Goal: Task Accomplishment & Management: Manage account settings

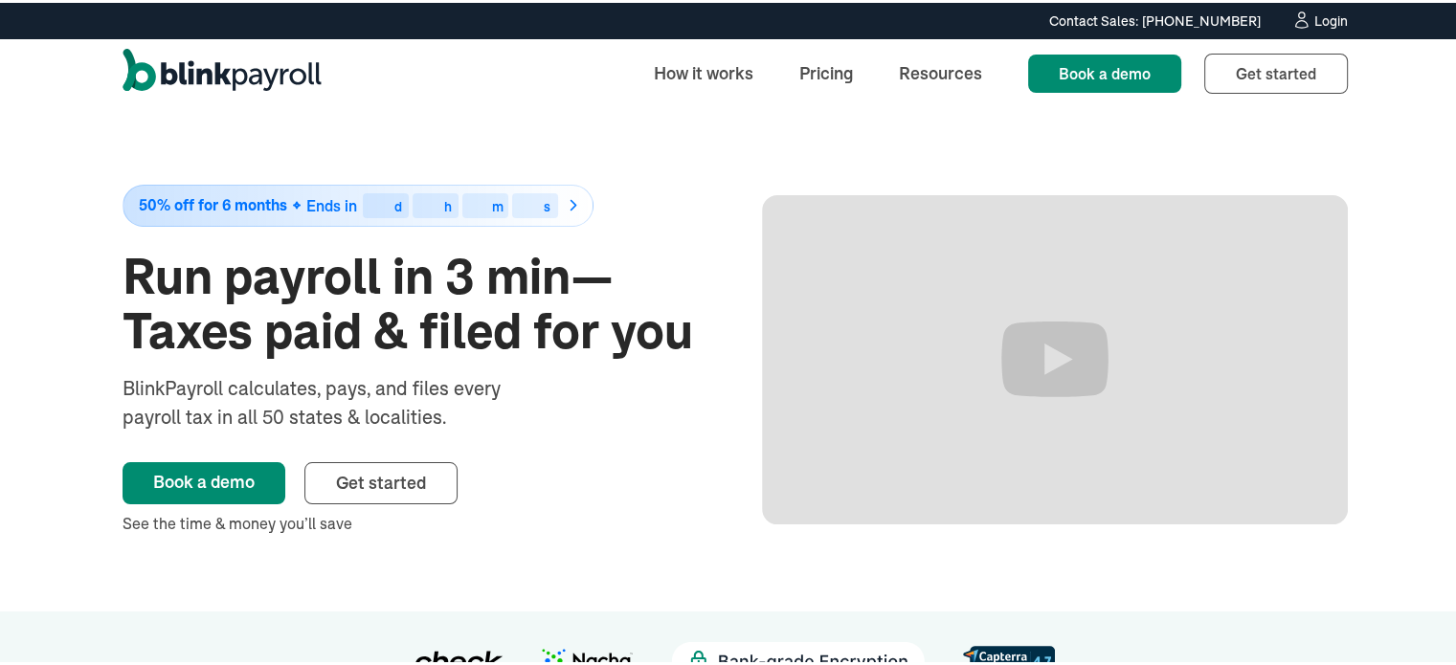
click at [1314, 25] on div "Login" at bounding box center [1330, 17] width 33 height 13
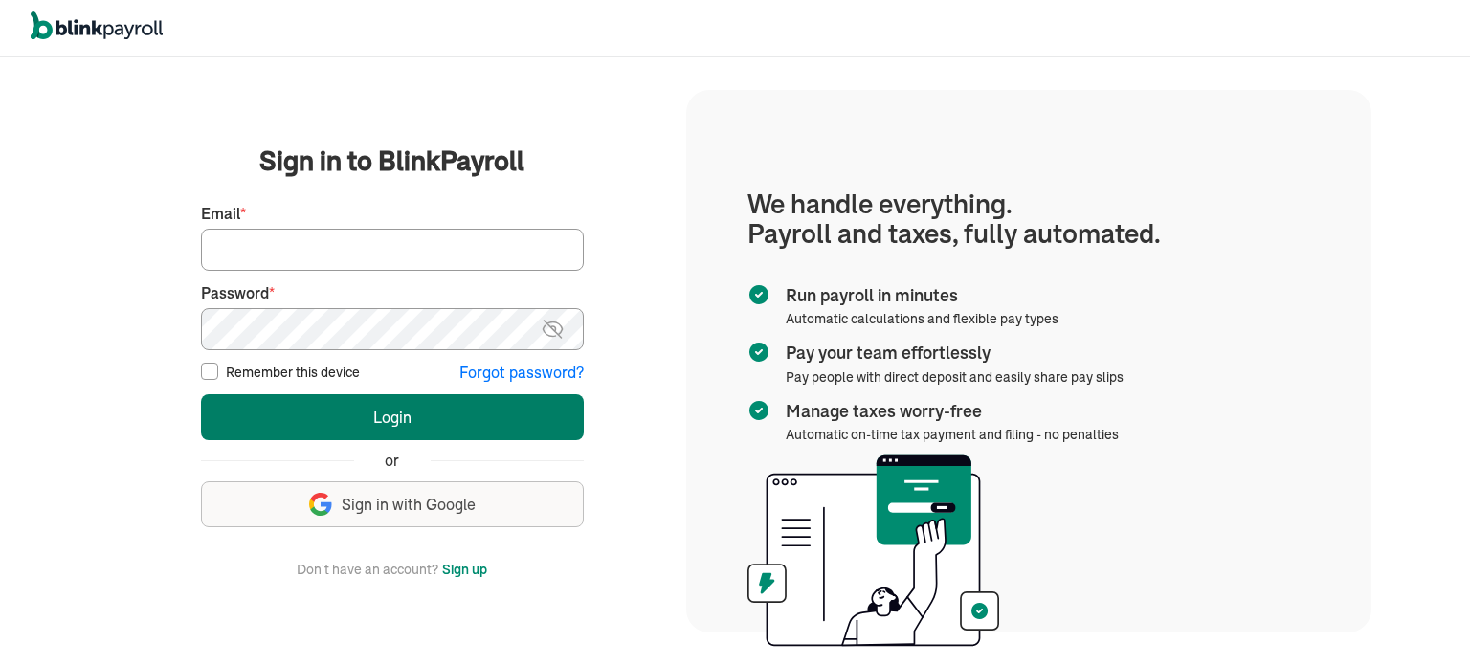
type input "wsafarik@sasaconsulting.com"
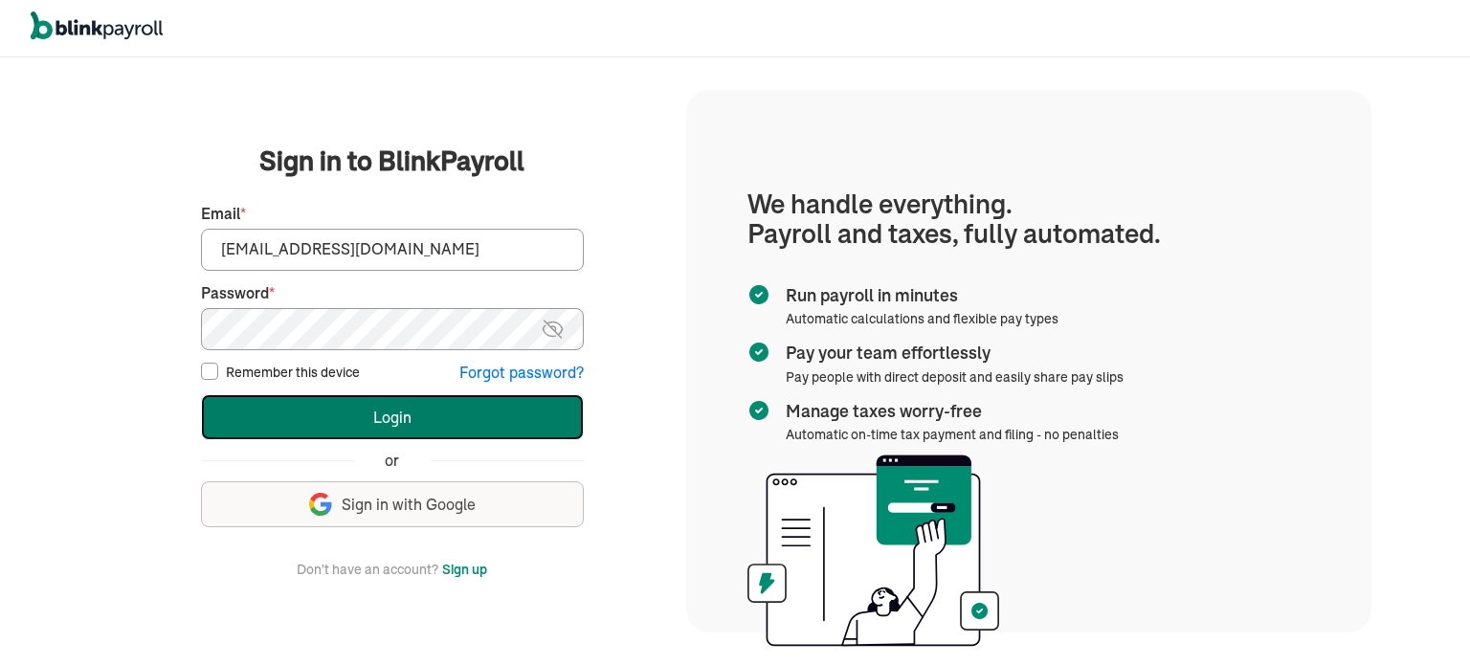
click at [436, 408] on button "Login" at bounding box center [392, 417] width 383 height 46
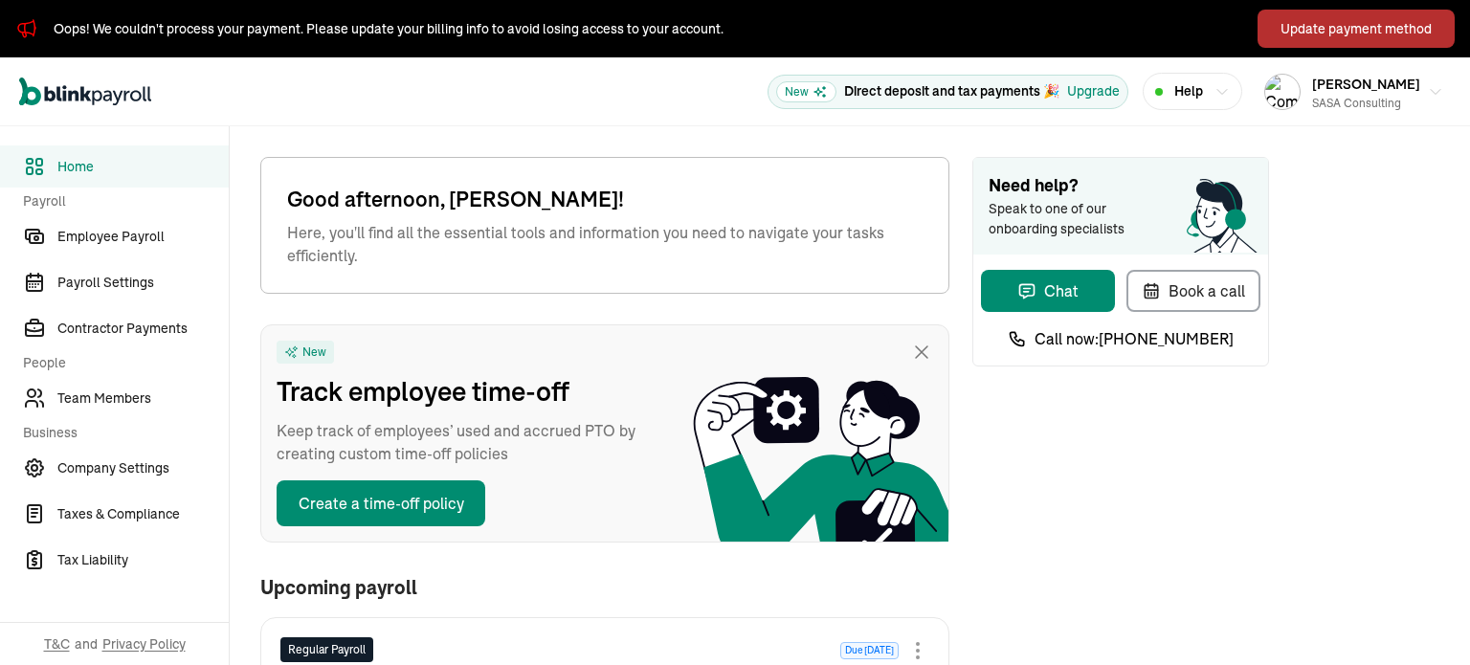
click at [1313, 14] on button "Update payment method" at bounding box center [1356, 29] width 197 height 38
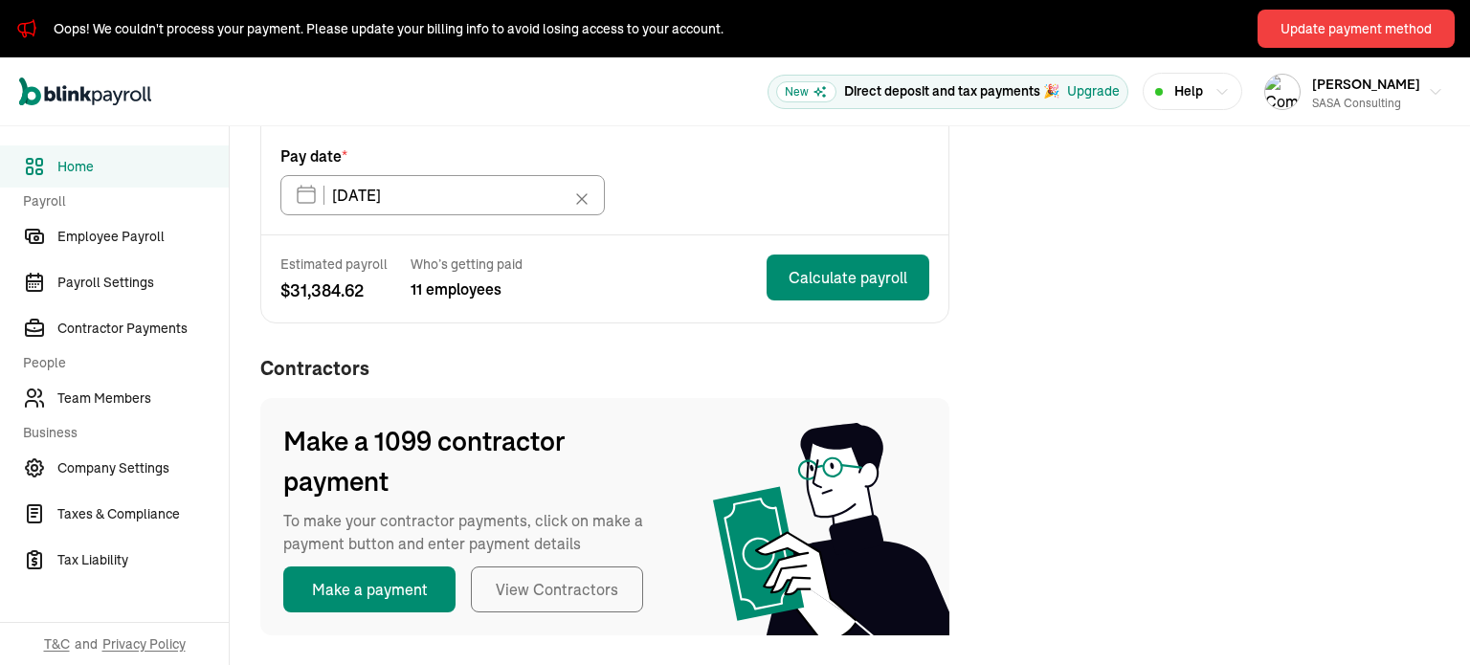
scroll to position [477, 0]
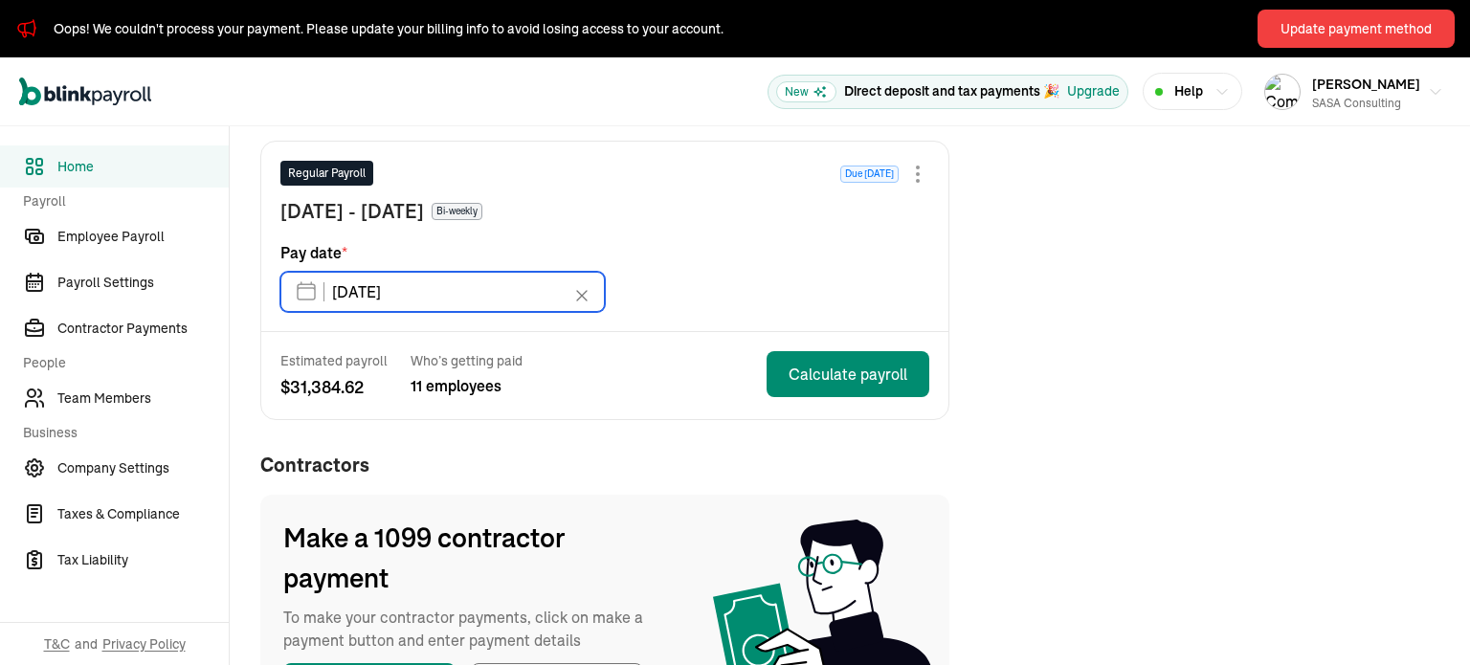
click at [514, 291] on input "10/17/2025" at bounding box center [442, 292] width 324 height 40
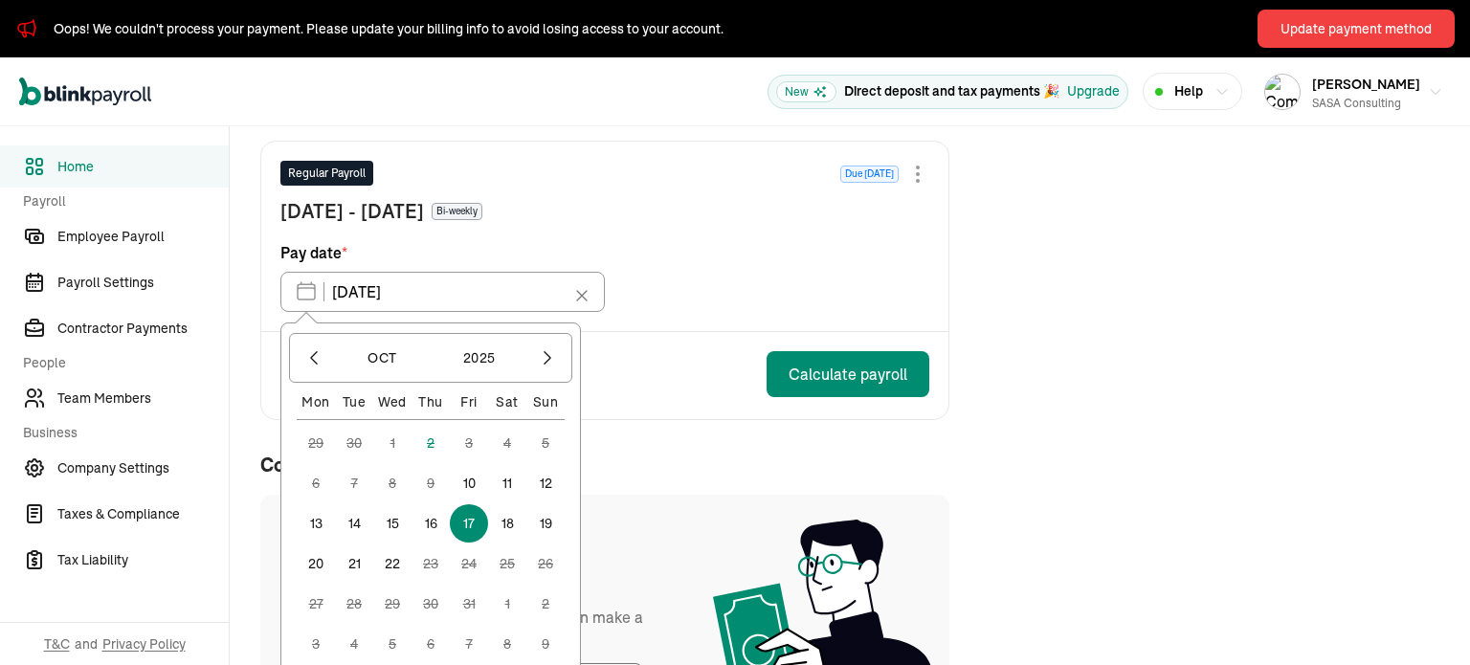
click at [631, 324] on div "Regular Payroll Due in 15 days Sep 28 - Oct 11, 2025 Bi-weekly Pay date * 10/17…" at bounding box center [604, 237] width 687 height 190
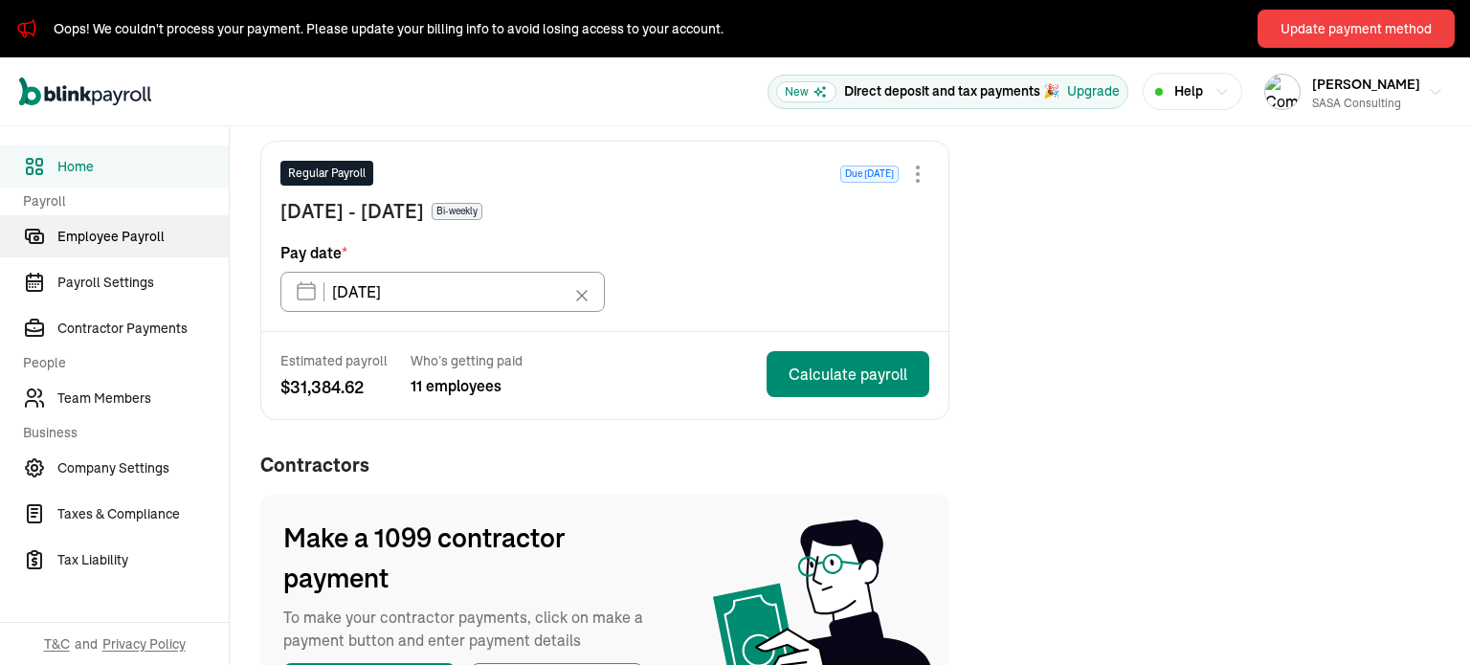
click at [123, 239] on span "Employee Payroll" at bounding box center [142, 237] width 171 height 20
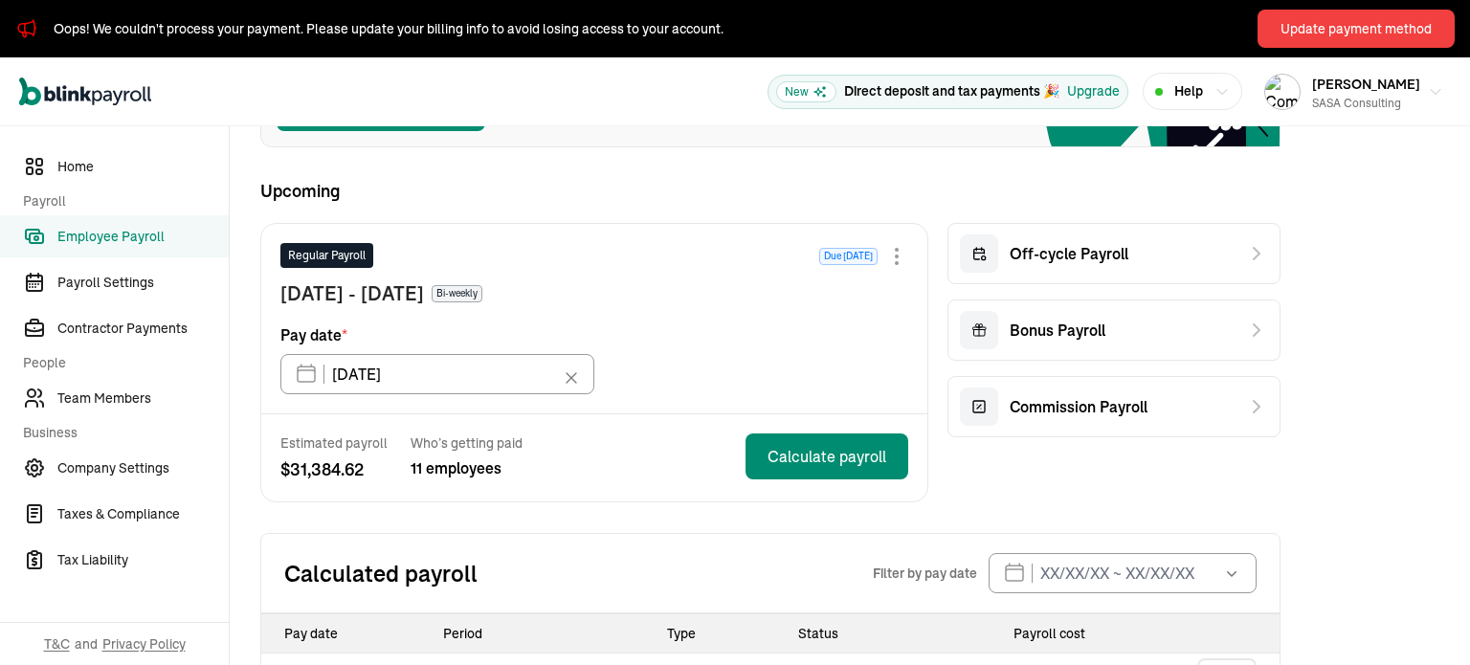
scroll to position [241, 0]
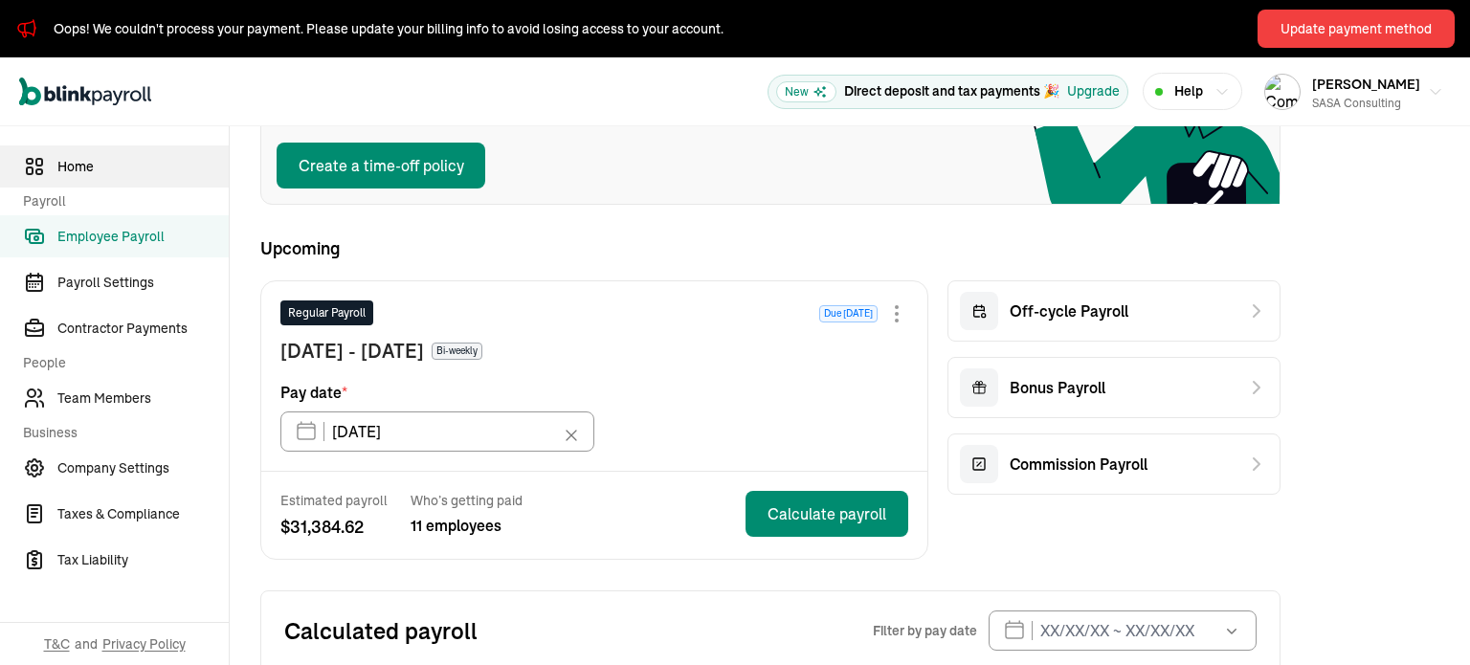
click at [105, 166] on span "Home" at bounding box center [142, 167] width 171 height 20
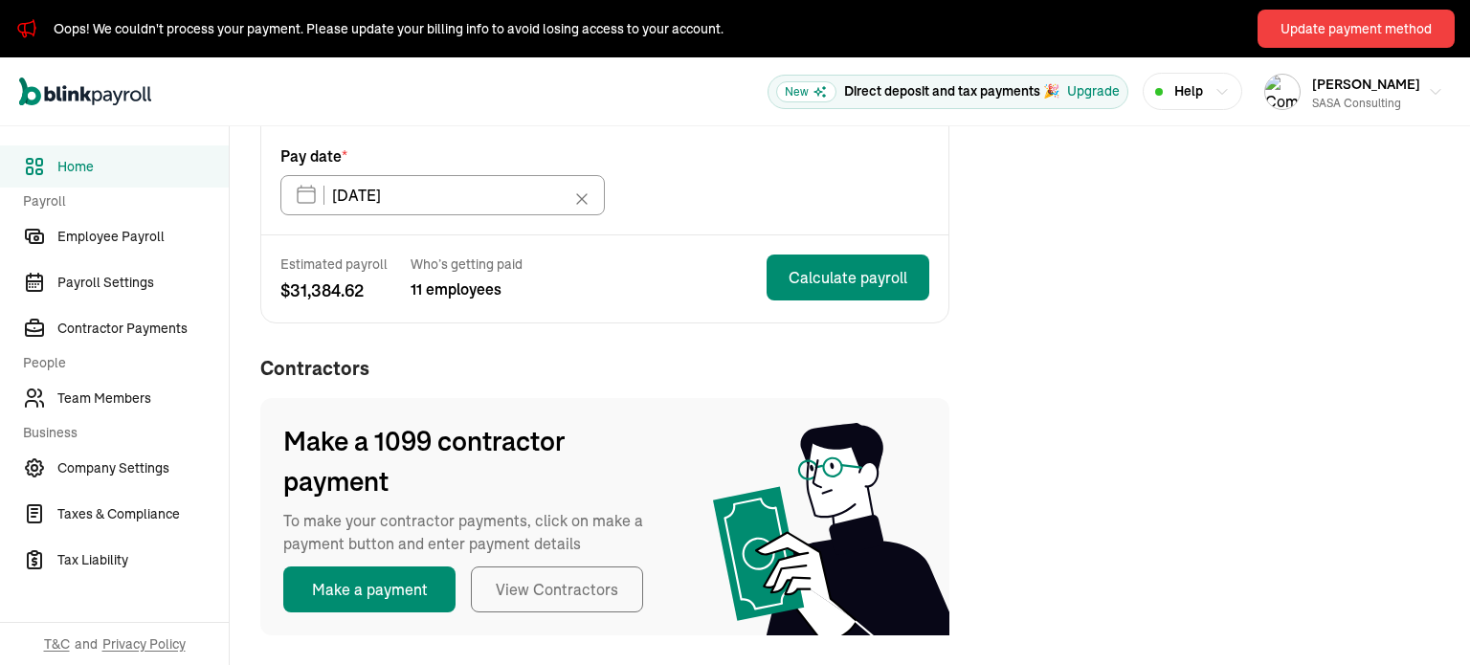
scroll to position [477, 0]
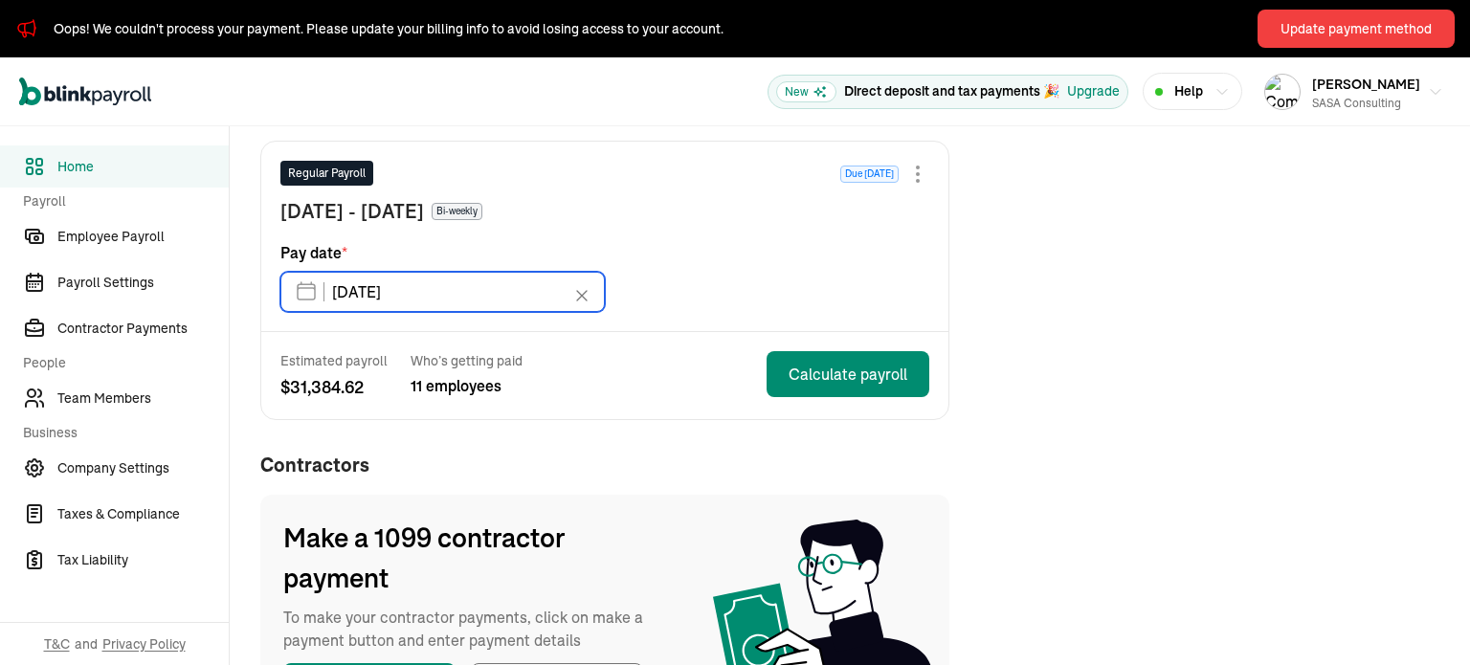
click at [514, 291] on input "[DATE]" at bounding box center [442, 292] width 324 height 40
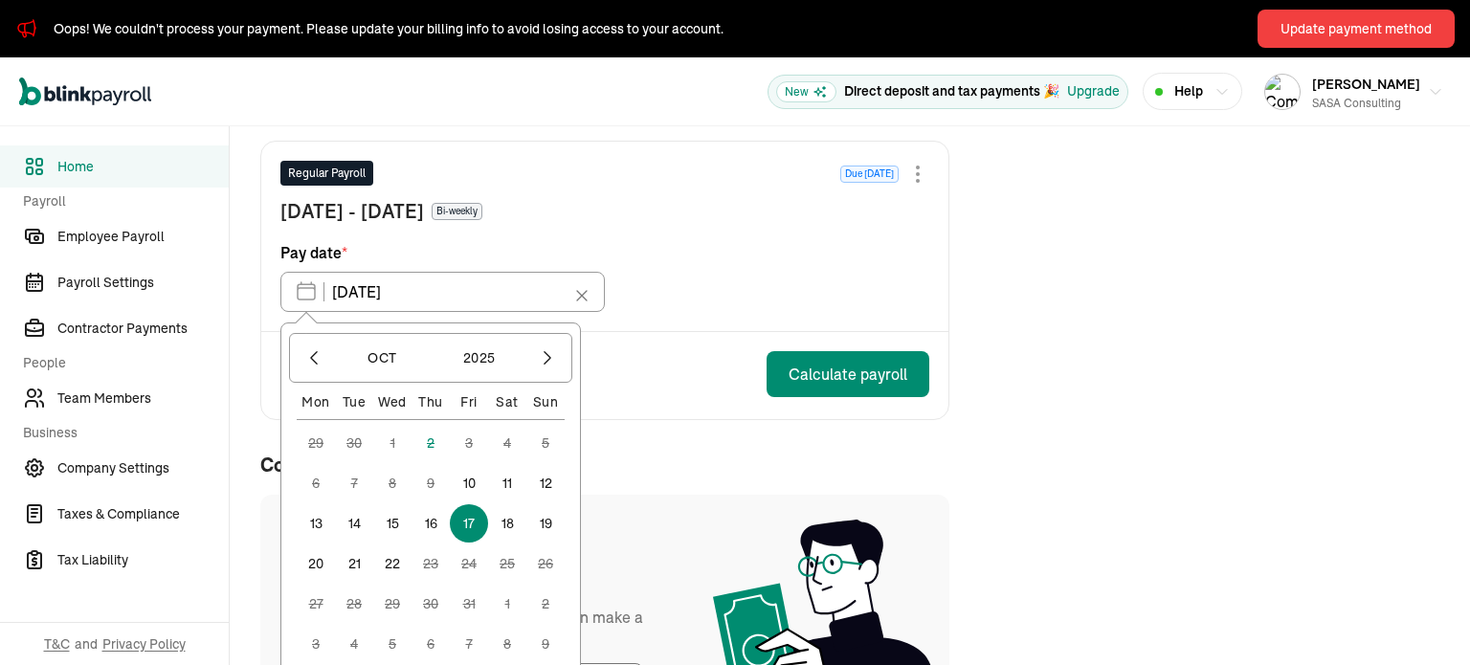
click at [631, 324] on div "Regular Payroll Due in 15 days Sep 28 - Oct 11, 2025 Bi-weekly Pay date * 10/17…" at bounding box center [604, 237] width 687 height 190
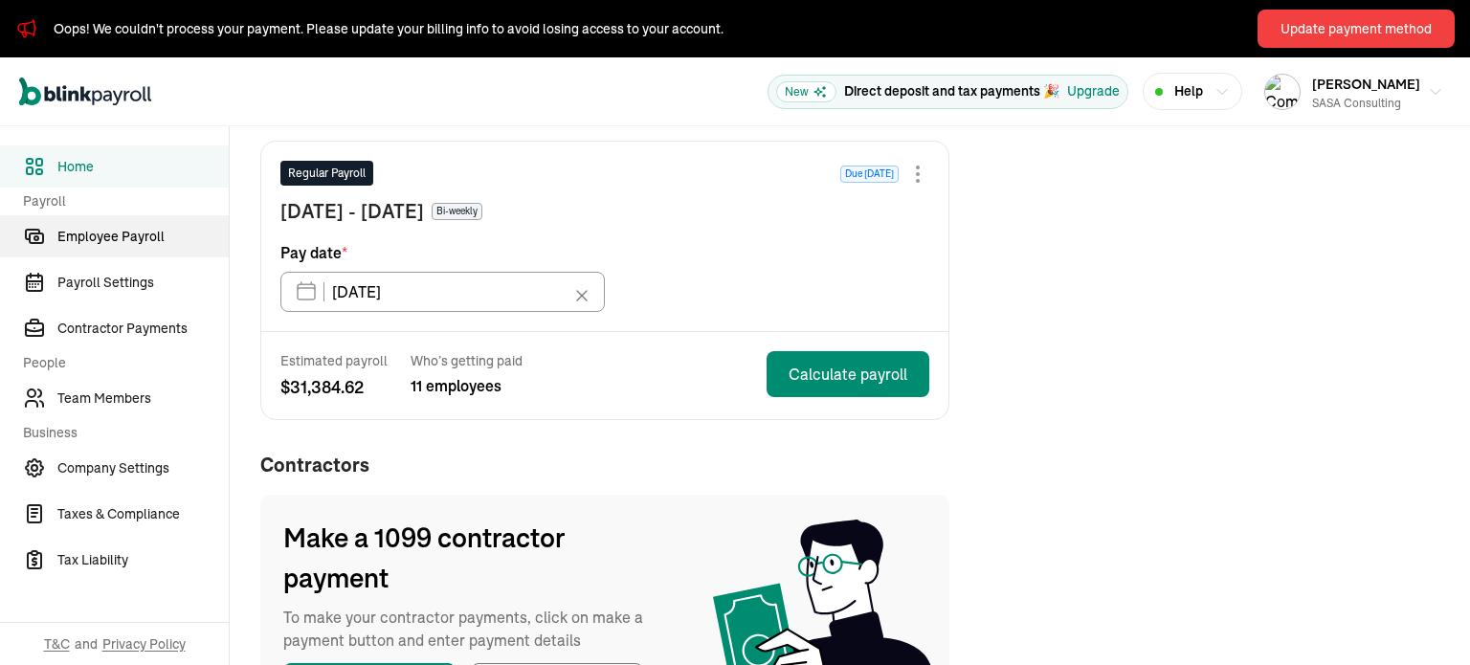
click at [123, 239] on span "Employee Payroll" at bounding box center [142, 237] width 171 height 20
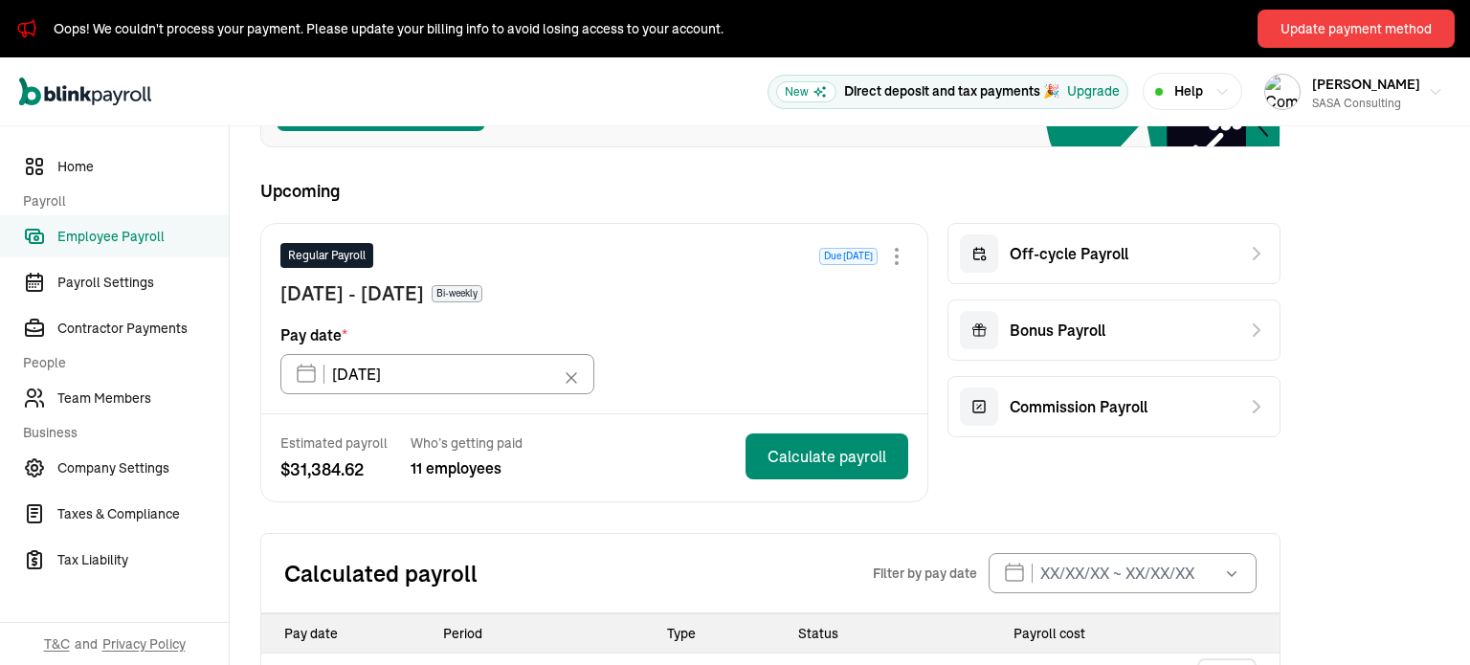
scroll to position [241, 0]
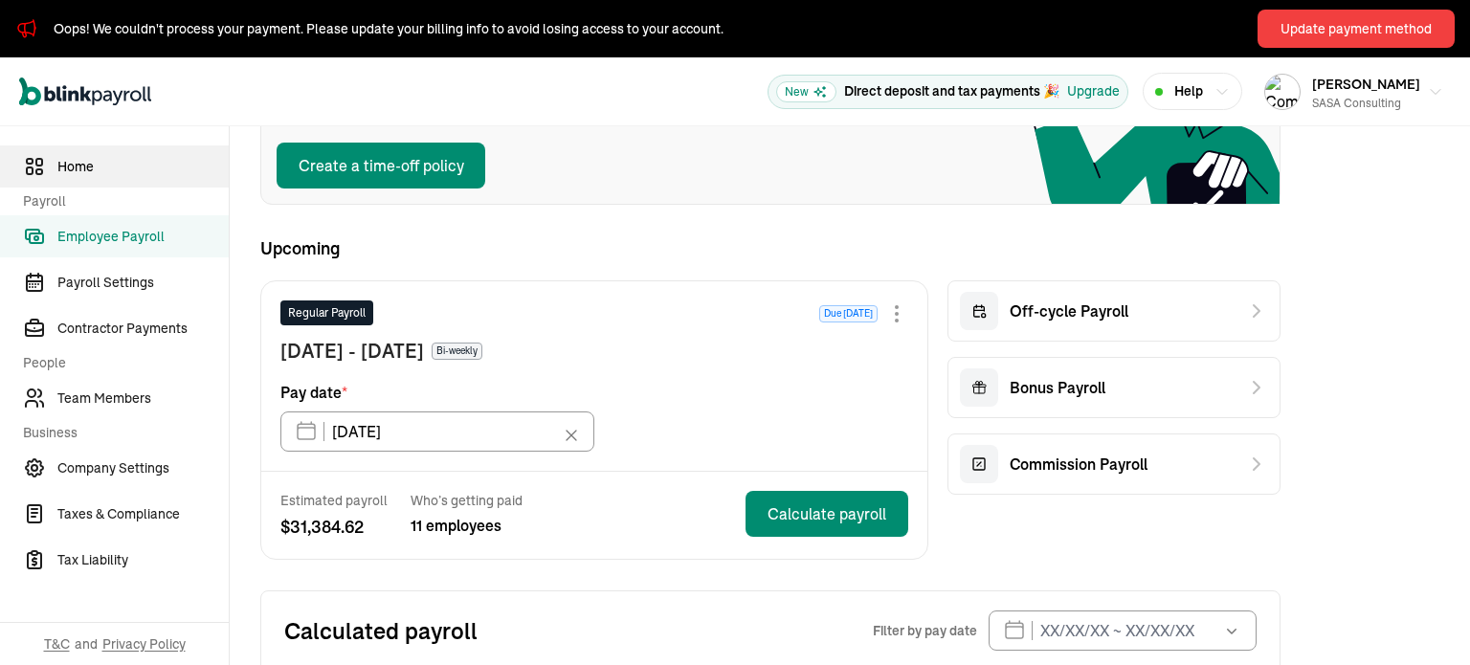
click at [105, 166] on span "Home" at bounding box center [142, 167] width 171 height 20
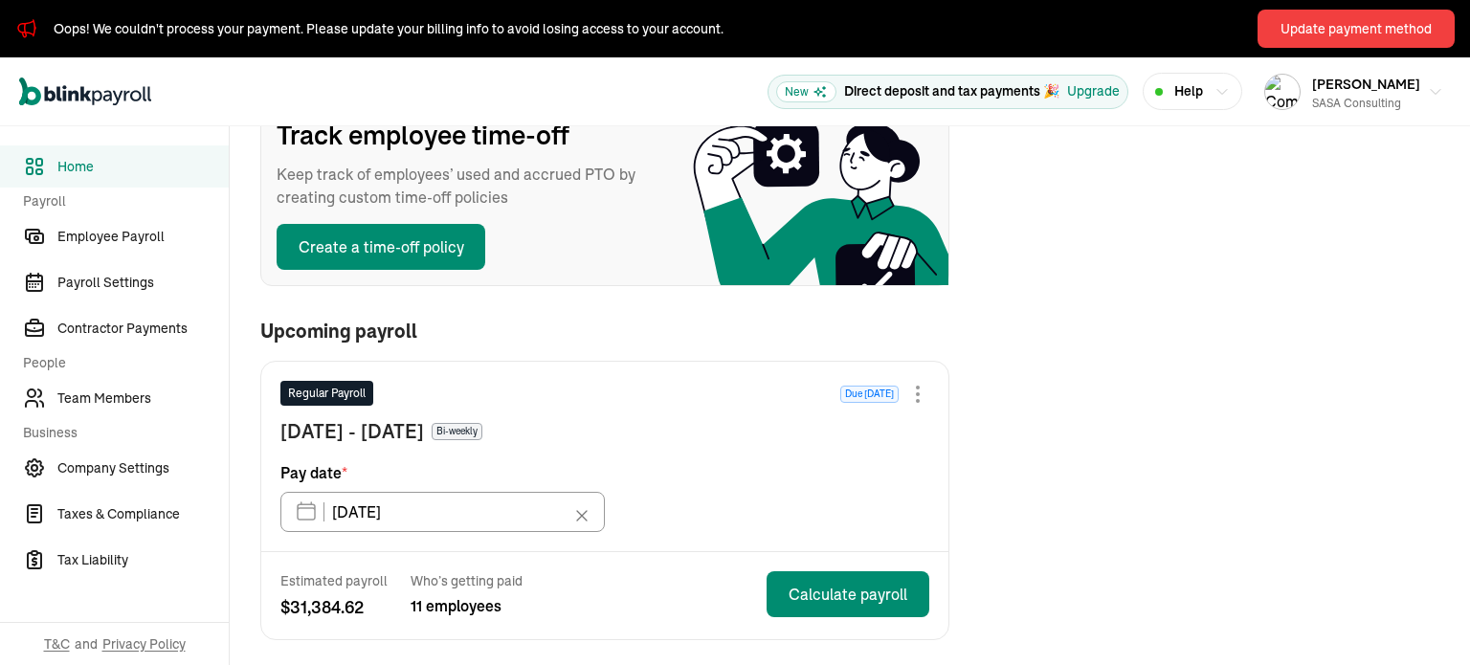
scroll to position [287, 0]
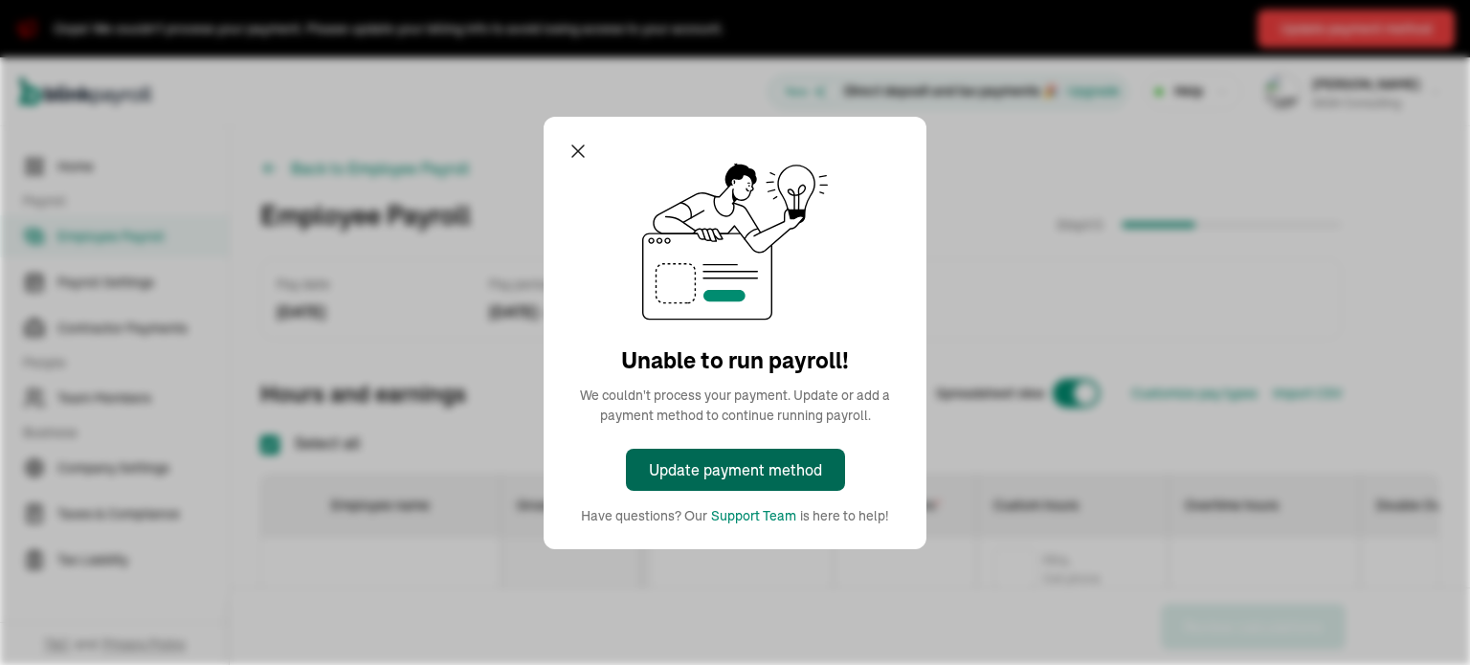
click at [788, 468] on div "Update payment method" at bounding box center [735, 469] width 173 height 23
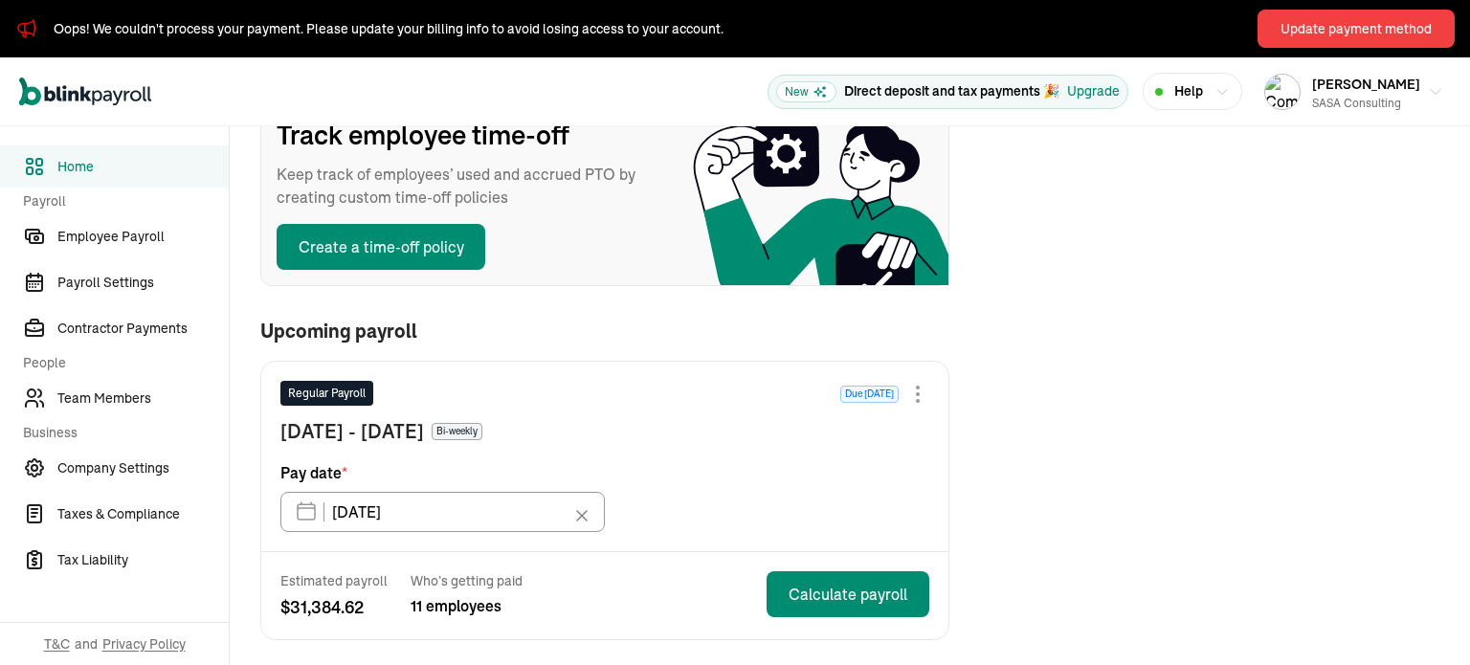
scroll to position [287, 0]
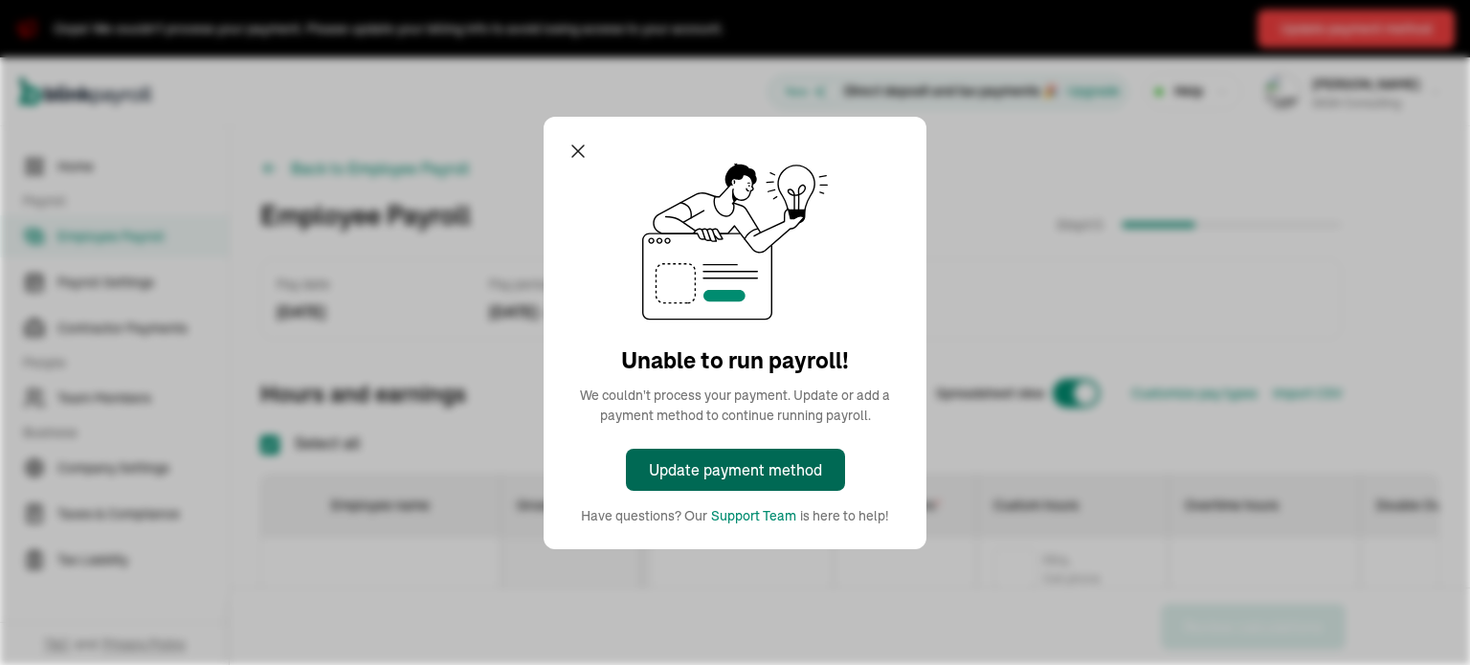
click at [788, 468] on div "Update payment method" at bounding box center [735, 469] width 173 height 23
checkbox input "true"
click at [743, 478] on div "Update payment method" at bounding box center [735, 469] width 173 height 23
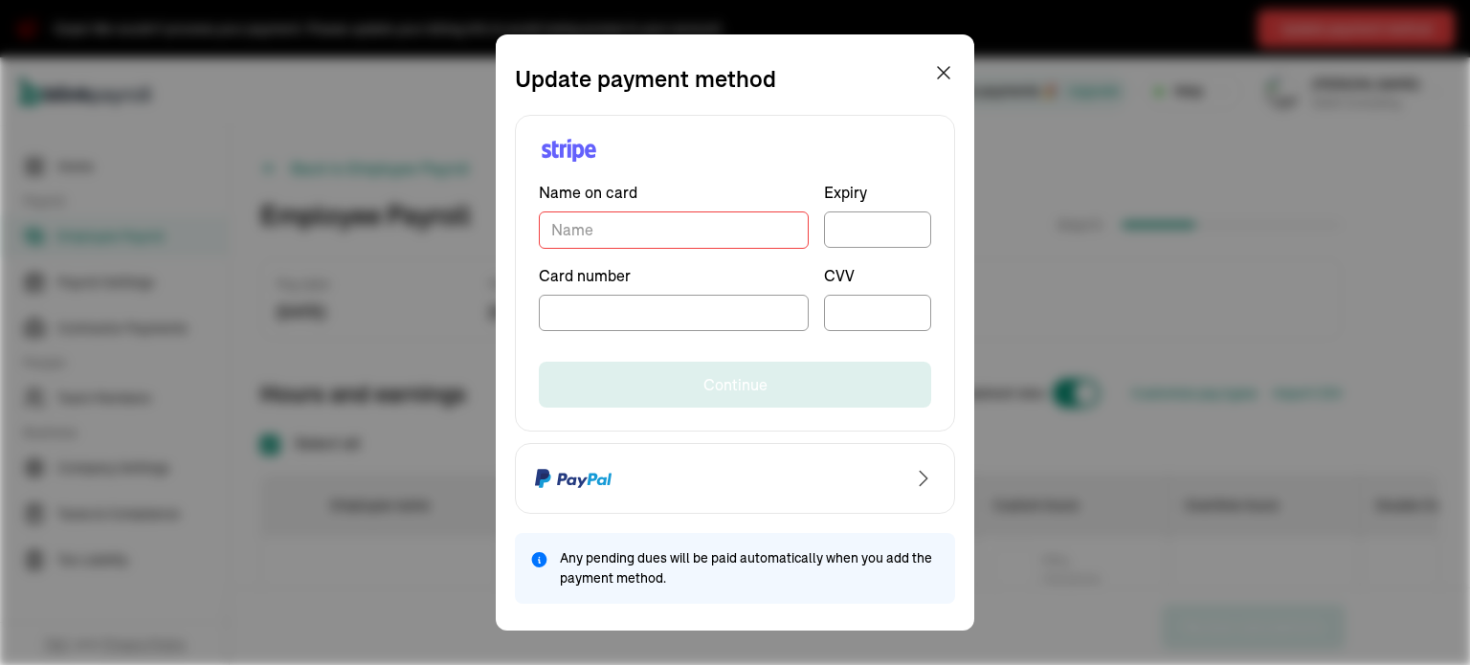
click at [620, 228] on input "TextInput" at bounding box center [674, 230] width 270 height 37
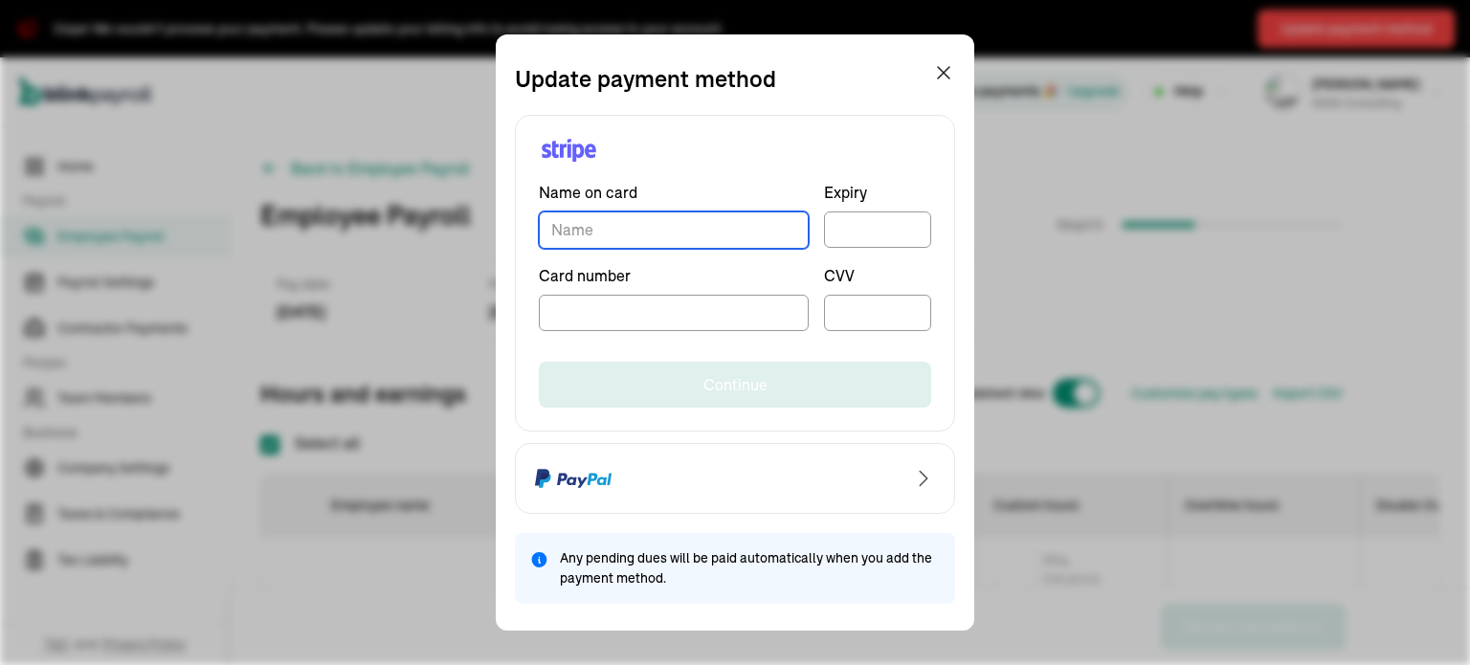
click at [691, 227] on input "TextInput" at bounding box center [674, 230] width 270 height 37
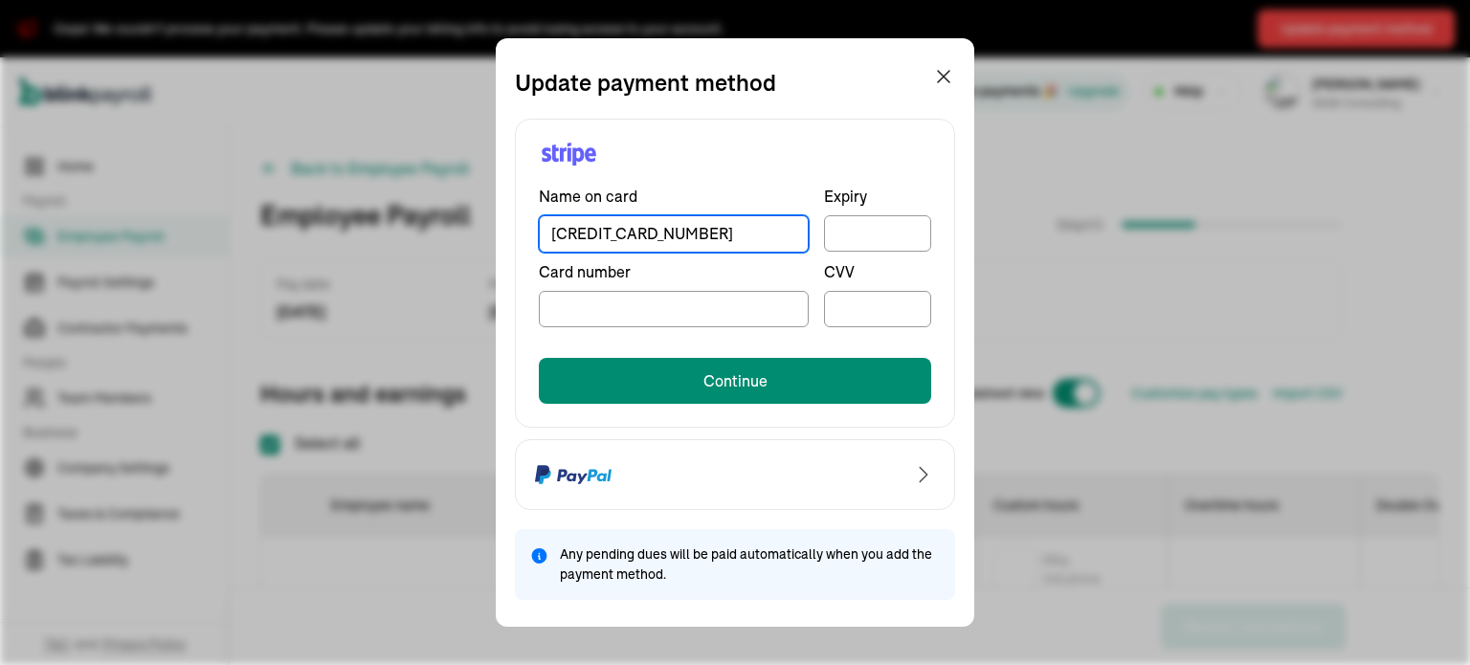
type input "4135744511503263"
drag, startPoint x: 697, startPoint y: 236, endPoint x: 435, endPoint y: 218, distance: 262.9
click at [435, 218] on div "Update payment method Name on card 4135744511503263 Expiry Card number CVV Cont…" at bounding box center [735, 332] width 1470 height 665
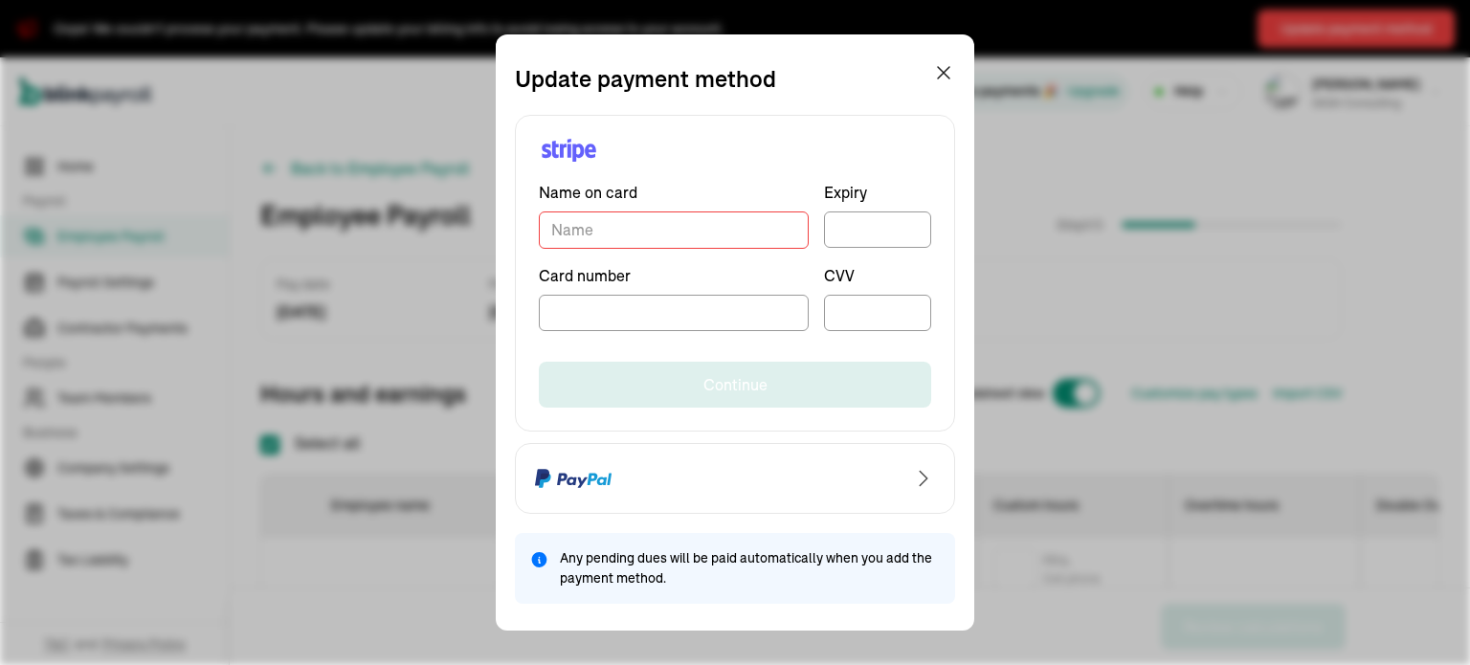
drag, startPoint x: 613, startPoint y: 332, endPoint x: 615, endPoint y: 322, distance: 10.9
click at [614, 329] on div "Name on card Expiry Card number CVV Continue" at bounding box center [735, 274] width 440 height 318
click at [593, 221] on input "TextInput" at bounding box center [674, 230] width 270 height 37
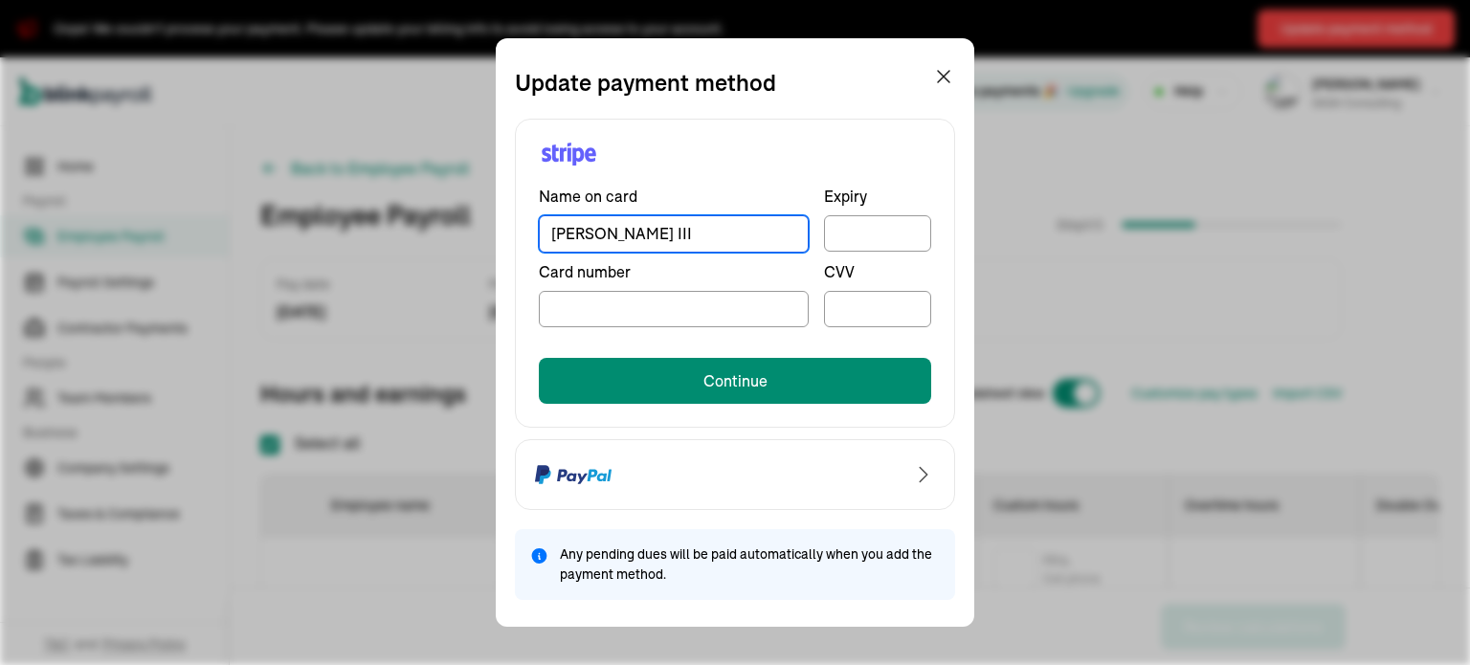
type input "William V Safarik III"
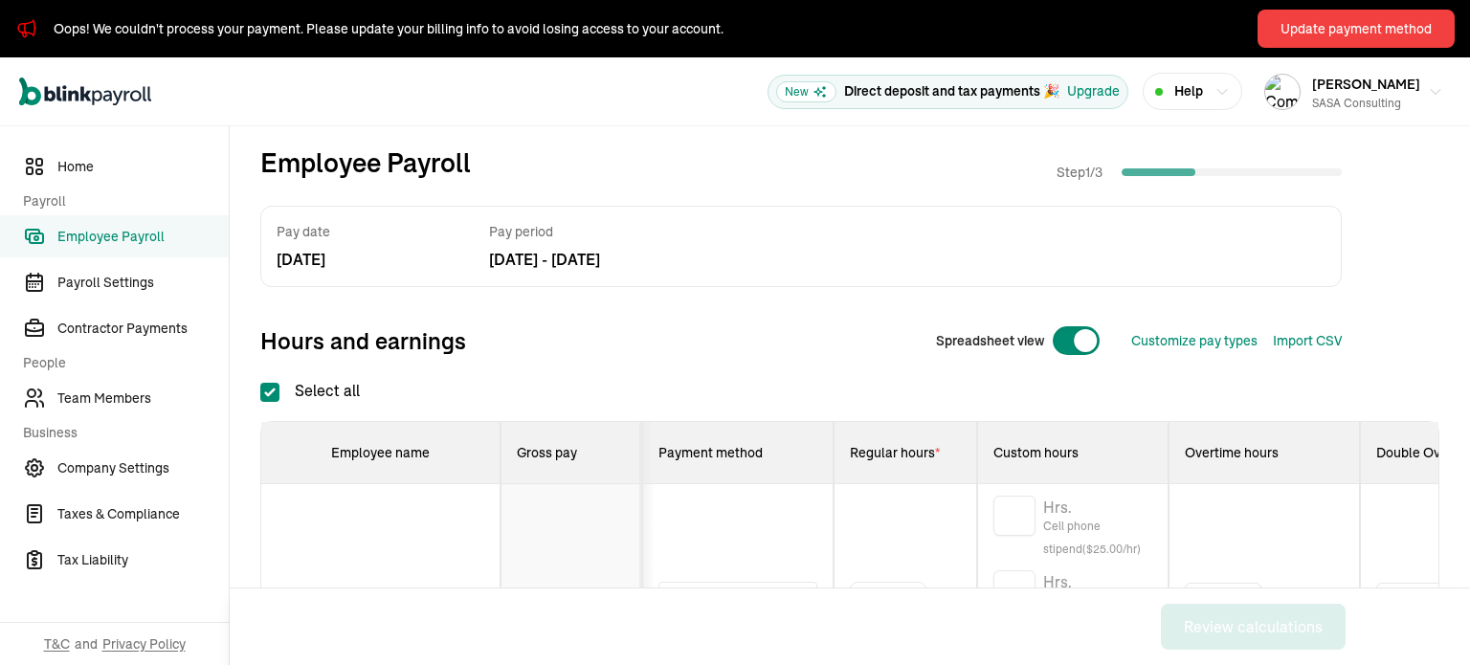
scroll to position [479, 0]
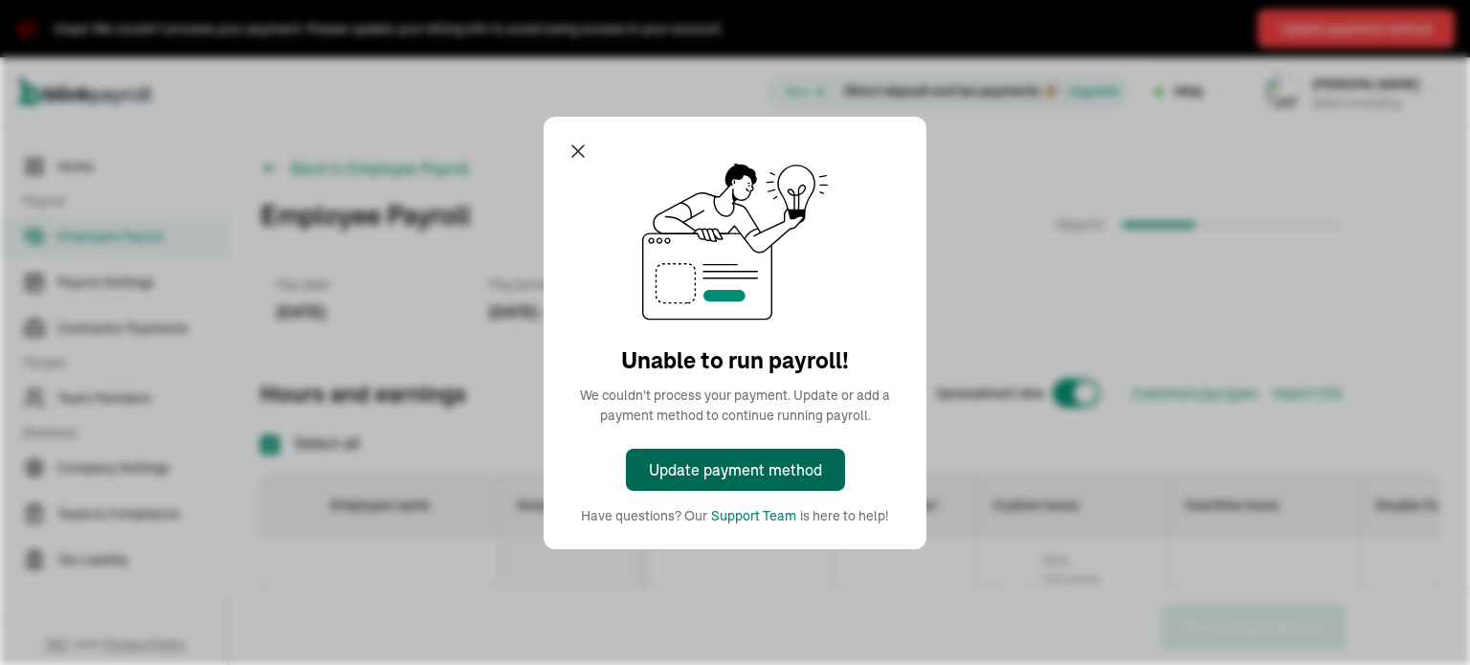
click at [743, 478] on div "Update payment method" at bounding box center [735, 469] width 173 height 23
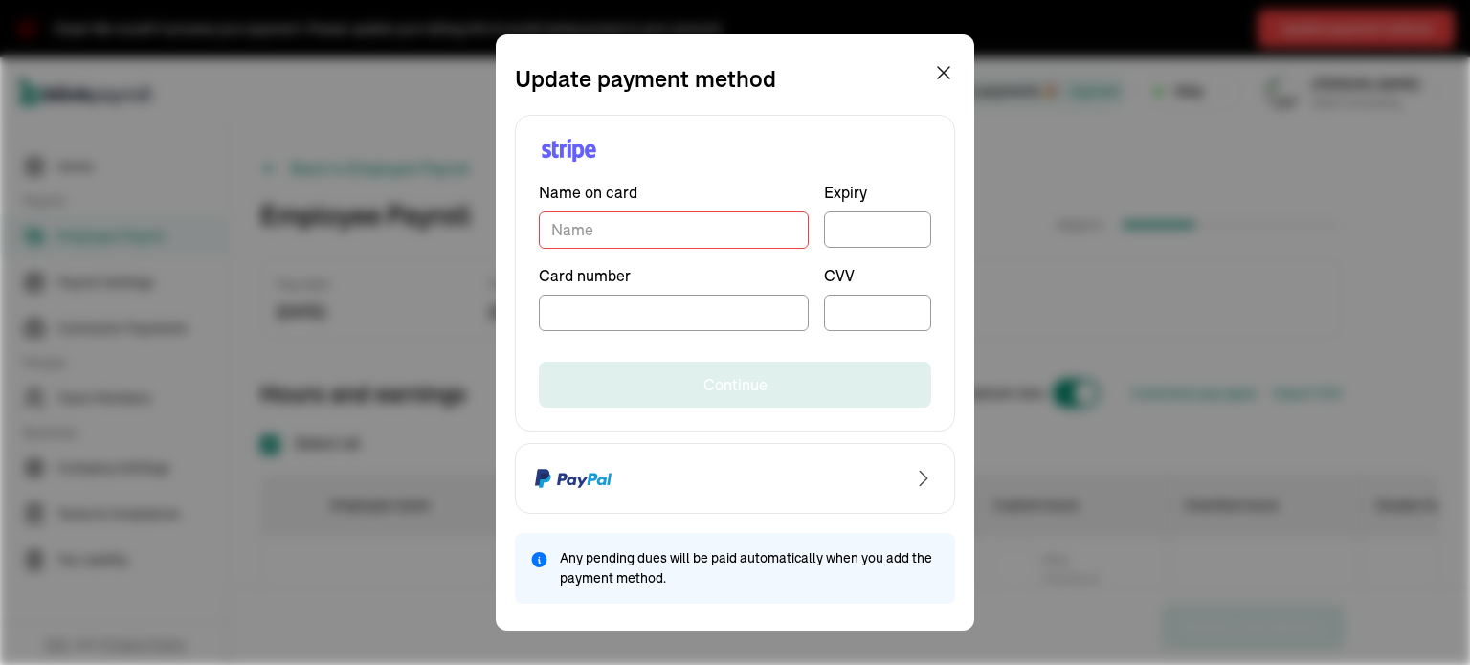
click at [620, 228] on input "TextInput" at bounding box center [674, 230] width 270 height 37
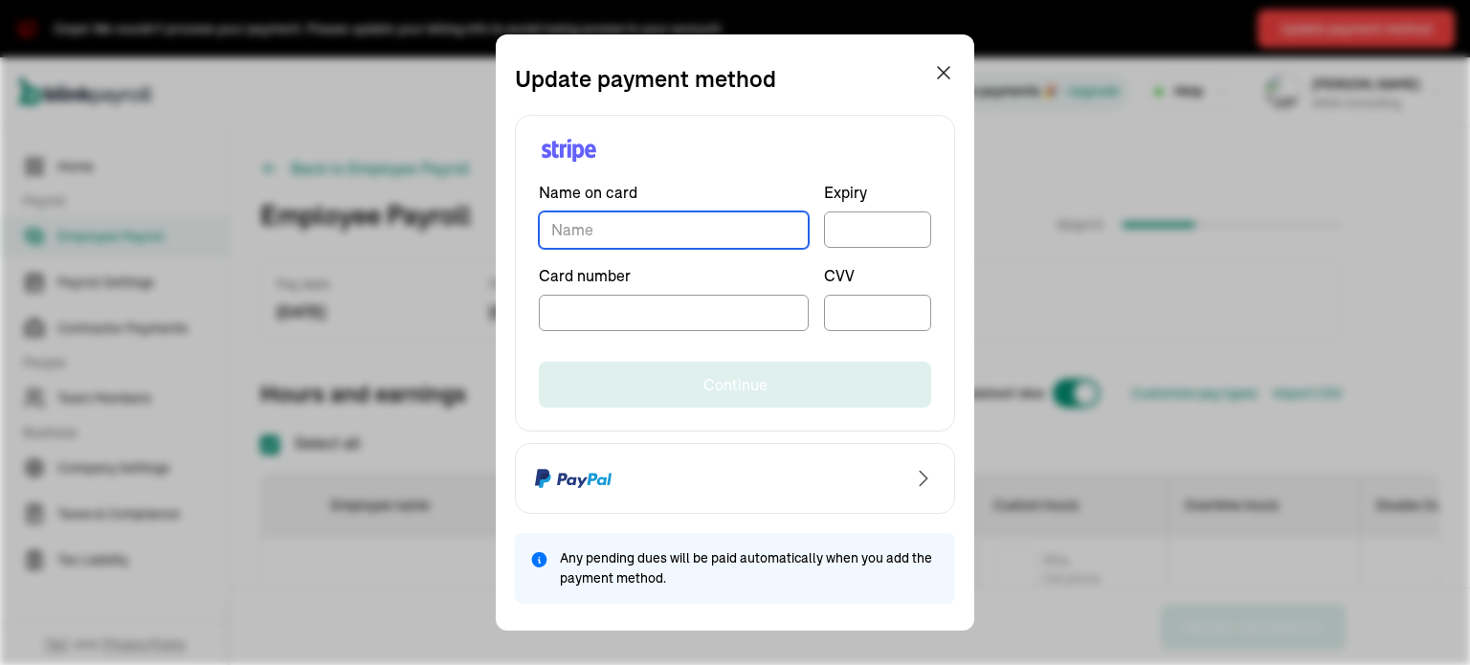
click at [691, 227] on input "TextInput" at bounding box center [674, 230] width 270 height 37
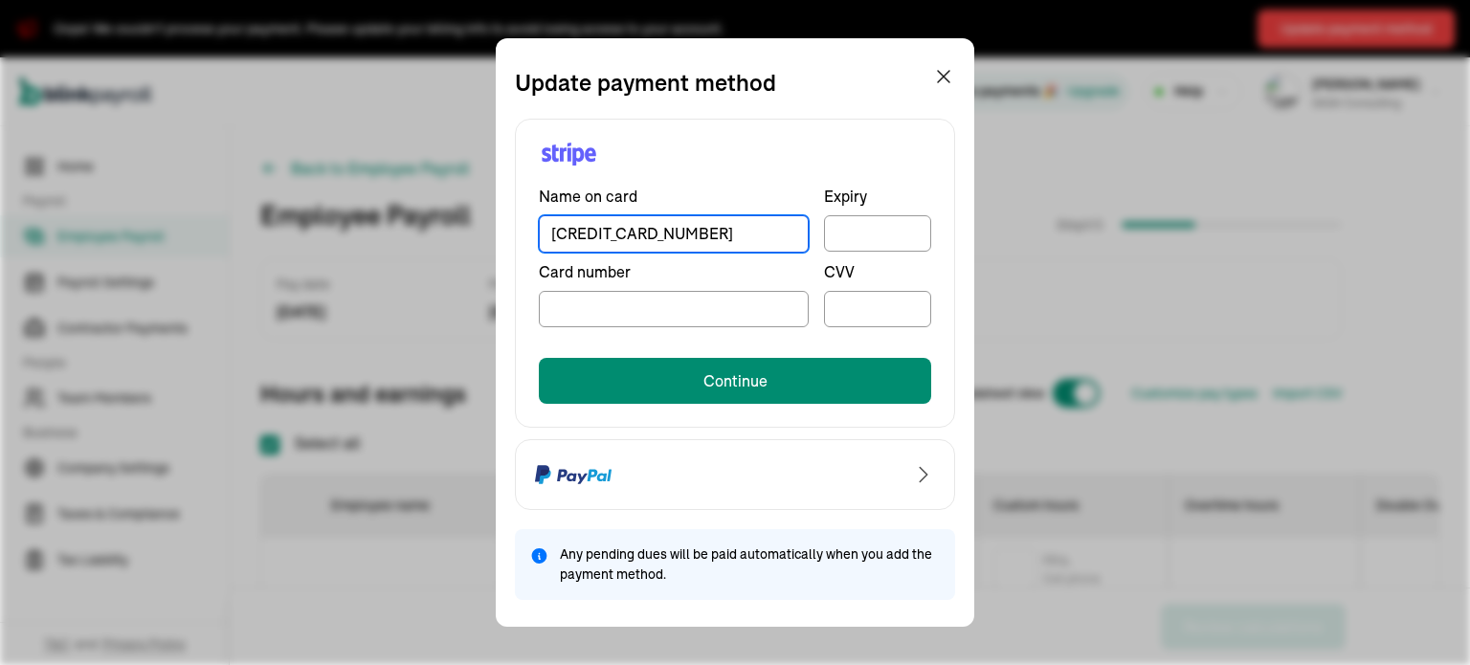
type input "4135744511503263"
drag, startPoint x: 697, startPoint y: 236, endPoint x: 435, endPoint y: 218, distance: 262.9
click at [435, 218] on div "Update payment method Name on card 4135744511503263 Expiry Card number CVV Cont…" at bounding box center [735, 332] width 1470 height 665
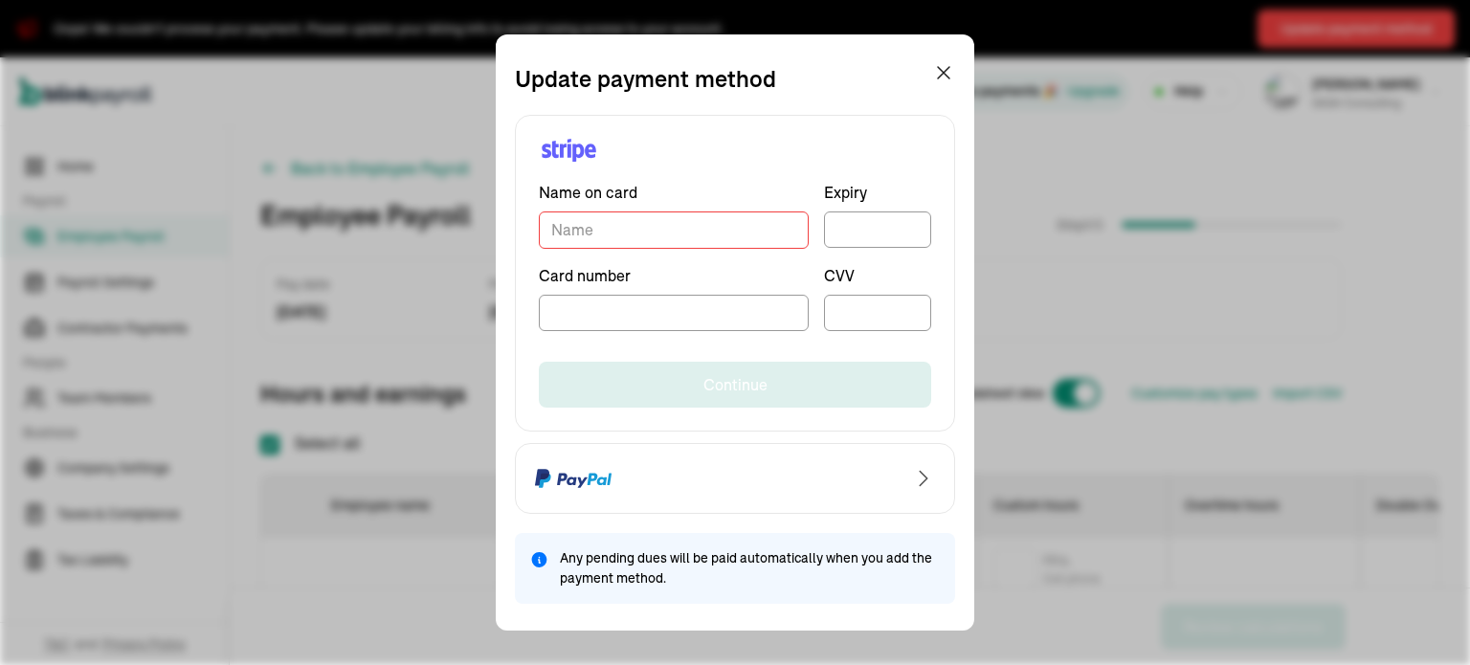
drag, startPoint x: 613, startPoint y: 332, endPoint x: 616, endPoint y: 321, distance: 12.1
click at [614, 329] on div "Name on card Expiry Card number CVV Continue" at bounding box center [735, 274] width 440 height 318
click at [593, 221] on input "TextInput" at bounding box center [674, 230] width 270 height 37
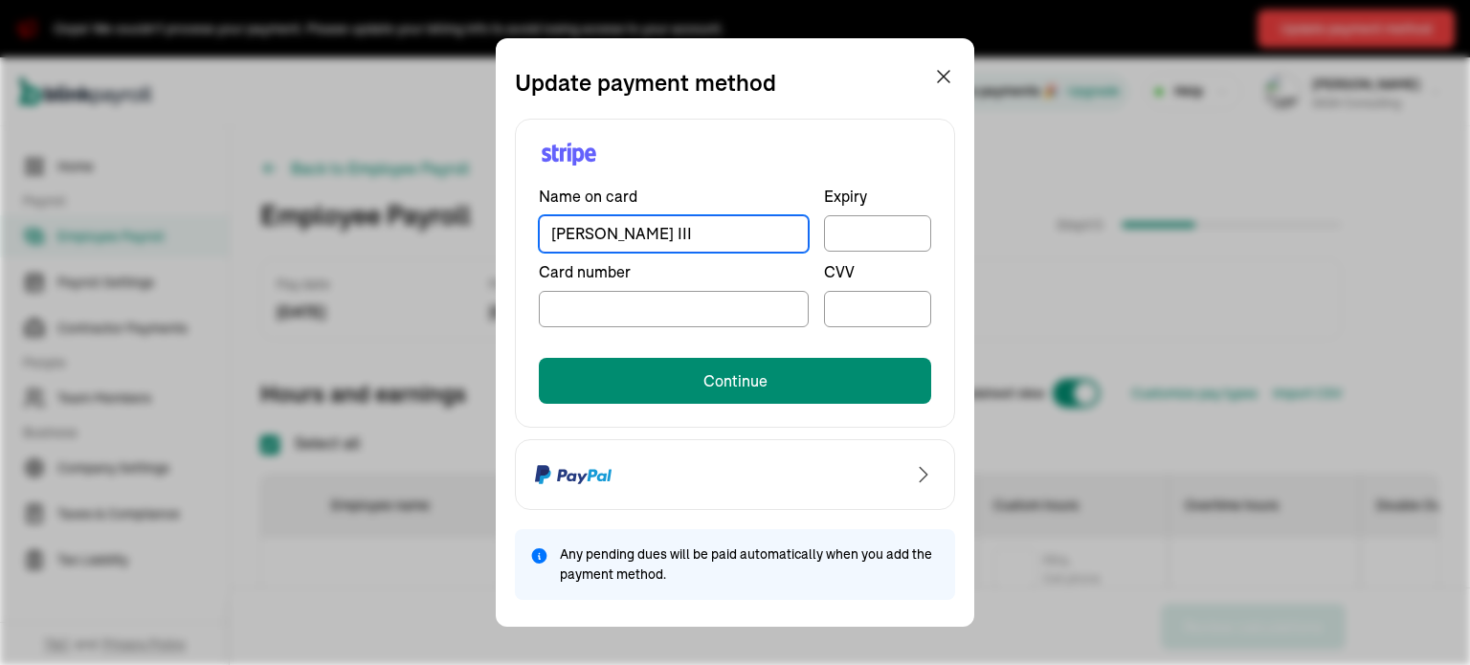
type input "William V Safarik III"
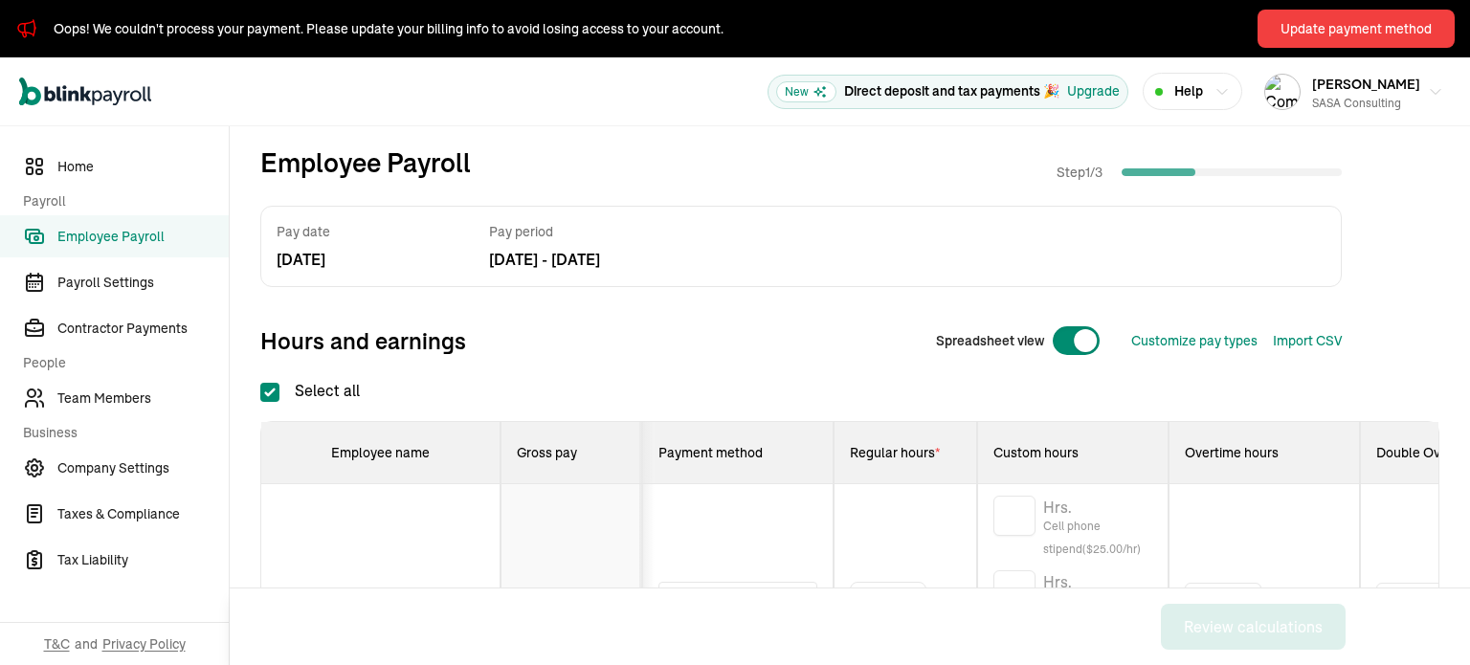
scroll to position [479, 0]
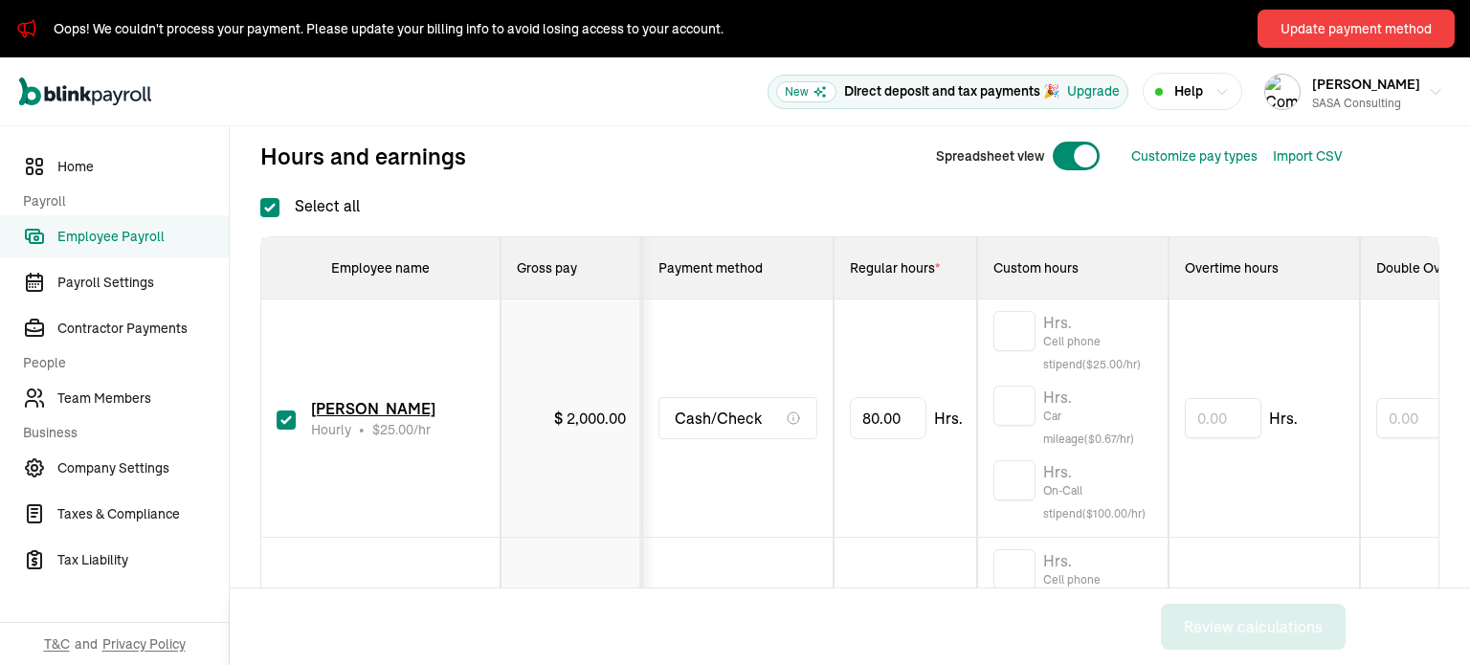
scroll to position [287, 0]
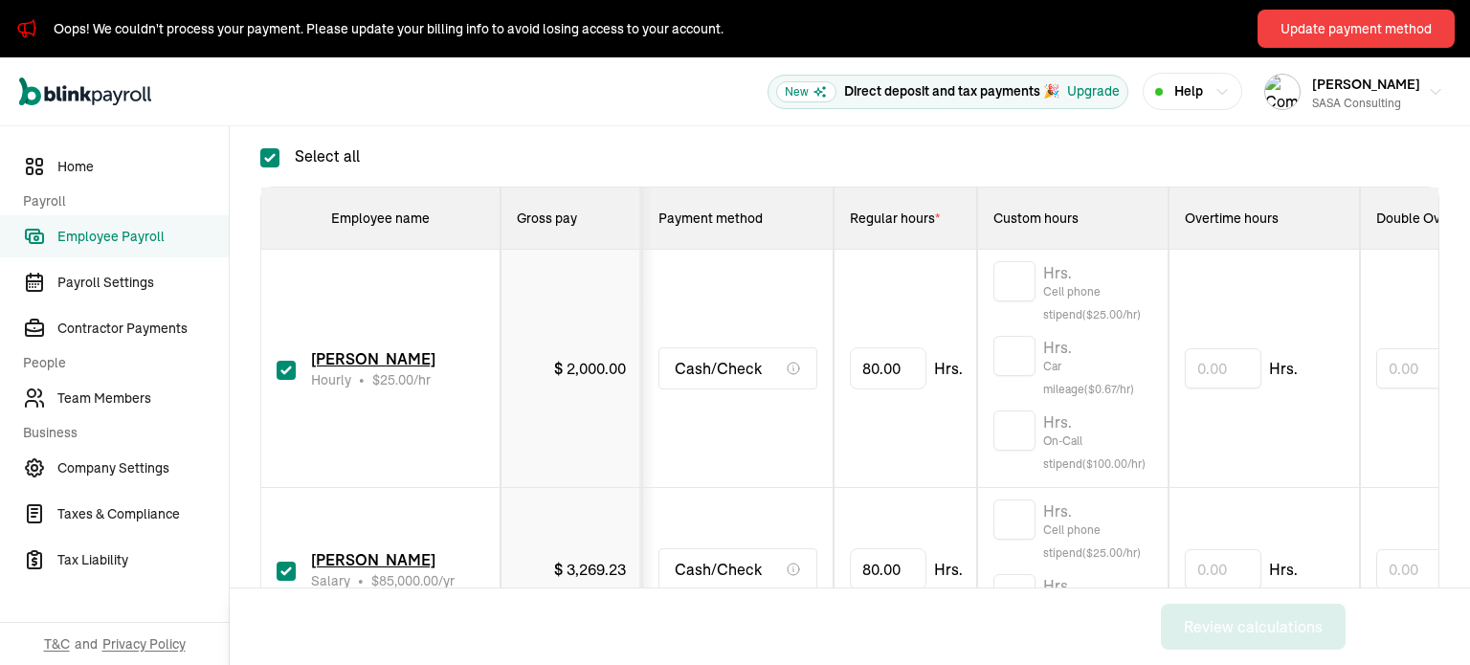
click at [290, 363] on input "checkbox" at bounding box center [286, 370] width 19 height 19
checkbox input "false"
type input "0.00"
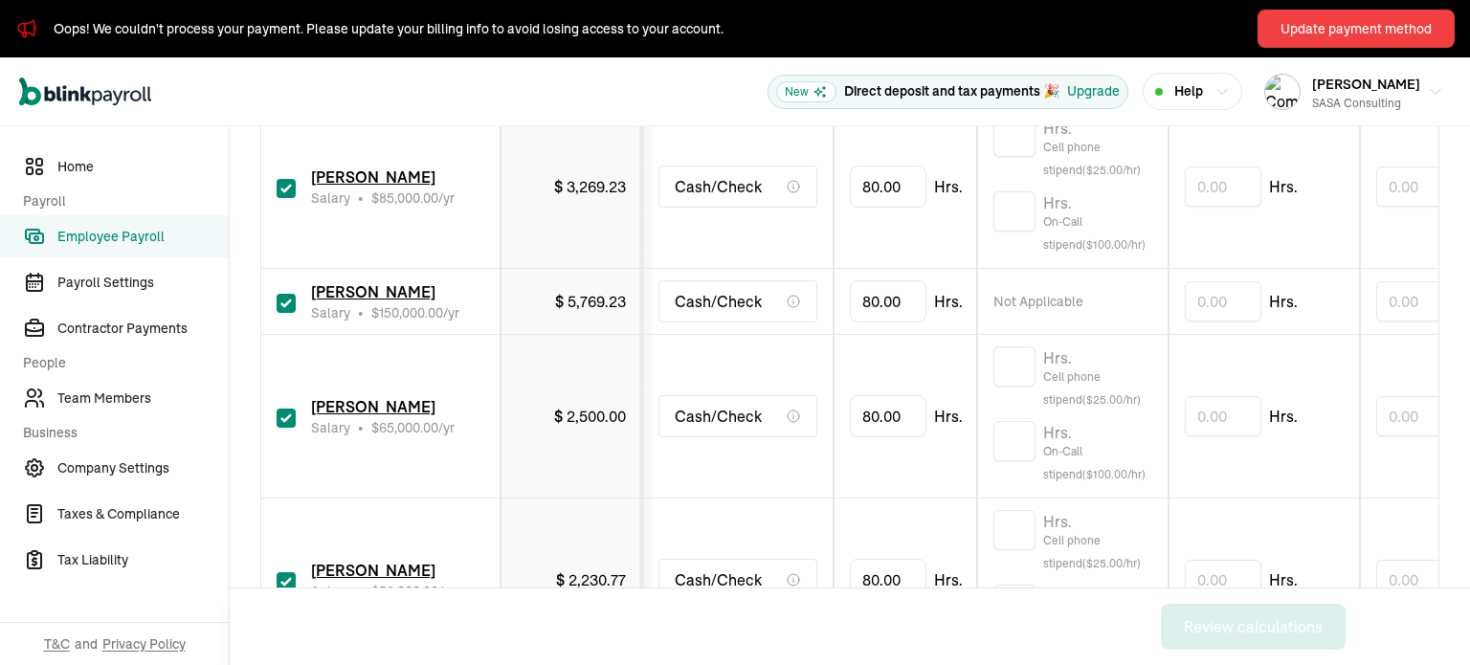
scroll to position [766, 0]
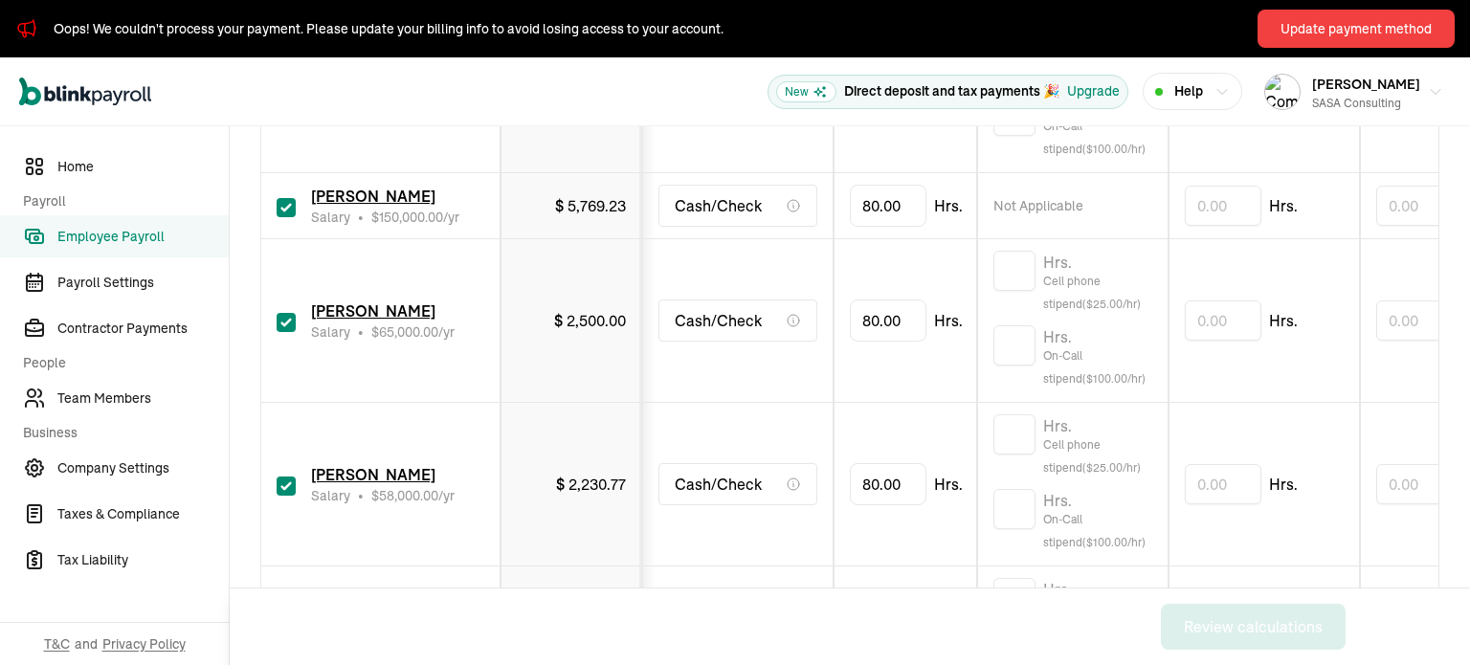
click at [280, 322] on input "checkbox" at bounding box center [286, 322] width 19 height 19
checkbox input "false"
type input "0.00"
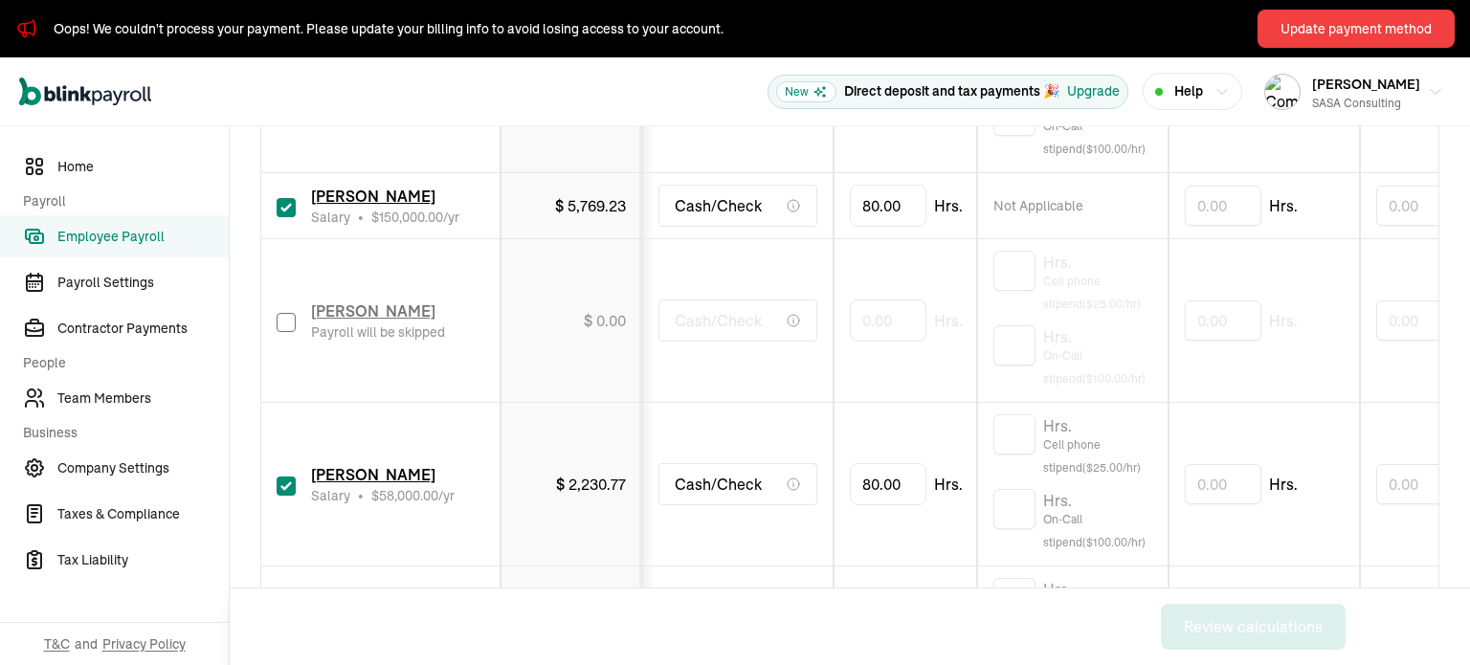
click at [290, 486] on input "checkbox" at bounding box center [286, 486] width 19 height 19
checkbox input "false"
type input "0.00"
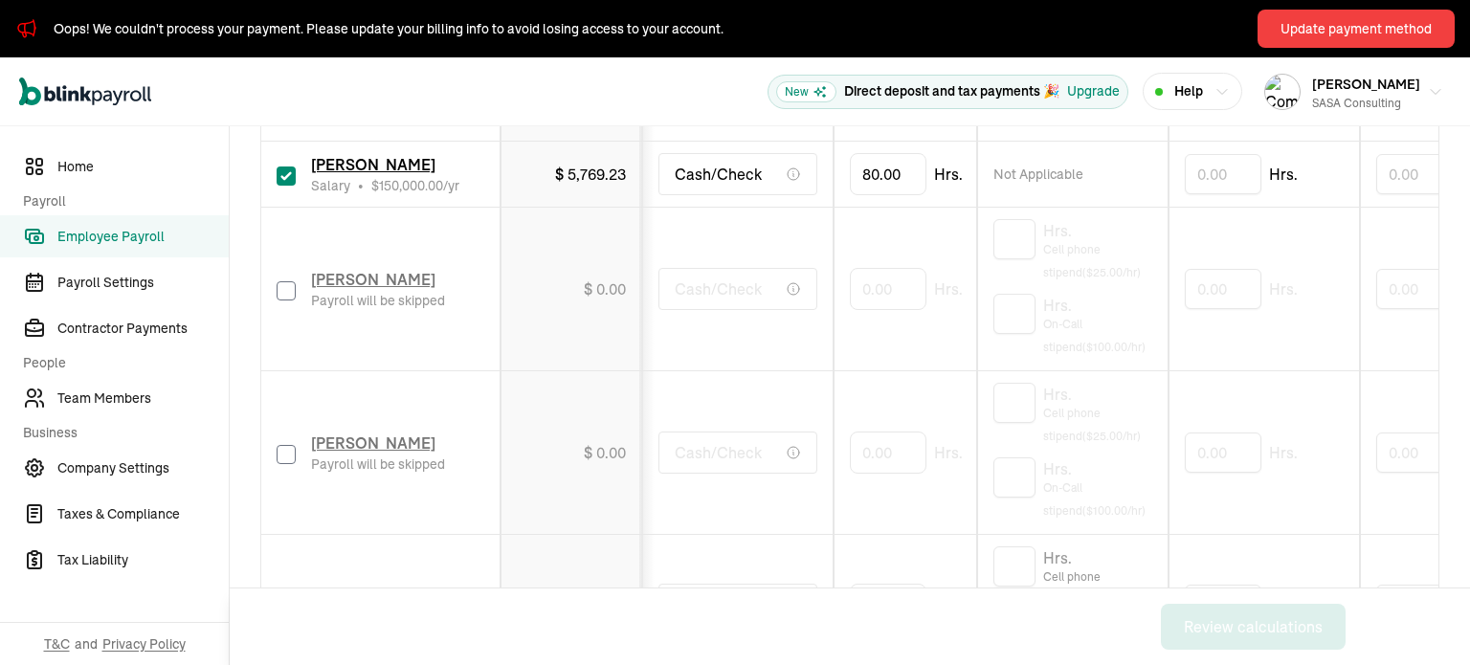
scroll to position [1053, 0]
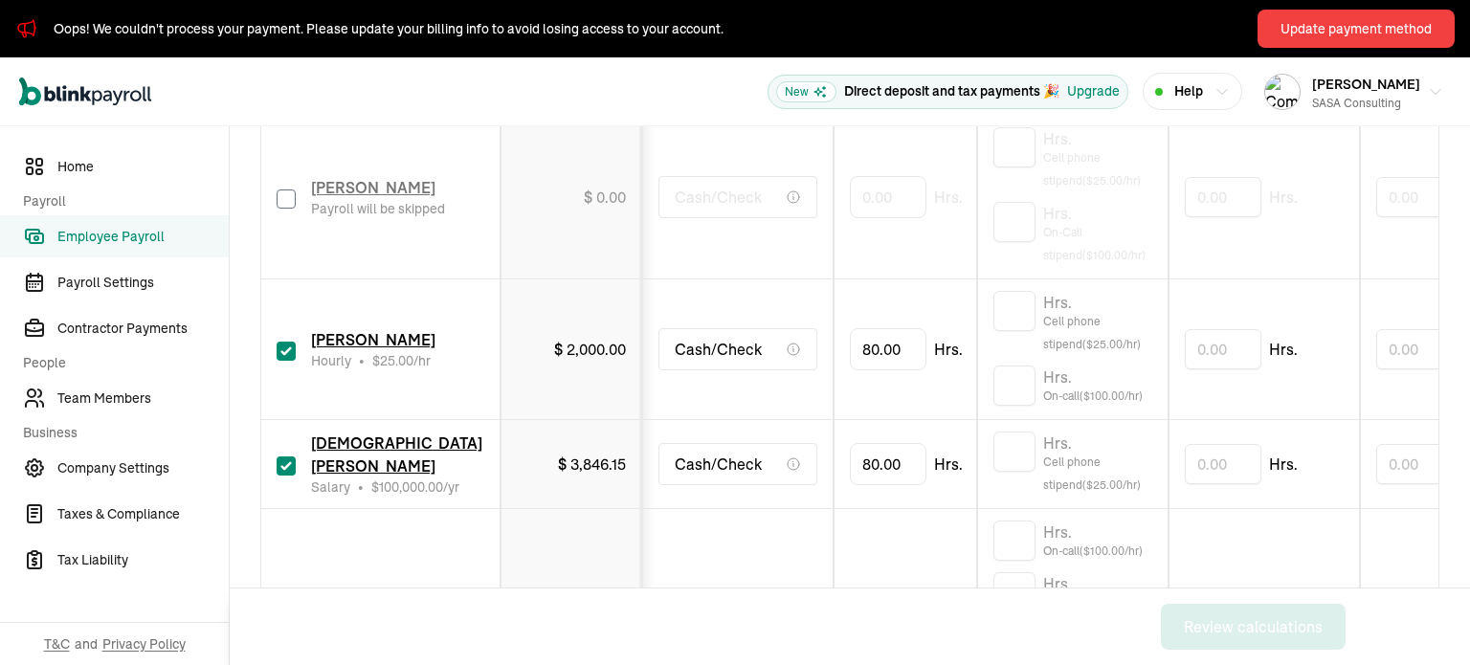
click at [287, 347] on input "checkbox" at bounding box center [286, 351] width 19 height 19
checkbox input "false"
type input "0.00"
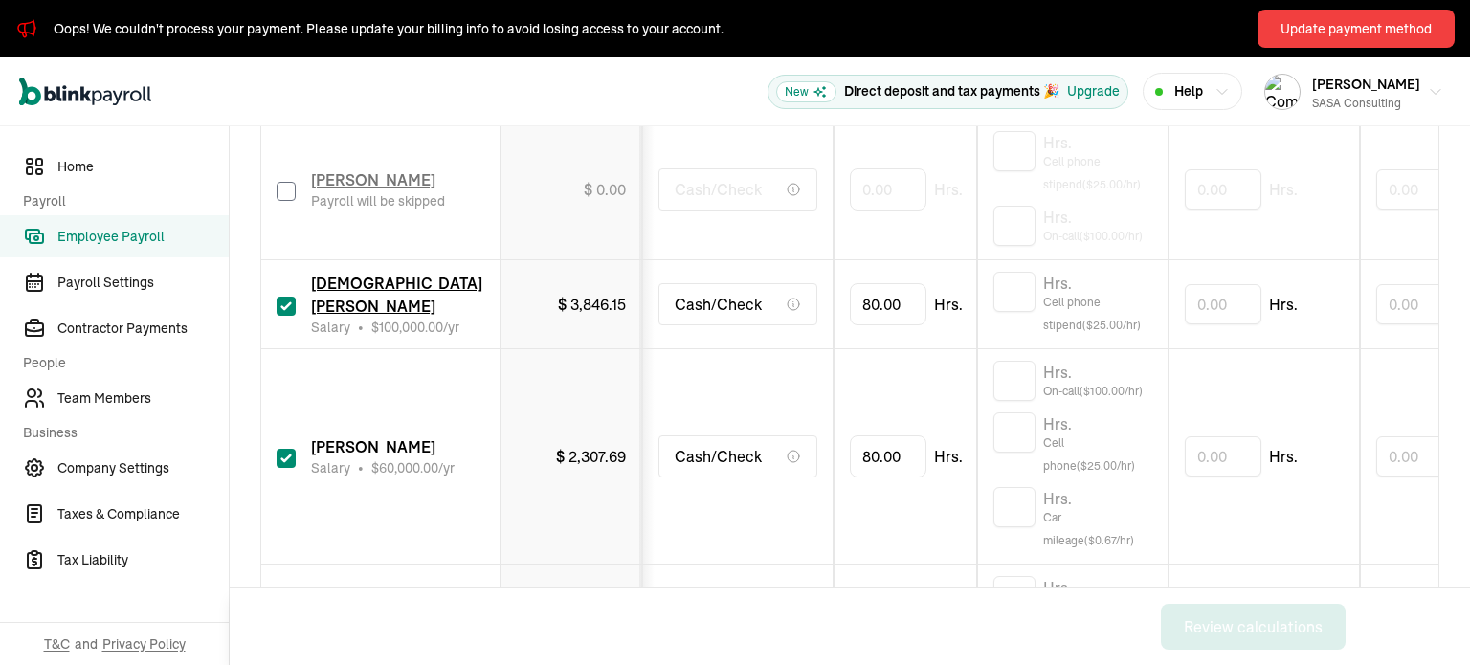
scroll to position [1340, 0]
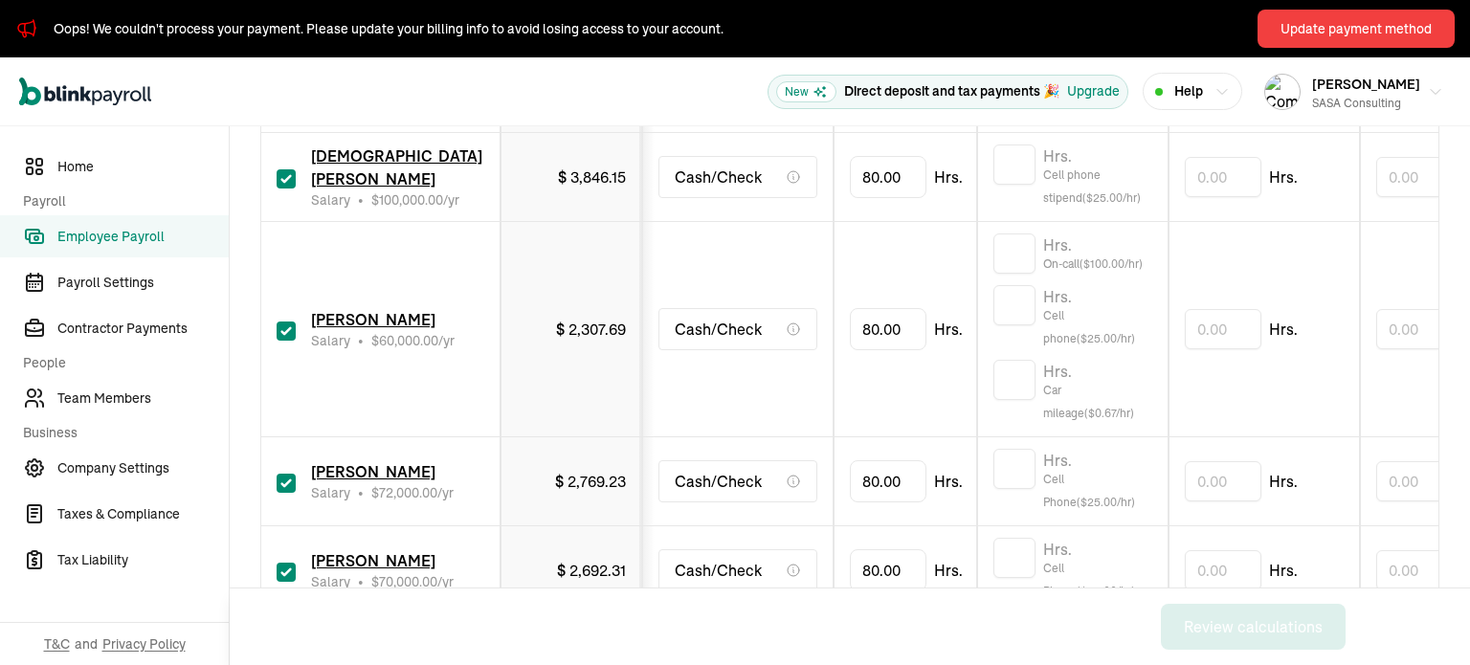
click at [287, 328] on input "checkbox" at bounding box center [286, 331] width 19 height 19
checkbox input "false"
type input "0.00"
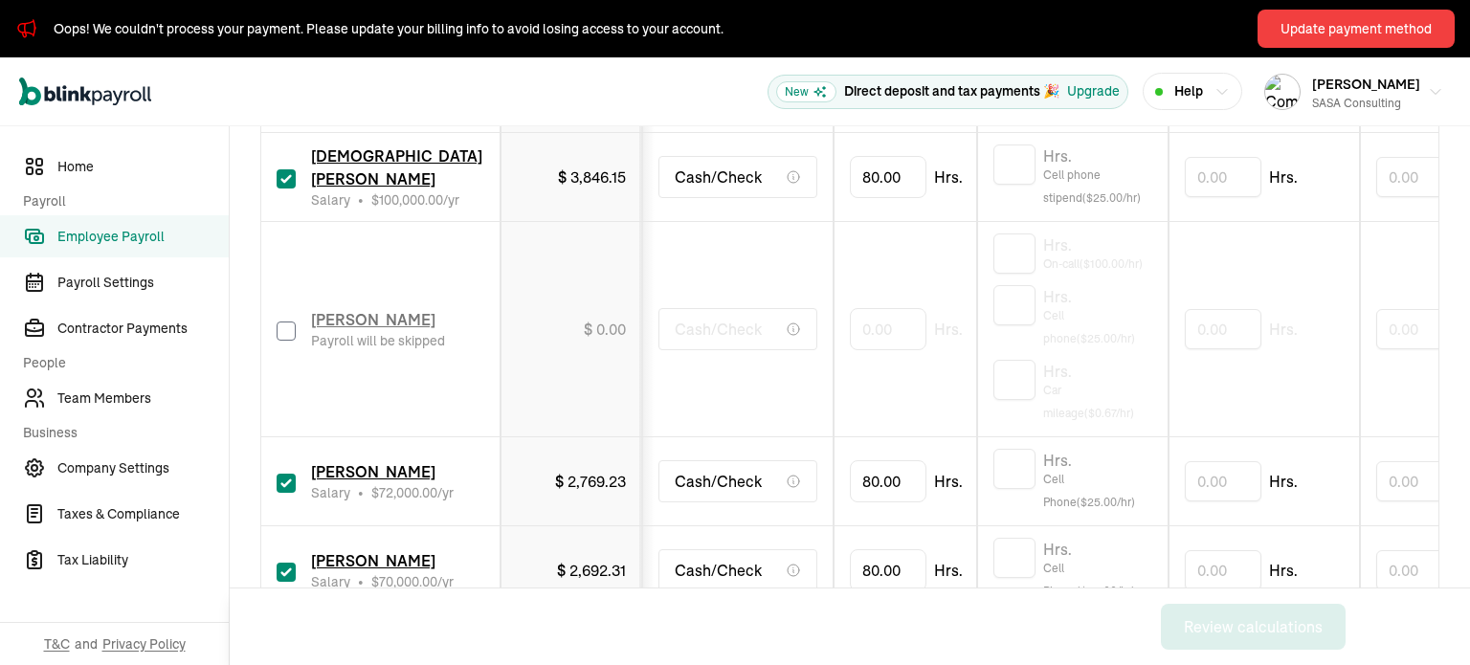
click at [291, 482] on input "checkbox" at bounding box center [286, 483] width 19 height 19
checkbox input "false"
type input "0.00"
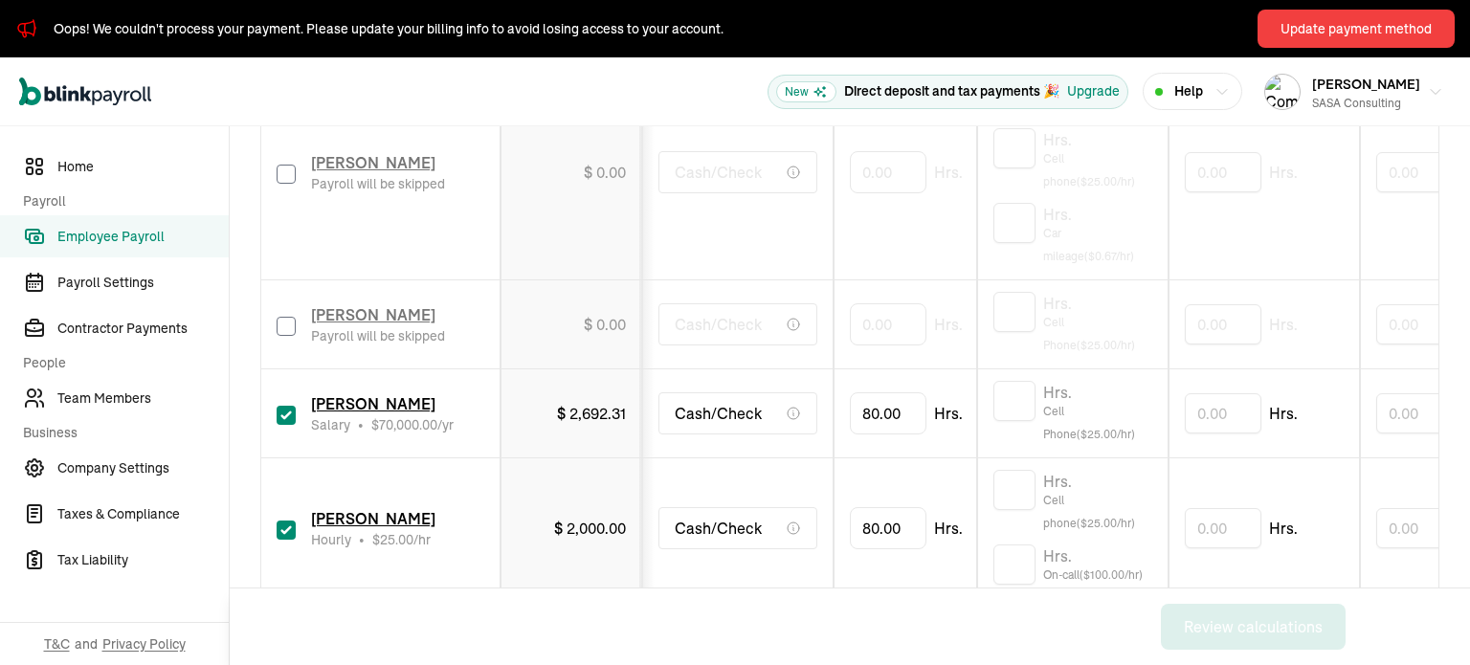
scroll to position [1604, 0]
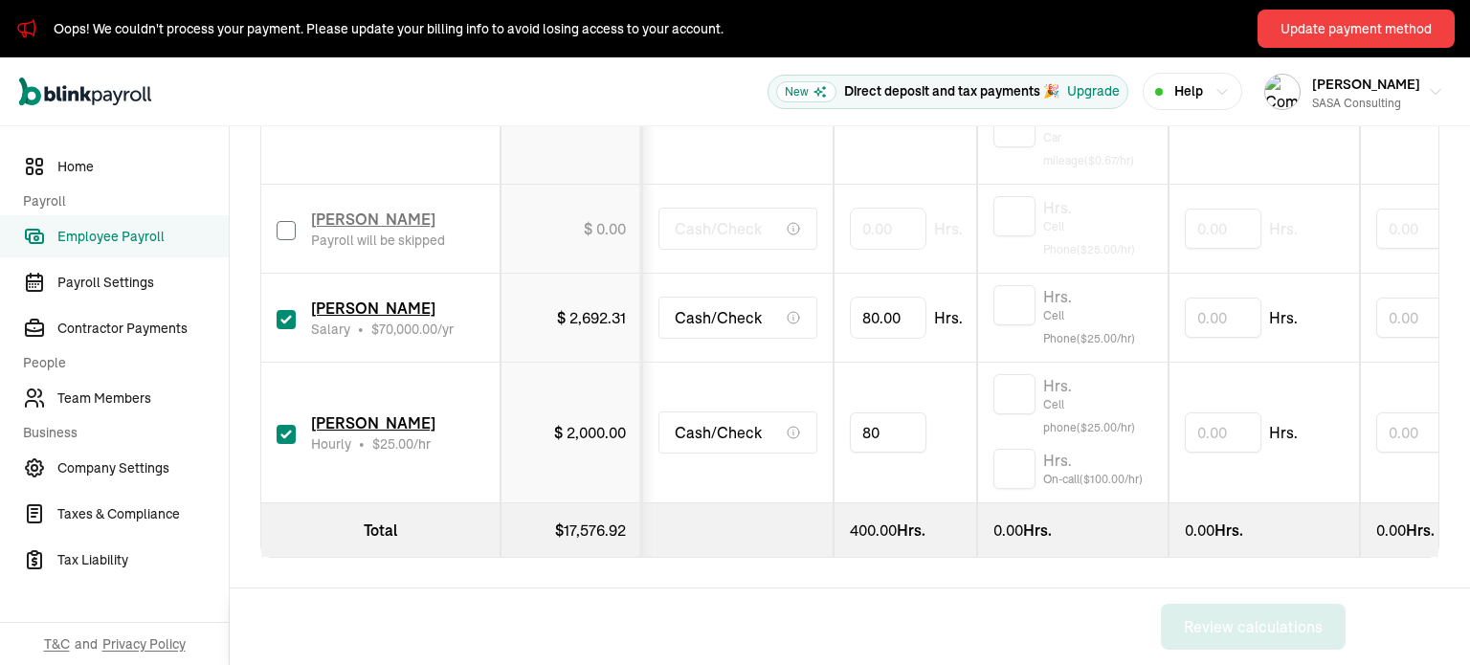
drag, startPoint x: 917, startPoint y: 414, endPoint x: 844, endPoint y: 416, distance: 72.8
type input "8"
type input "40"
click at [863, 605] on div "Back Review calculations" at bounding box center [799, 627] width 1139 height 77
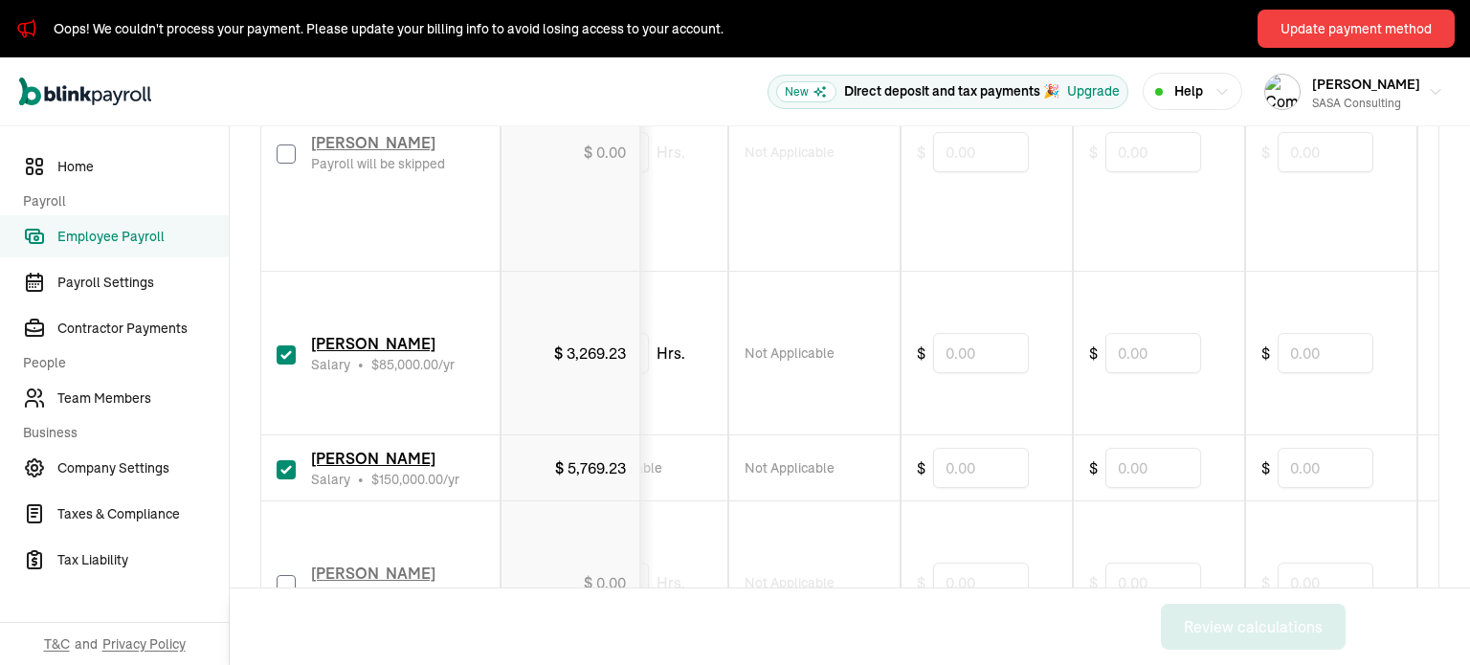
scroll to position [574, 0]
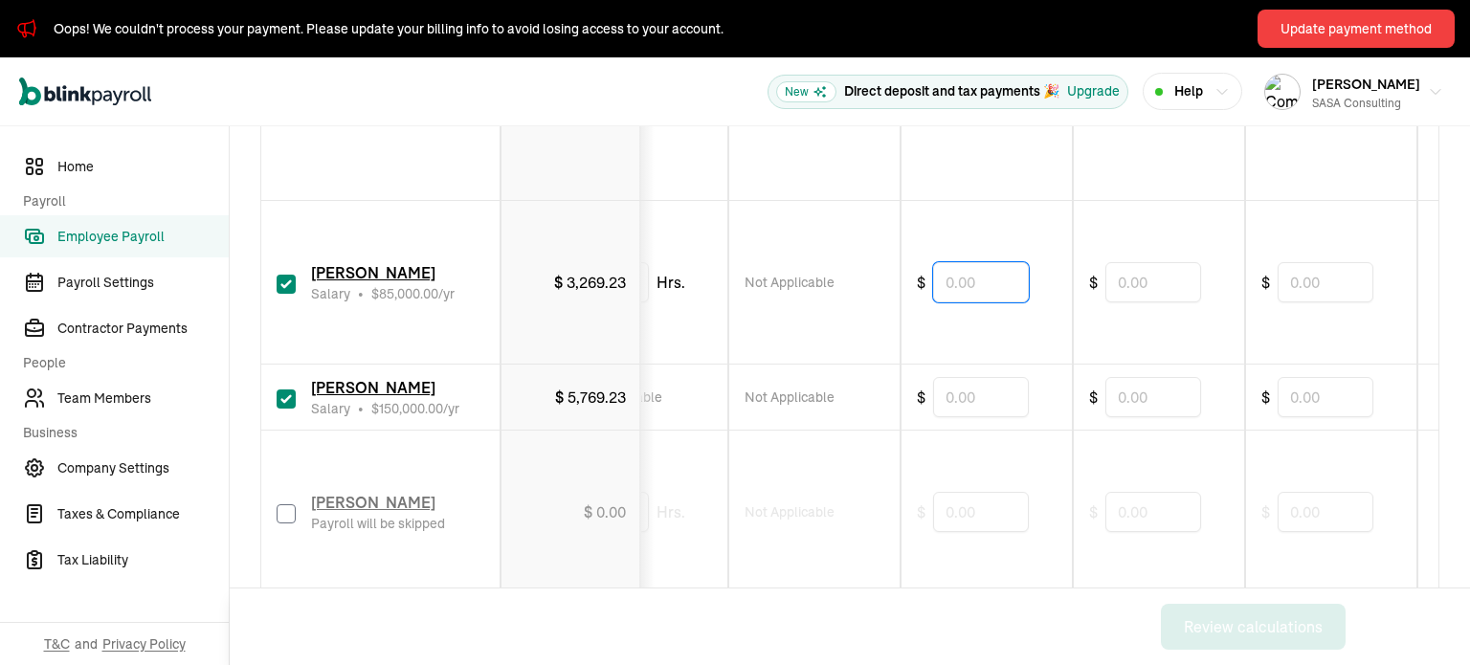
click at [987, 287] on input "text" at bounding box center [981, 282] width 96 height 40
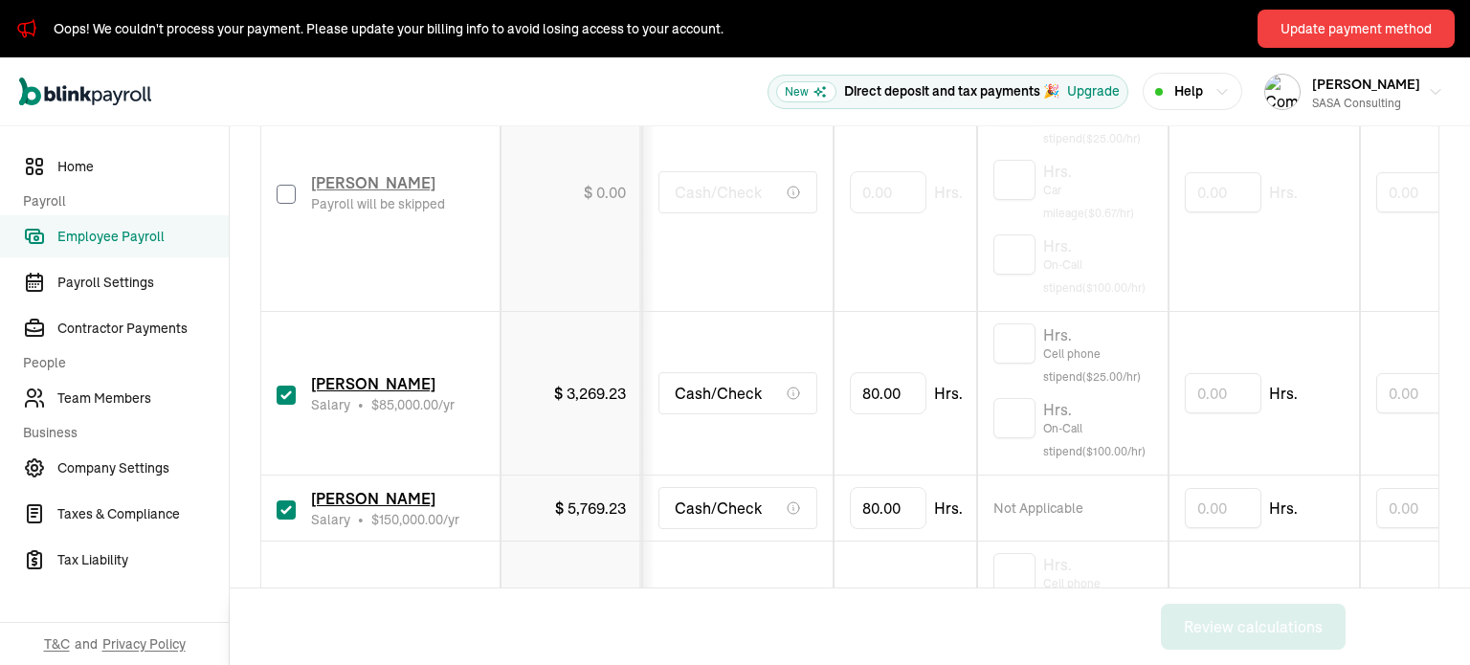
scroll to position [479, 0]
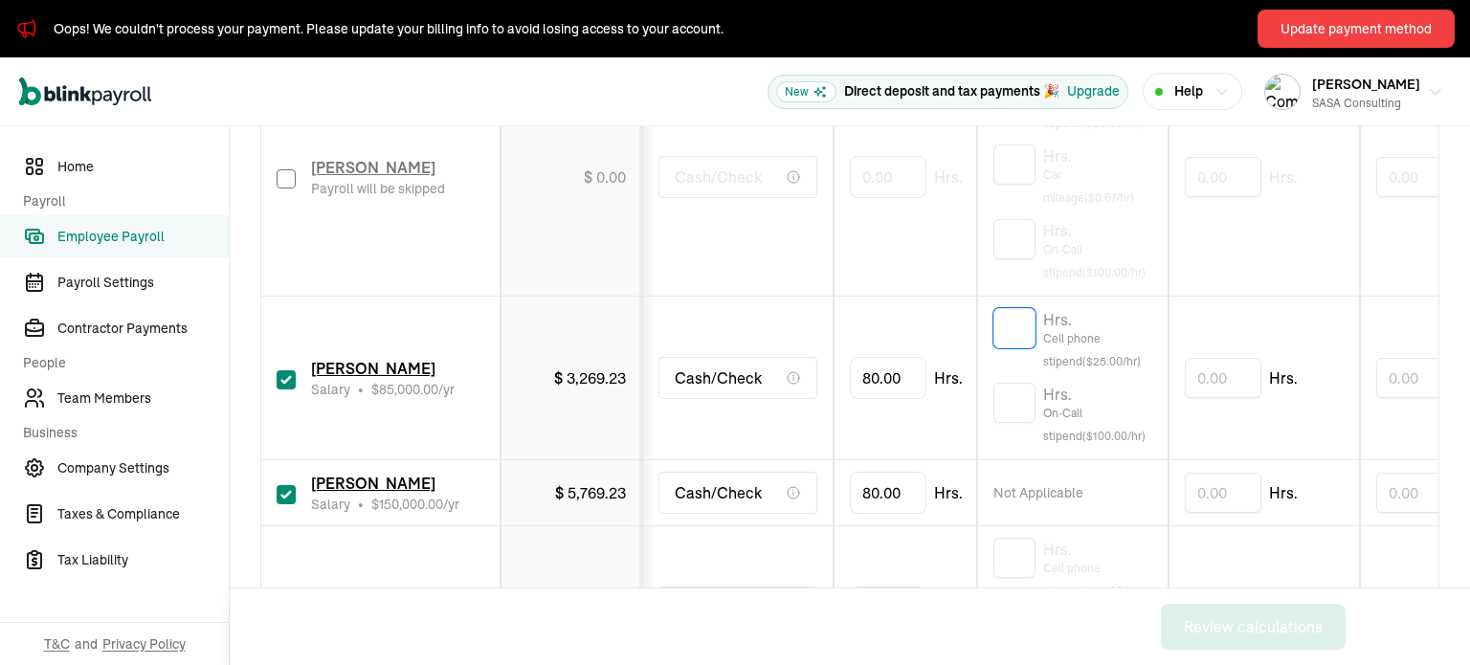
click at [1016, 329] on input "text" at bounding box center [1015, 328] width 42 height 40
type input "1"
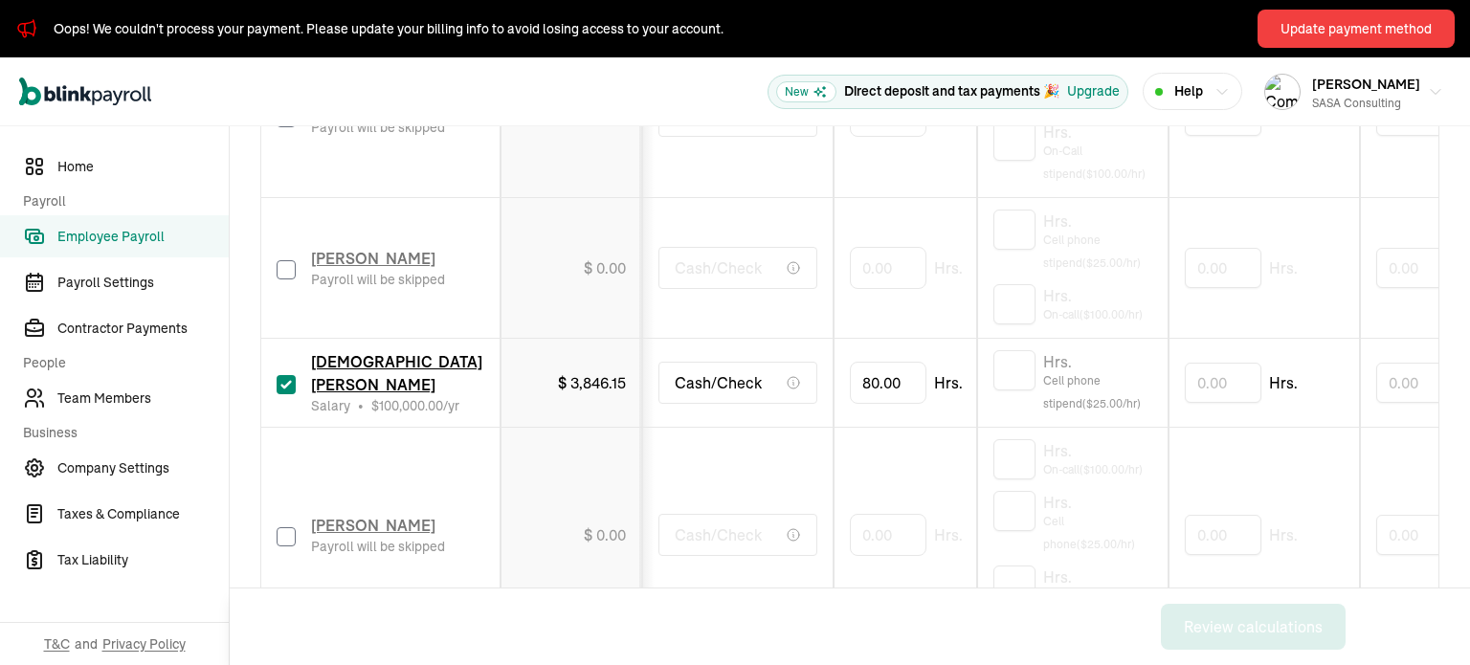
scroll to position [1149, 0]
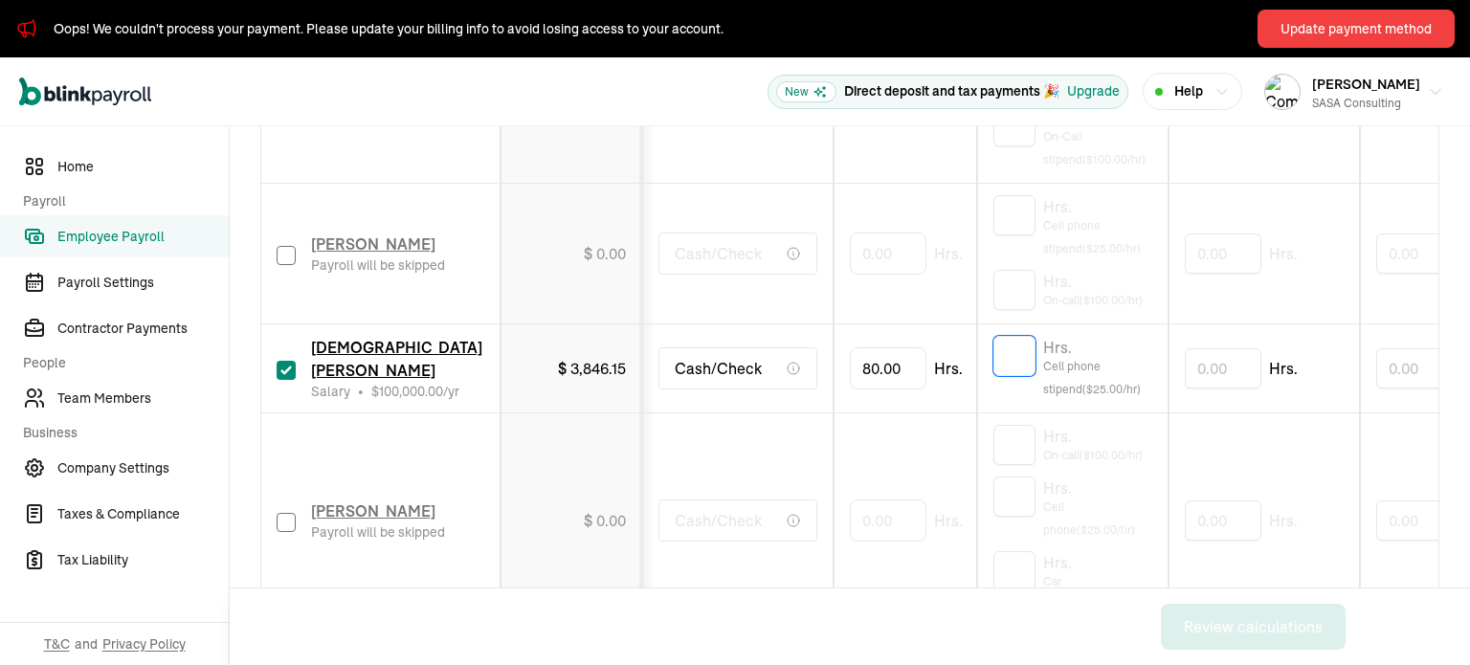
click at [1018, 362] on input "text" at bounding box center [1015, 356] width 42 height 40
type input "1"
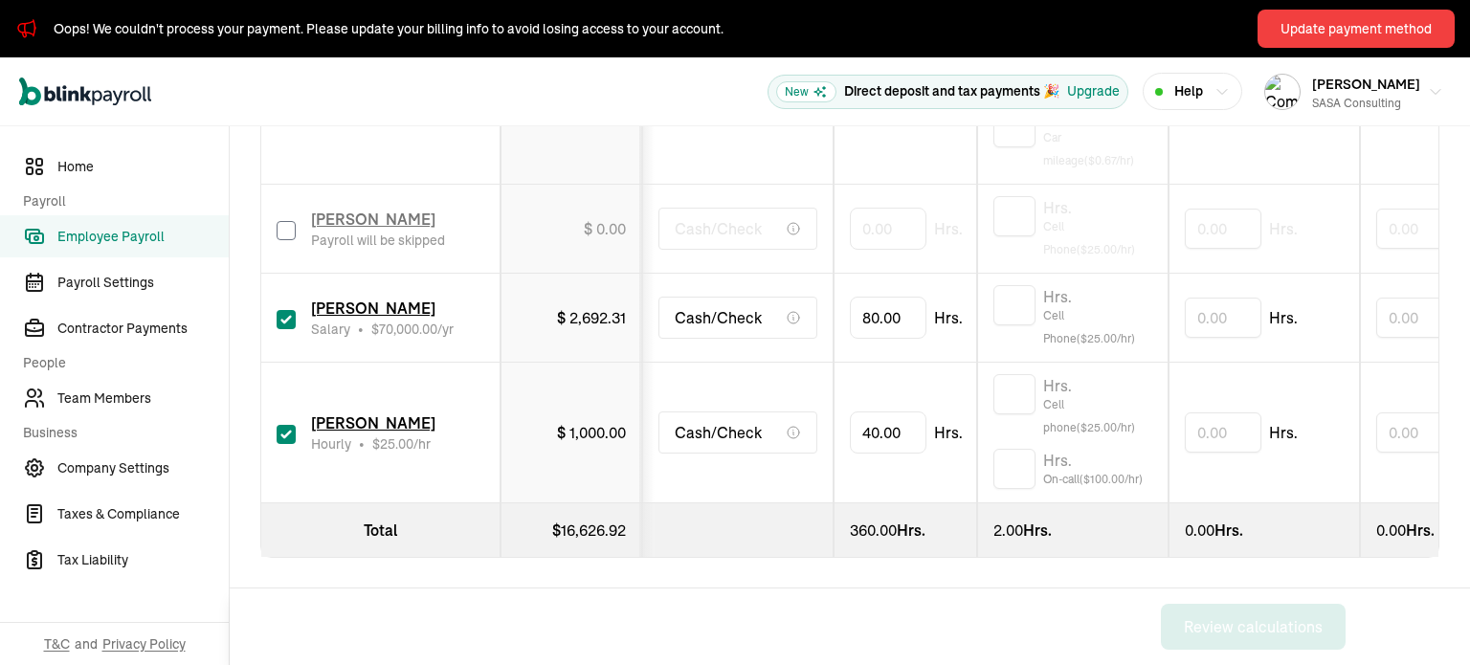
scroll to position [1604, 0]
click at [1026, 293] on input "text" at bounding box center [1015, 305] width 42 height 40
type input "1"
click at [409, 299] on span "[PERSON_NAME]" at bounding box center [373, 308] width 124 height 19
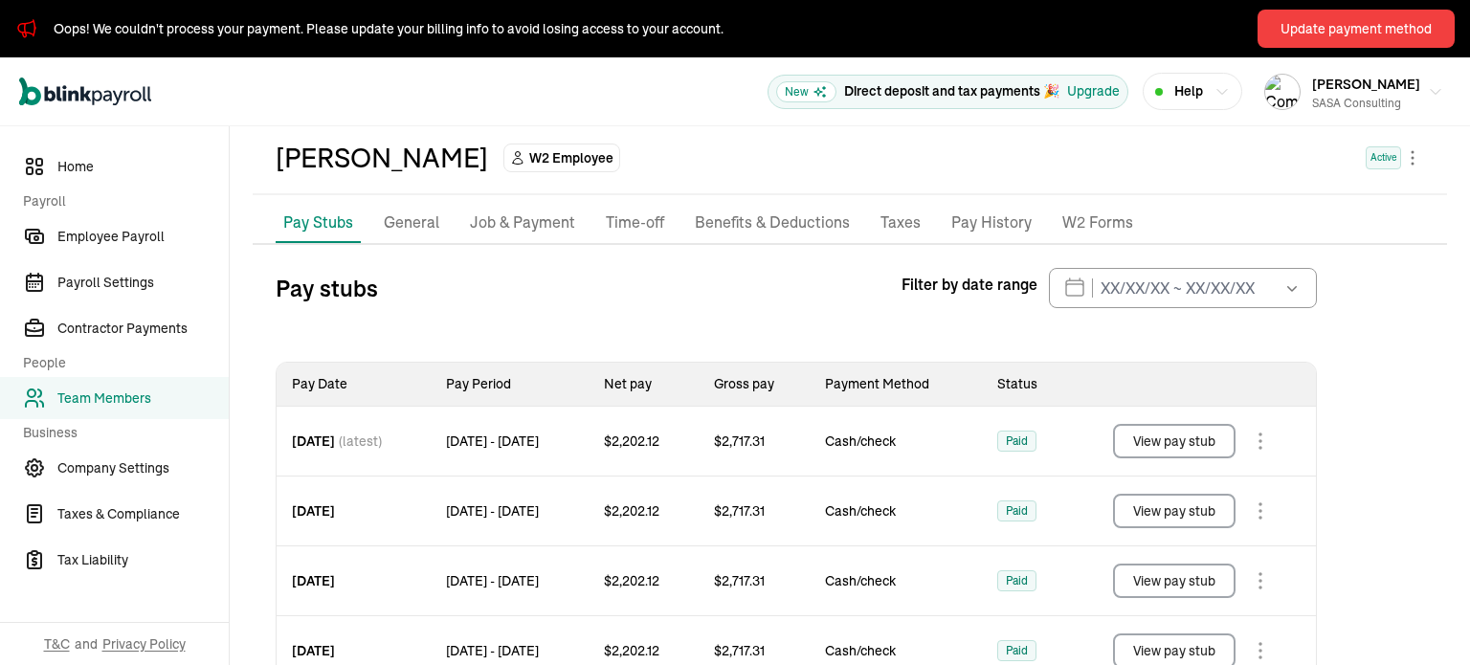
scroll to position [96, 0]
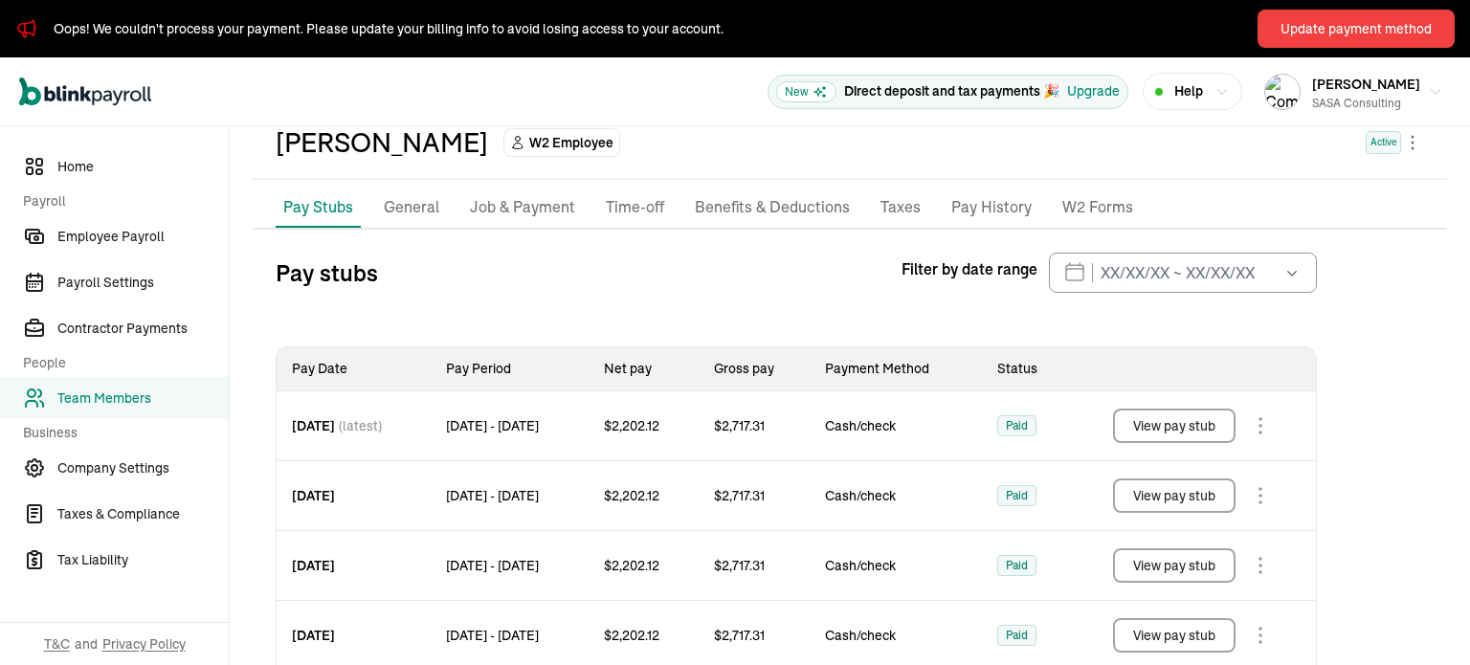
click at [402, 198] on p "General" at bounding box center [412, 207] width 56 height 25
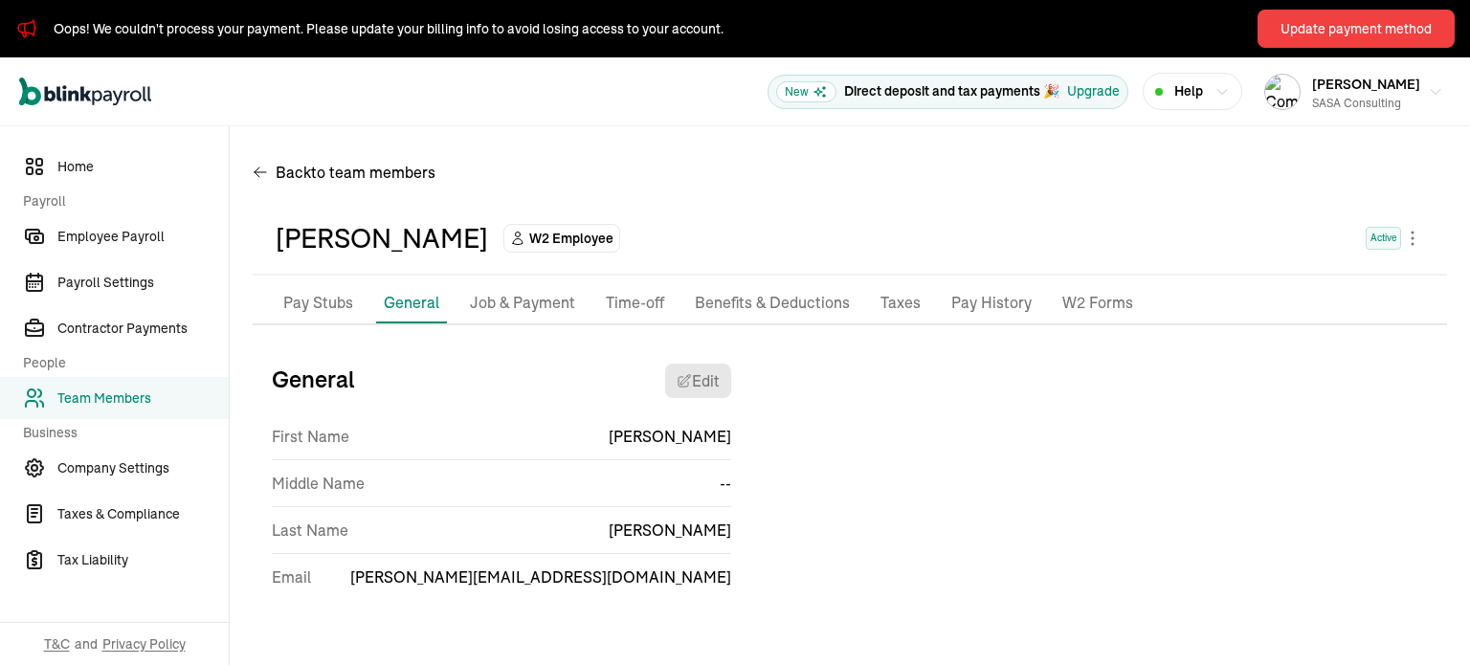
scroll to position [0, 0]
click at [528, 298] on p "Job & Payment" at bounding box center [522, 303] width 105 height 25
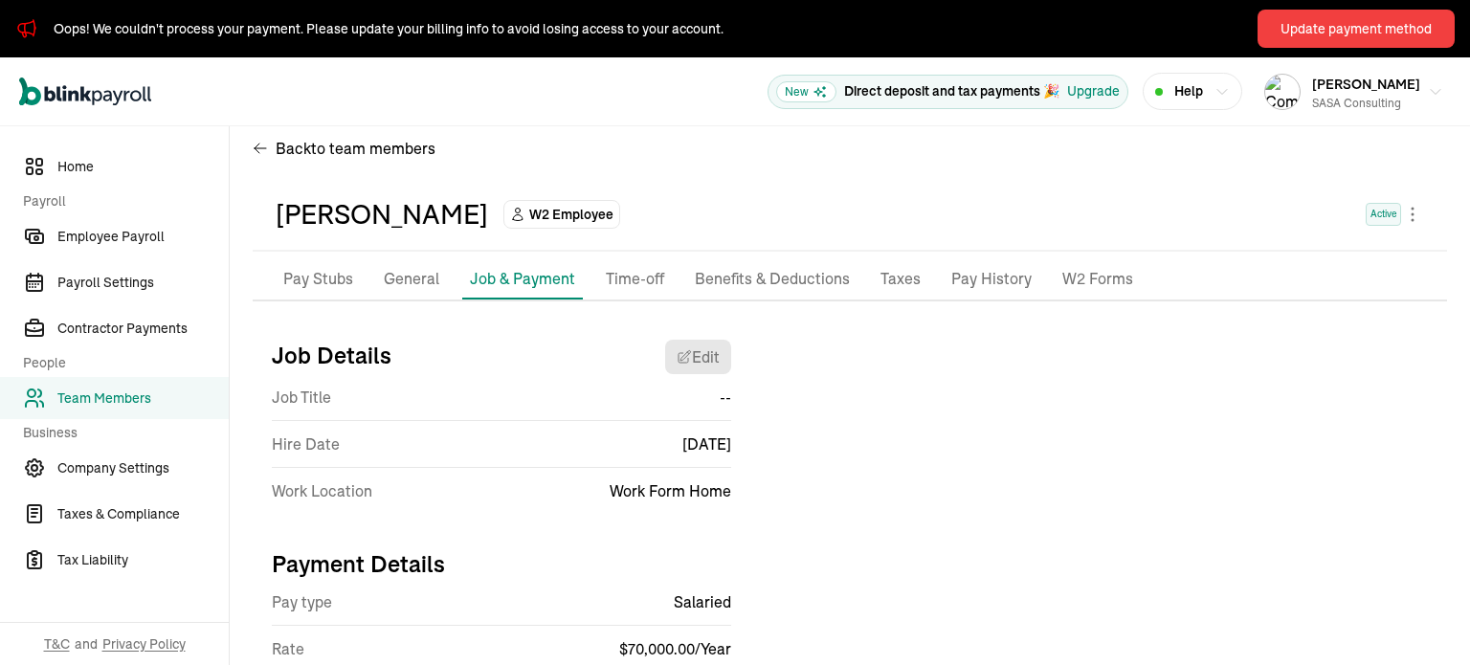
scroll to position [96, 0]
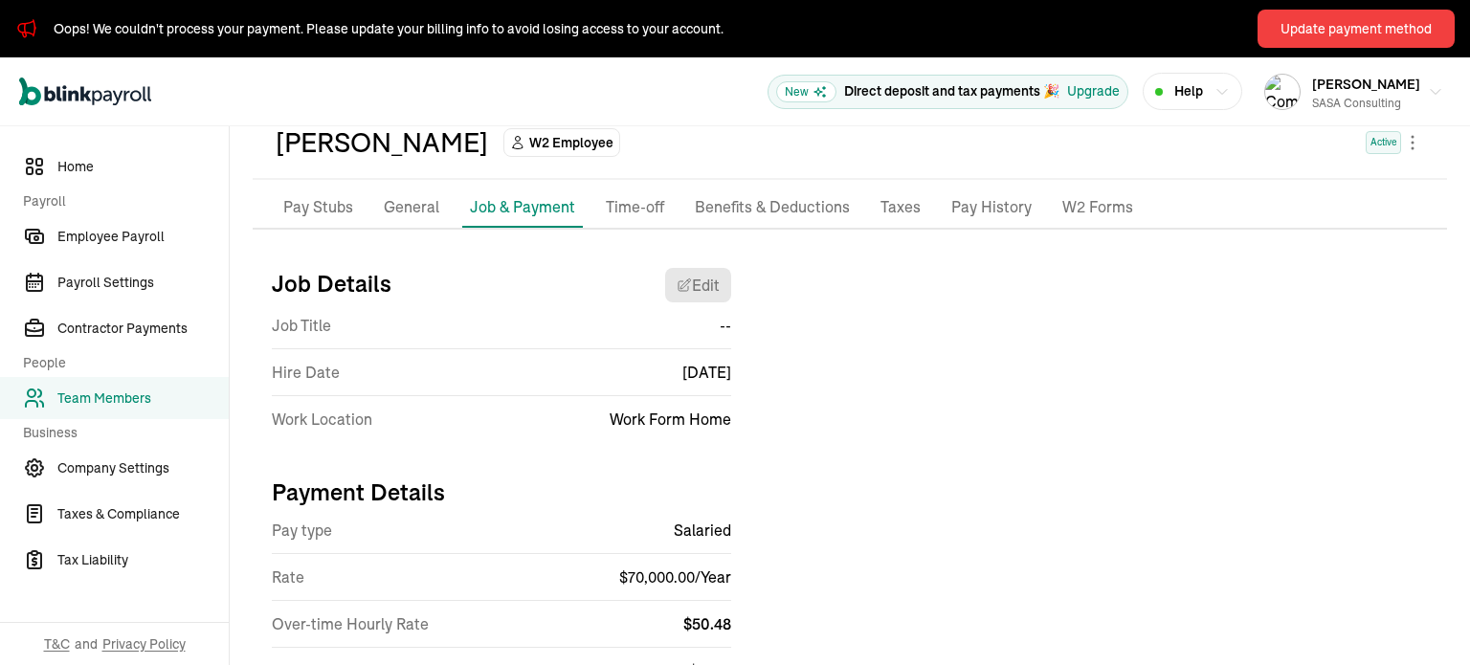
click at [778, 213] on p "Benefits & Deductions" at bounding box center [772, 207] width 155 height 25
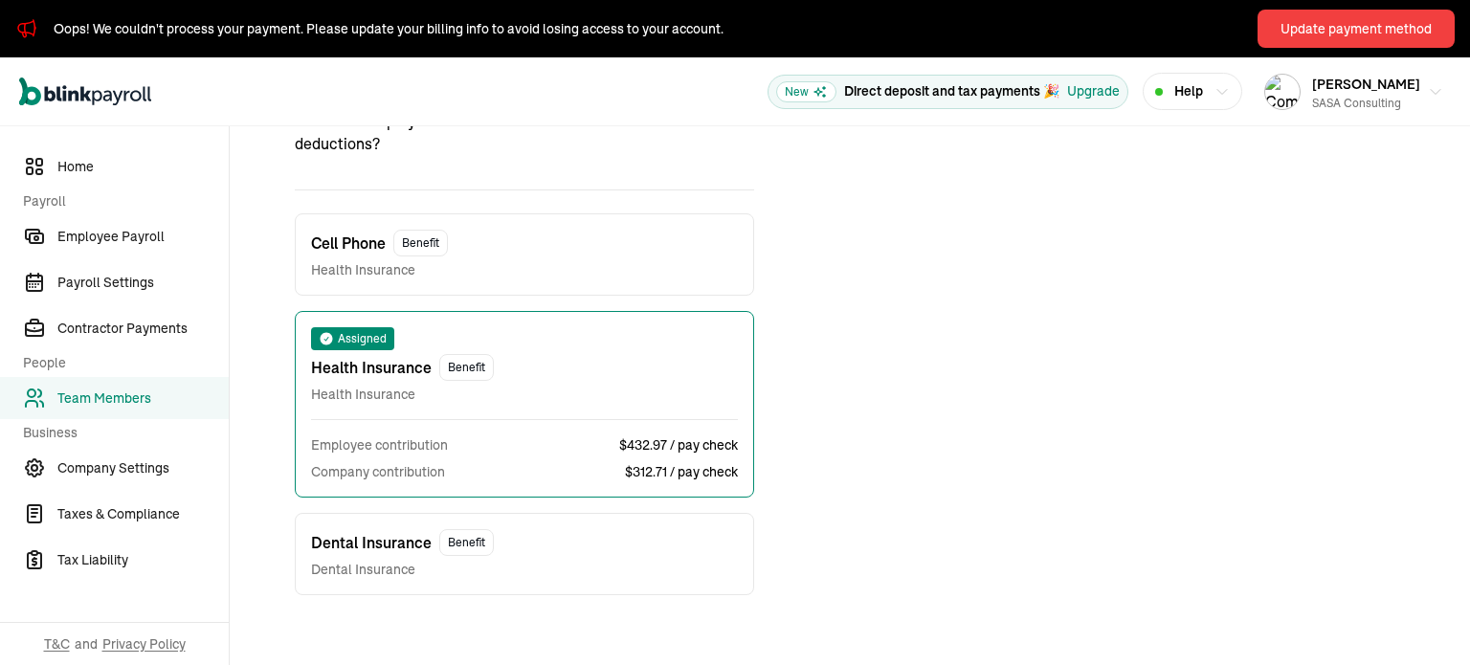
scroll to position [352, 0]
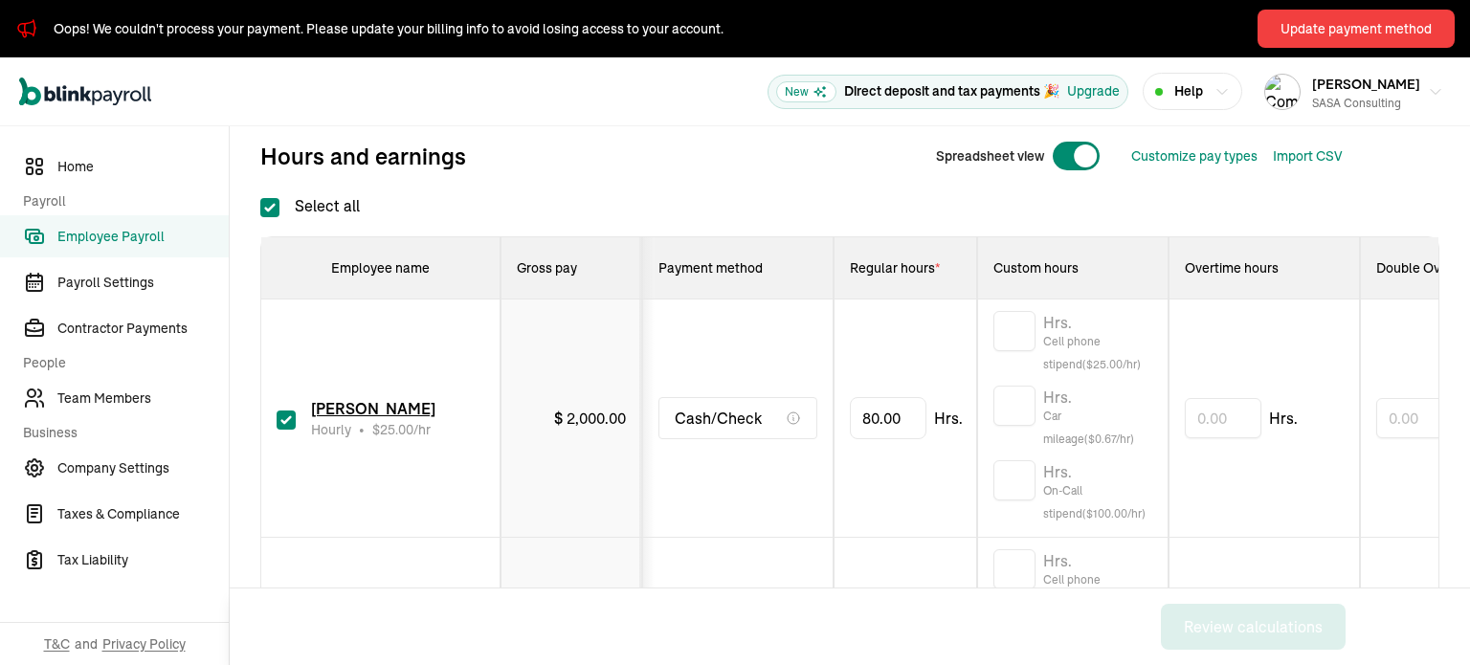
scroll to position [287, 0]
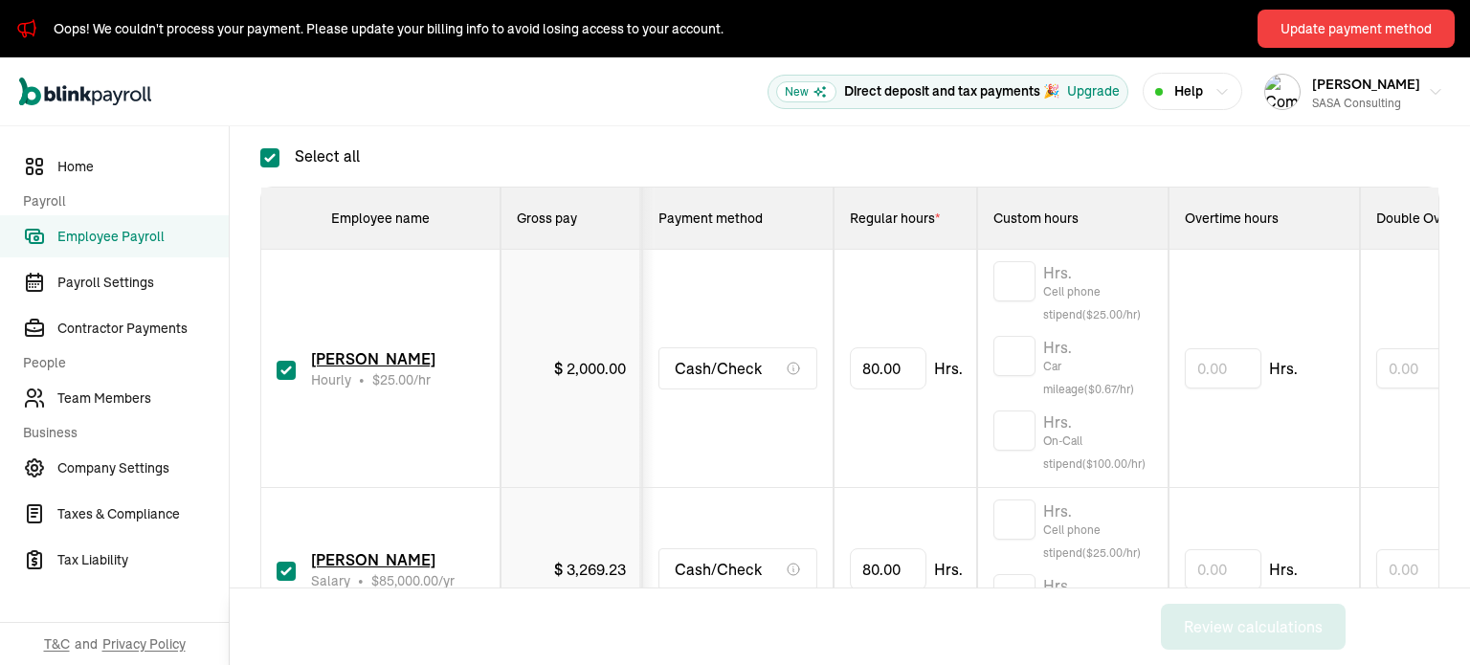
click at [290, 363] on input "checkbox" at bounding box center [286, 370] width 19 height 19
checkbox input "false"
type input "0.00"
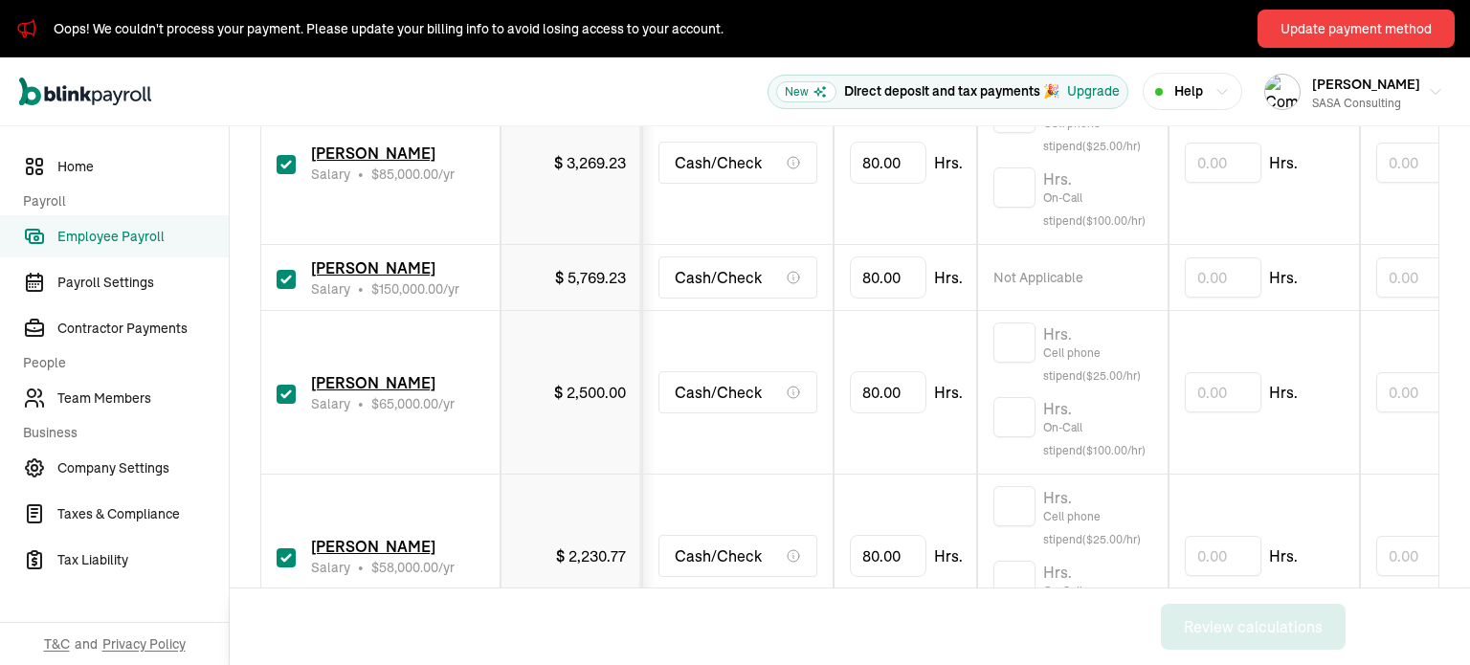
scroll to position [766, 0]
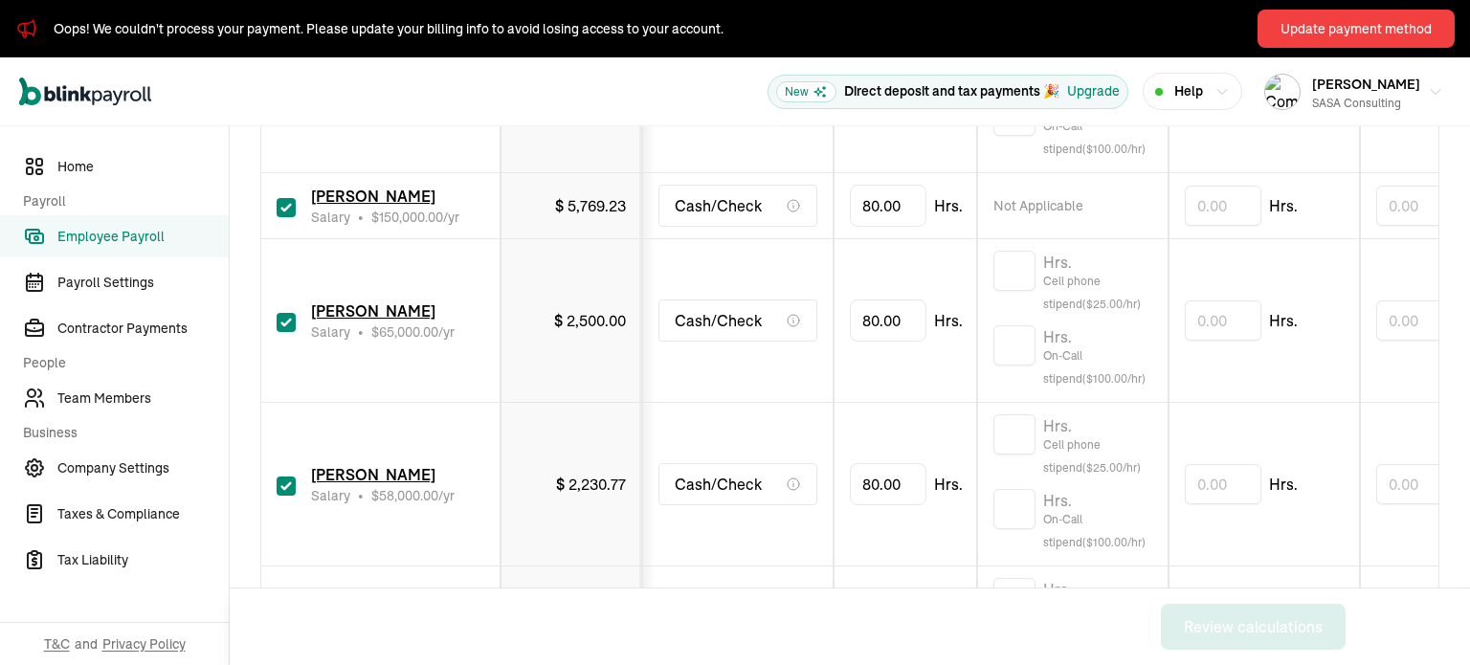
click at [280, 322] on input "checkbox" at bounding box center [286, 322] width 19 height 19
checkbox input "false"
type input "0.00"
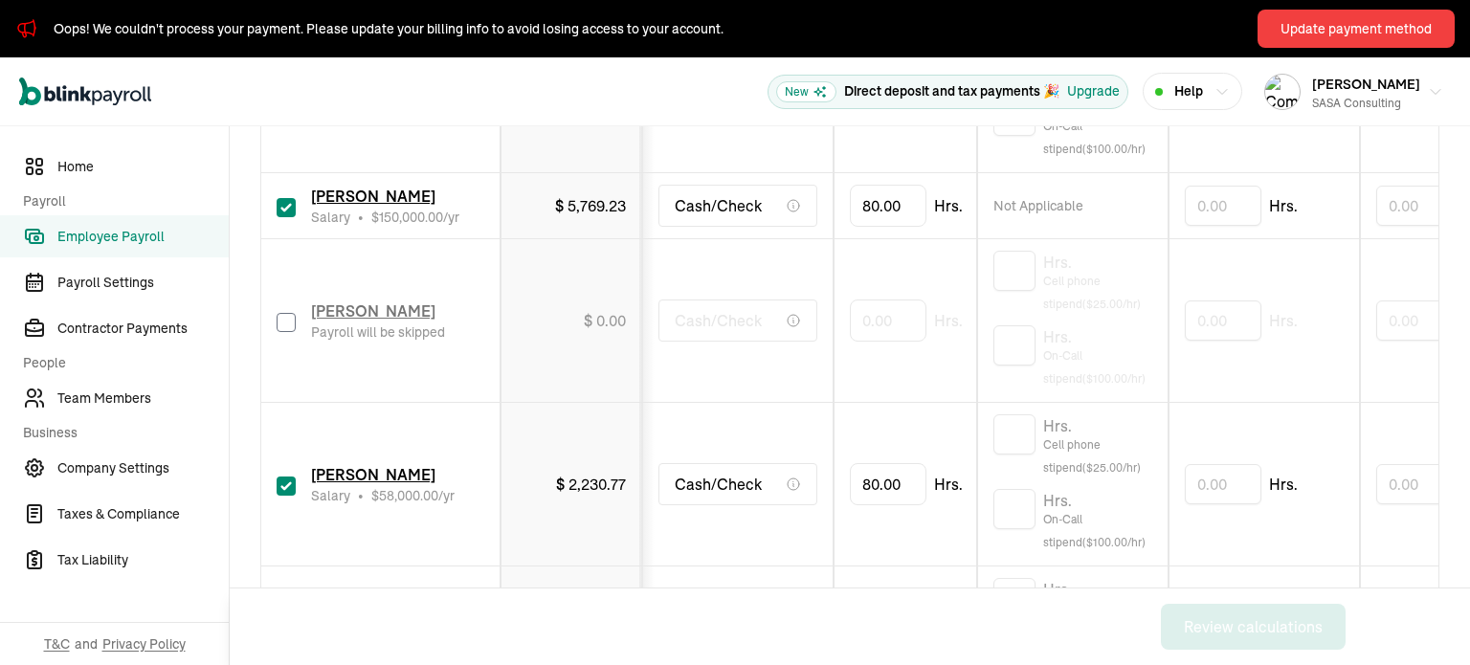
click at [290, 486] on input "checkbox" at bounding box center [286, 486] width 19 height 19
checkbox input "false"
type input "0.00"
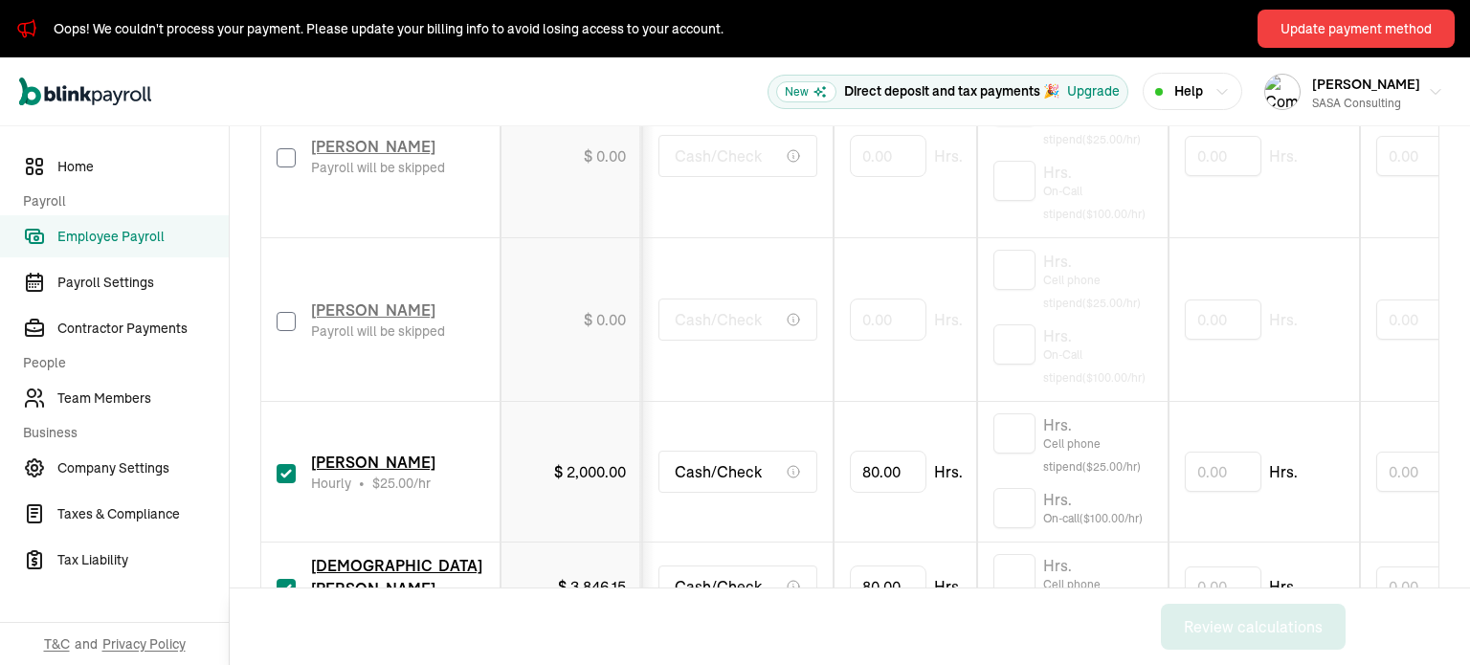
scroll to position [1053, 0]
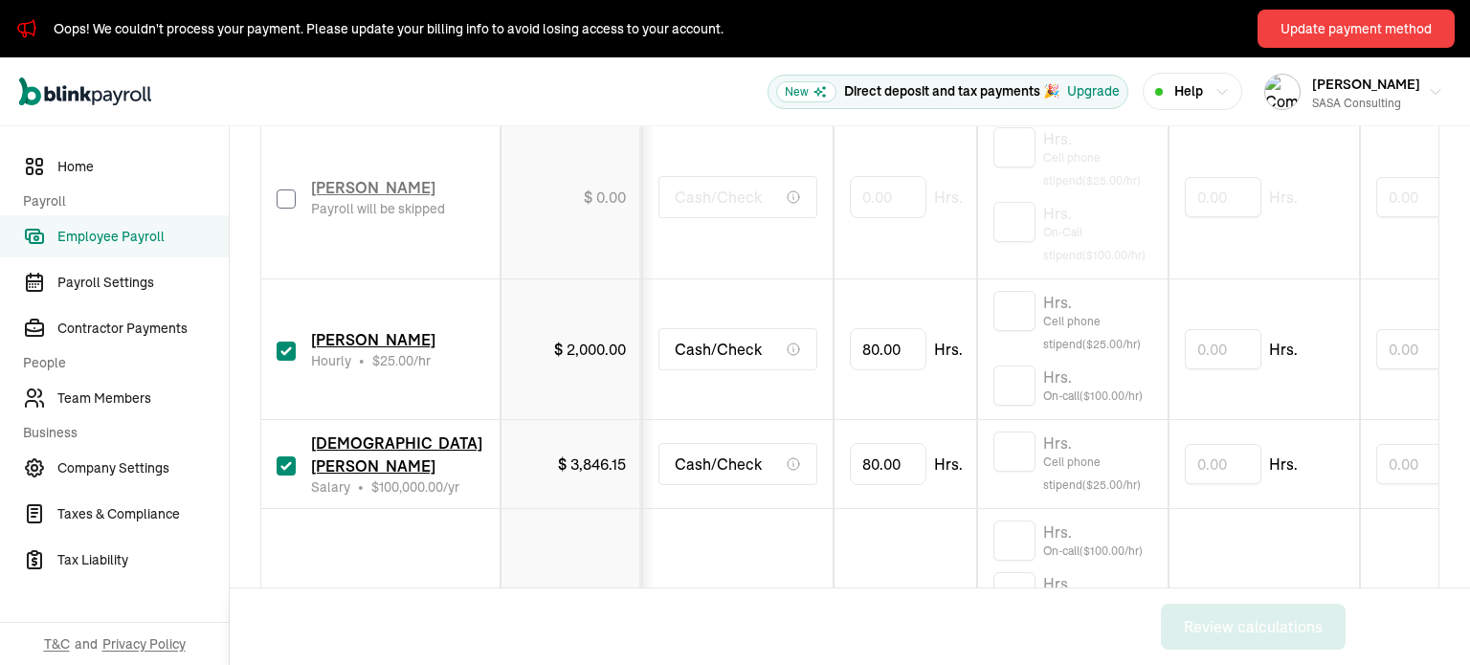
click at [287, 347] on input "checkbox" at bounding box center [286, 351] width 19 height 19
checkbox input "false"
type input "0.00"
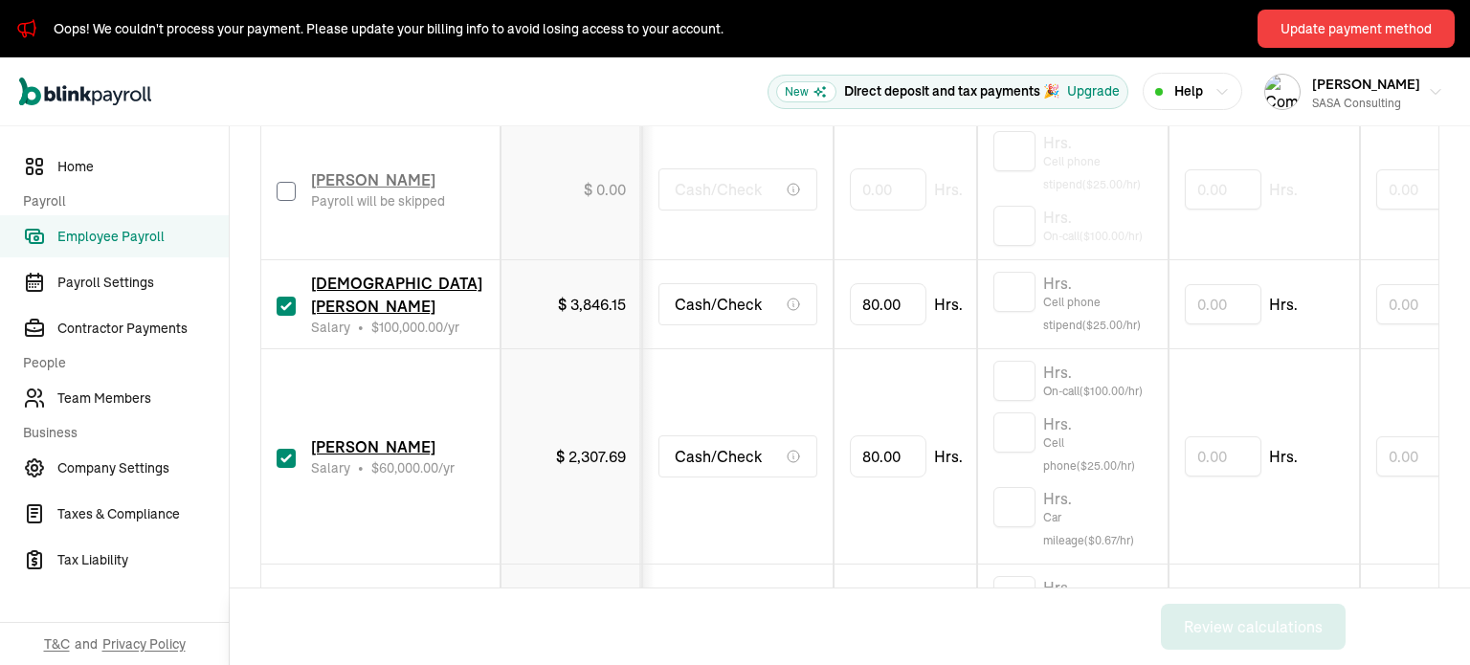
scroll to position [1340, 0]
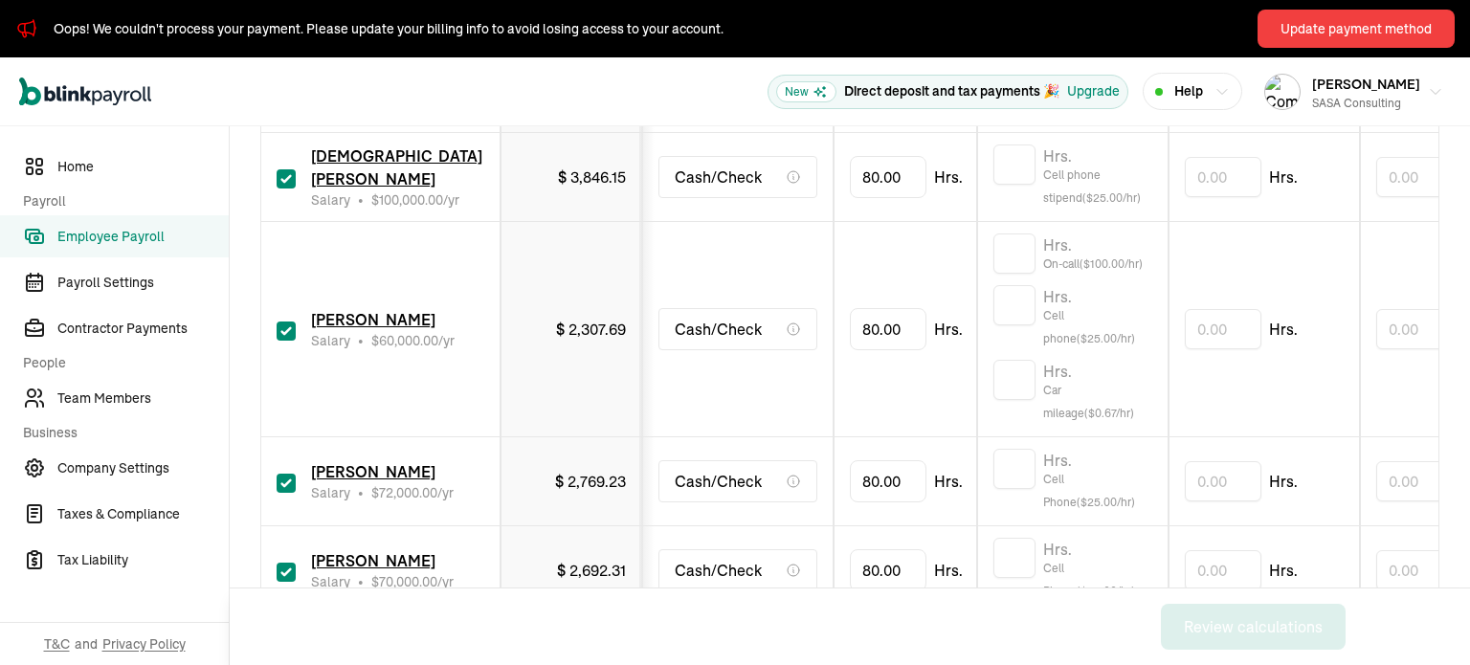
click at [287, 328] on input "checkbox" at bounding box center [286, 331] width 19 height 19
checkbox input "false"
type input "0.00"
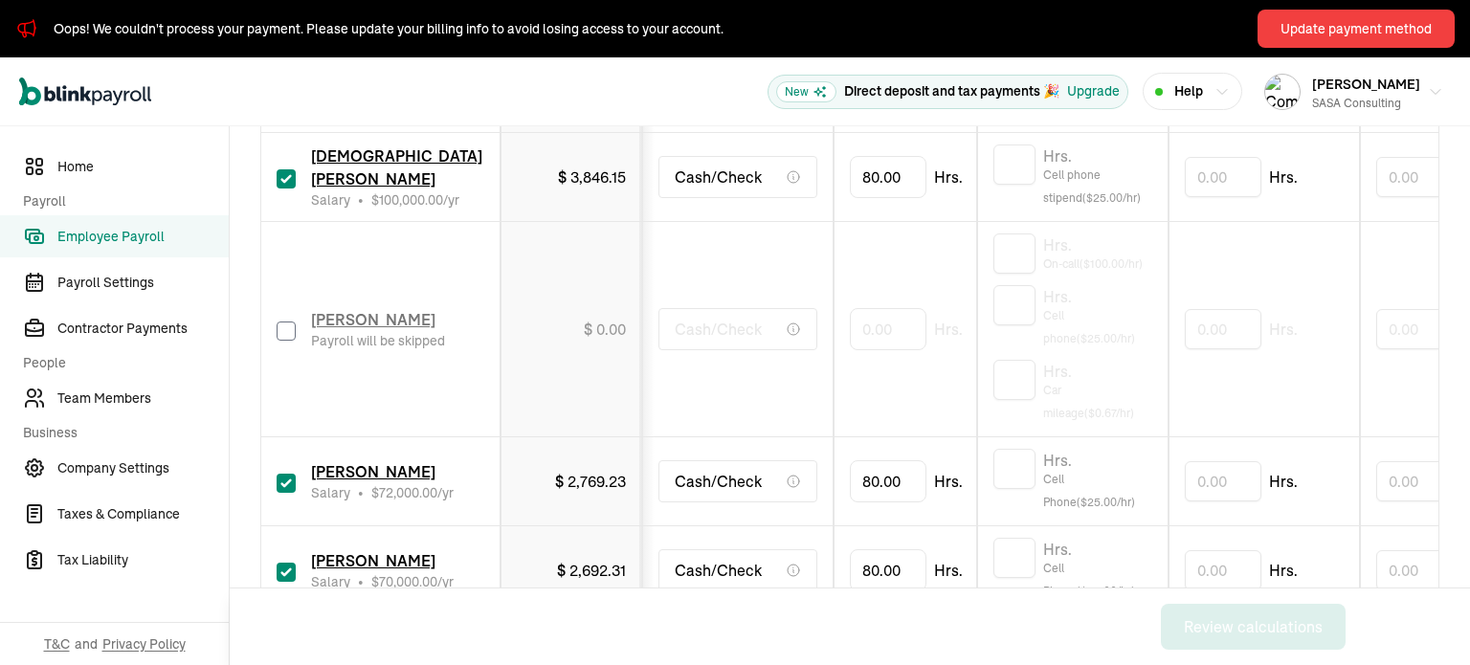
click at [291, 482] on input "checkbox" at bounding box center [286, 483] width 19 height 19
checkbox input "false"
type input "0.00"
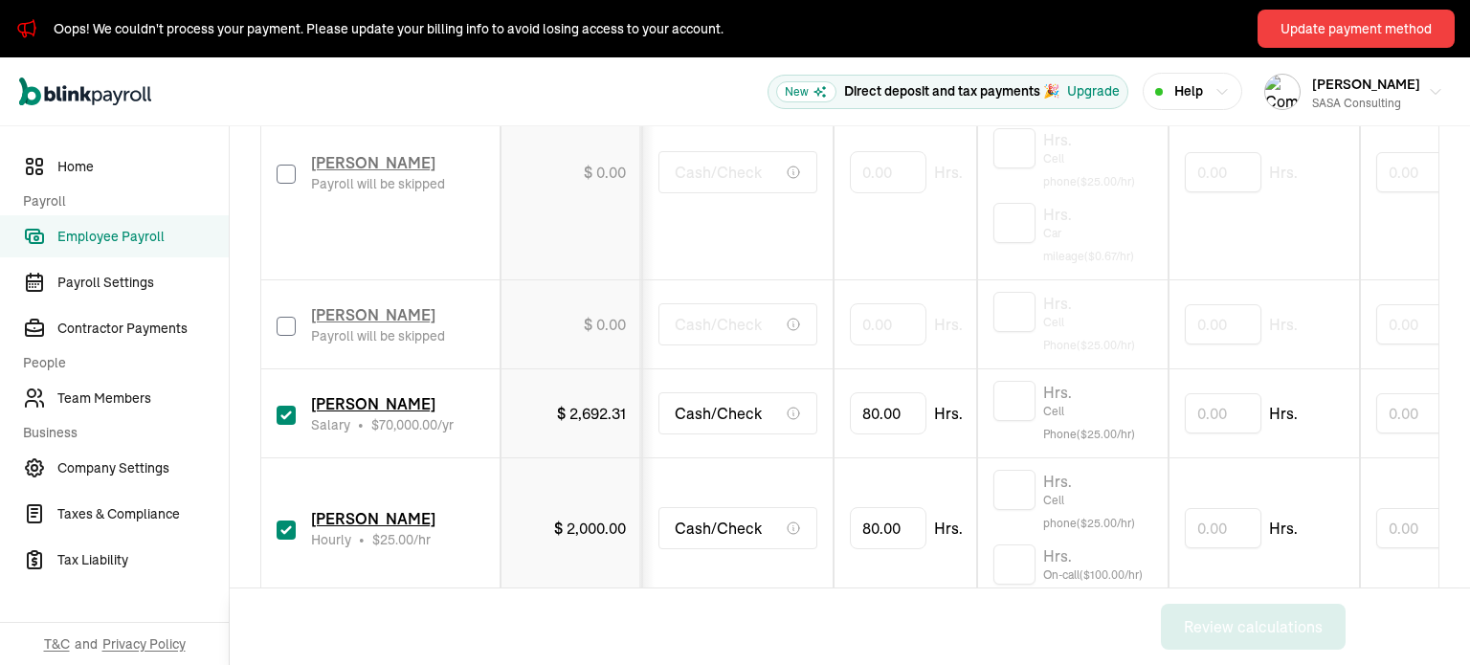
scroll to position [1604, 0]
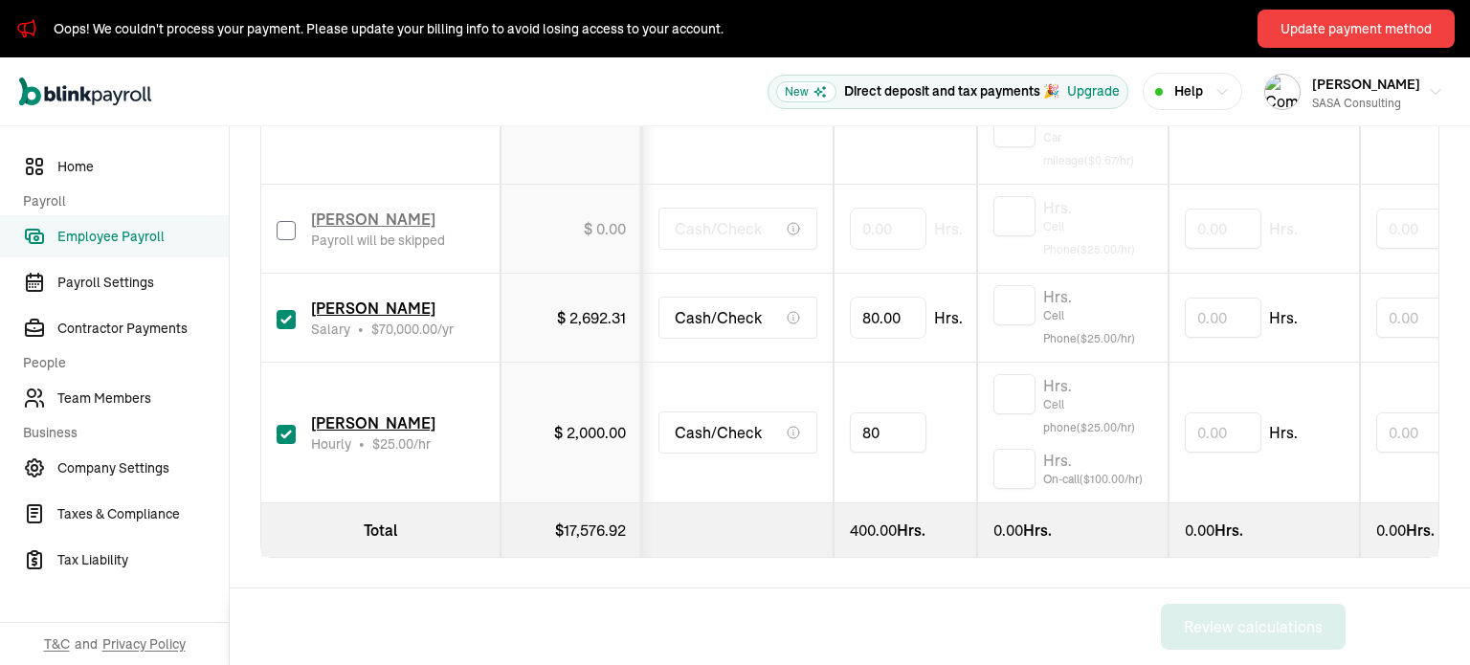
drag, startPoint x: 917, startPoint y: 414, endPoint x: 844, endPoint y: 416, distance: 72.8
type input "8"
type input "40"
click at [863, 605] on div "Back Review calculations" at bounding box center [799, 627] width 1139 height 77
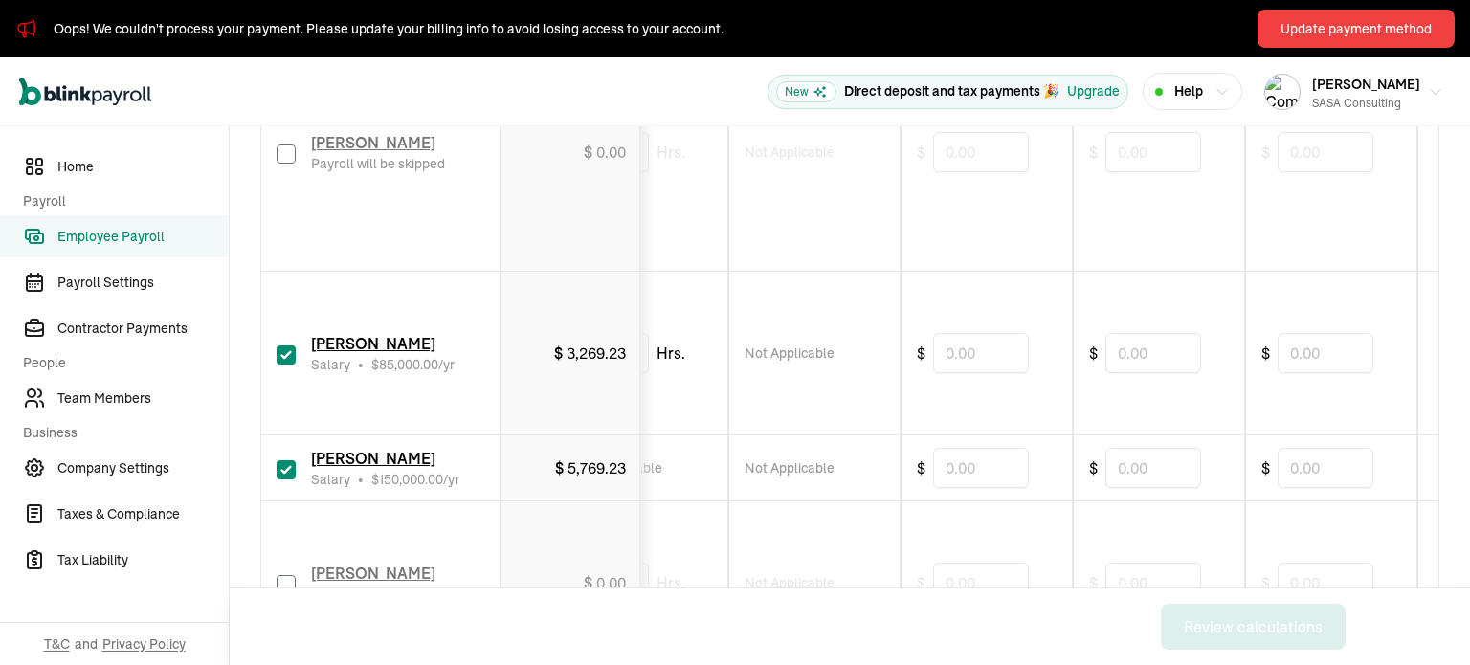
scroll to position [574, 0]
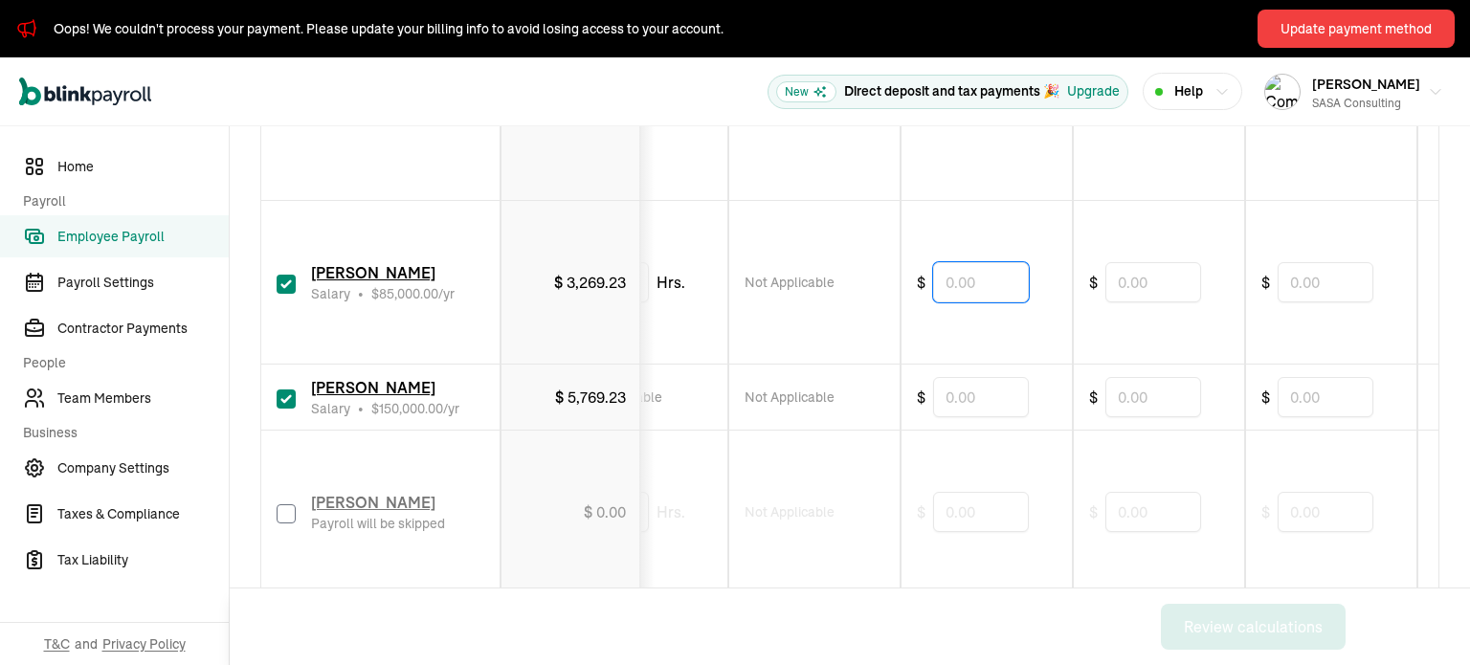
click at [987, 287] on input "text" at bounding box center [981, 282] width 96 height 40
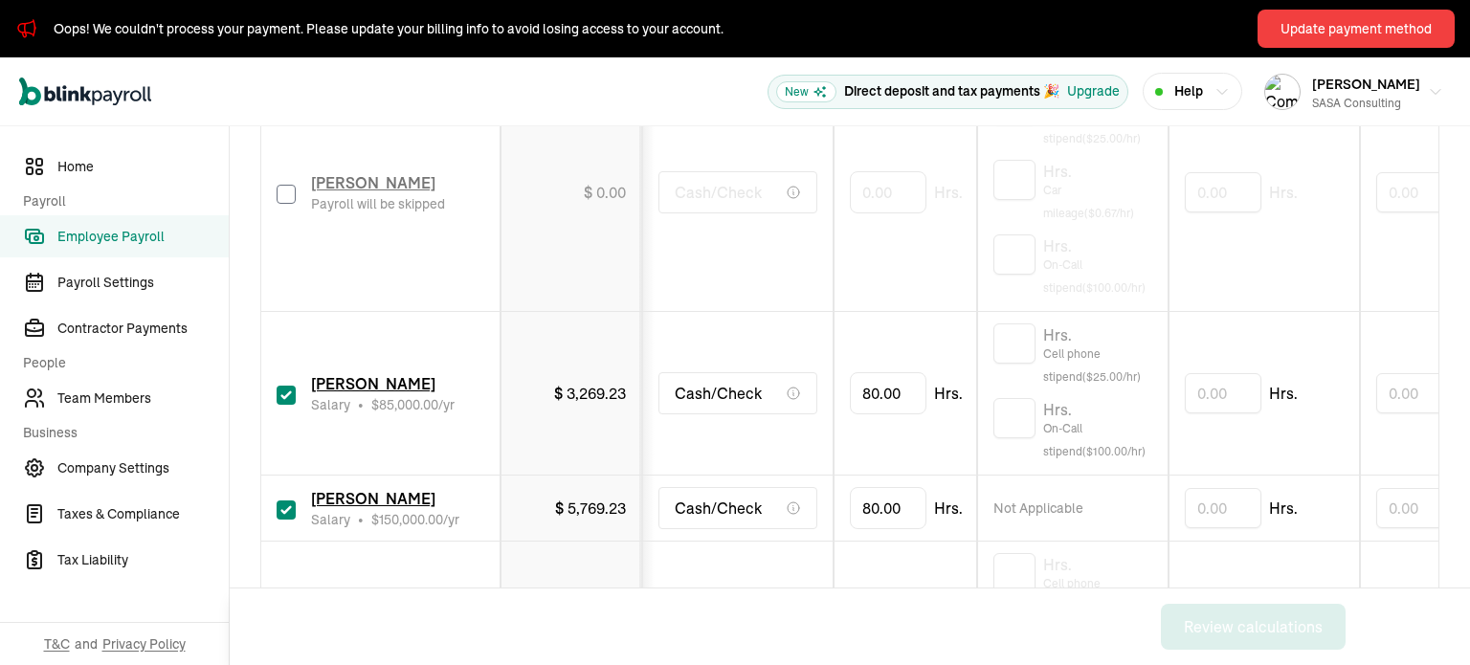
scroll to position [479, 0]
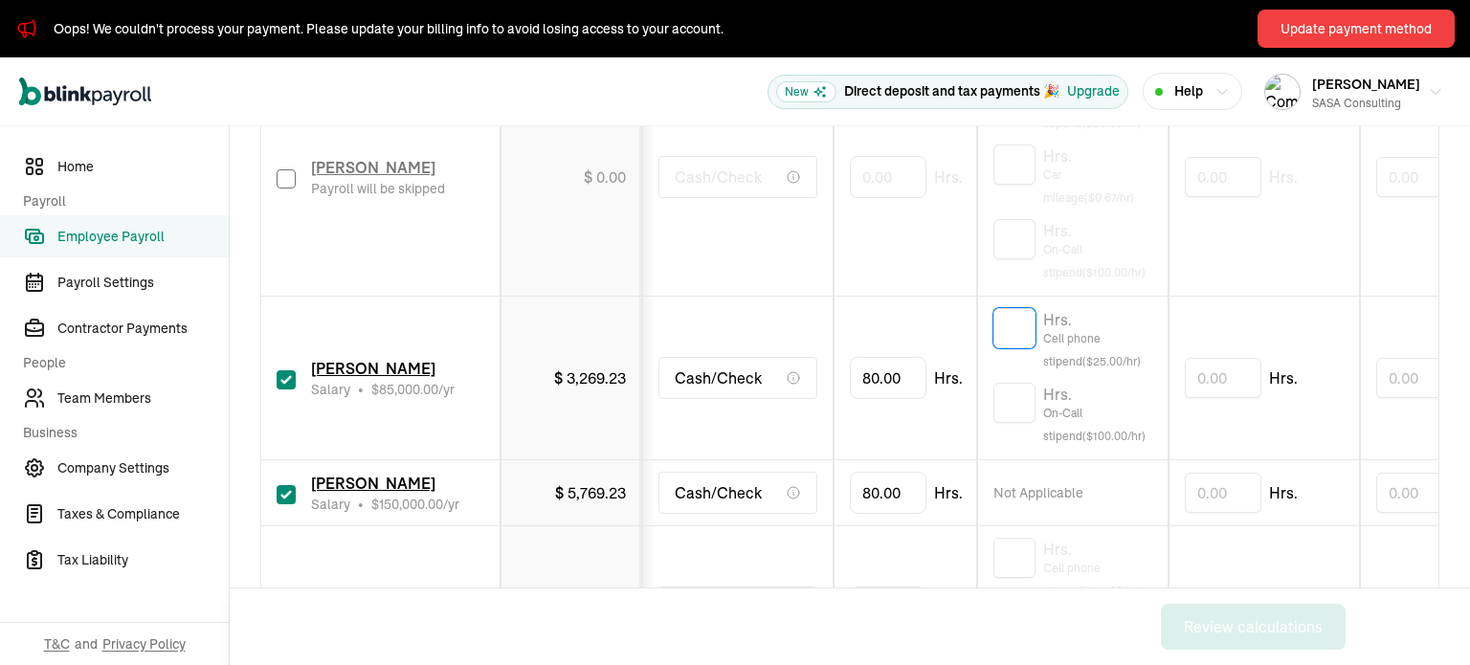
click at [1016, 329] on input "text" at bounding box center [1015, 328] width 42 height 40
type input "1"
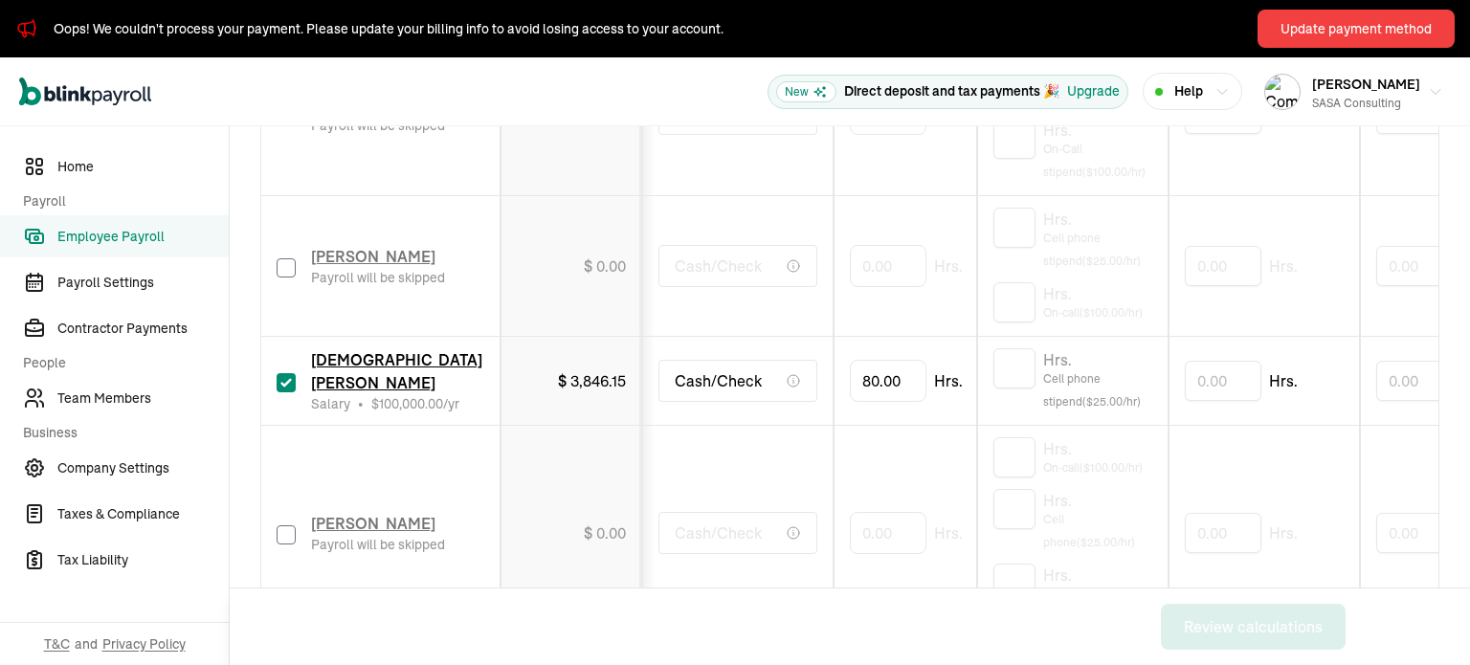
scroll to position [1149, 0]
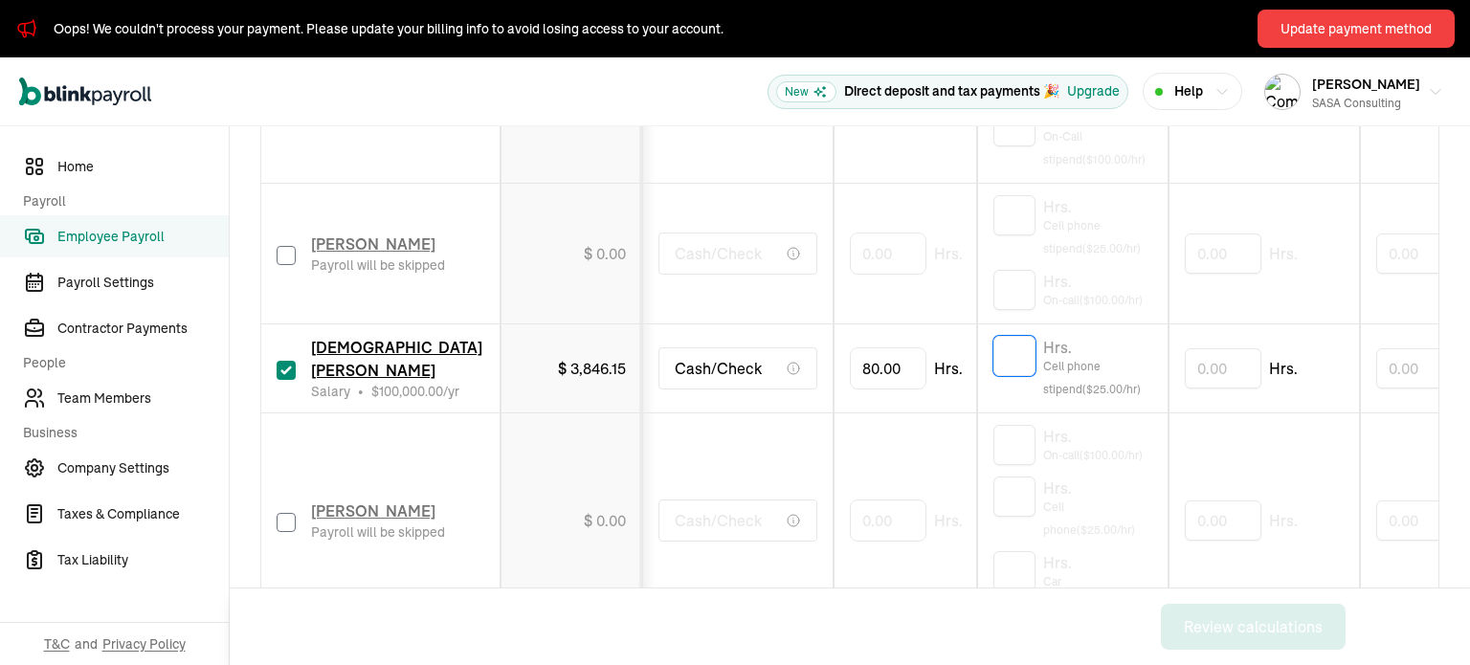
click at [1018, 362] on input "text" at bounding box center [1015, 356] width 42 height 40
type input "1"
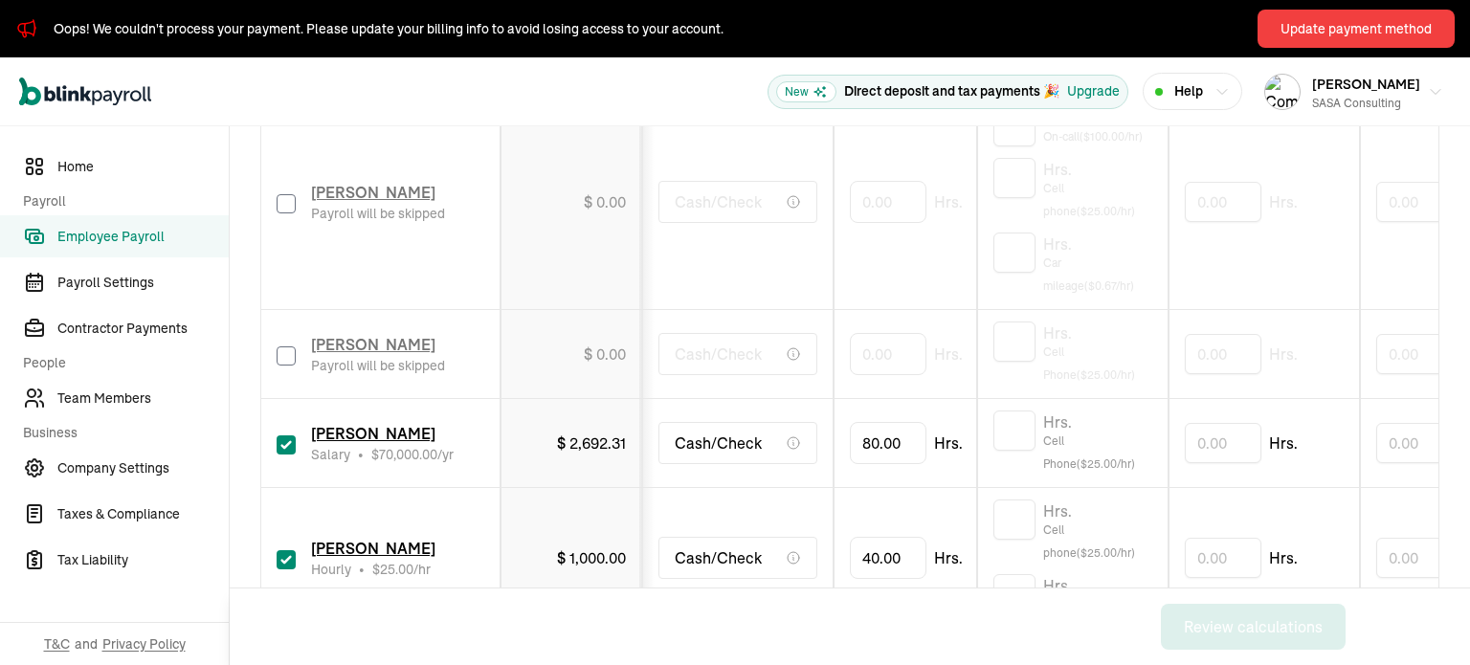
scroll to position [1604, 0]
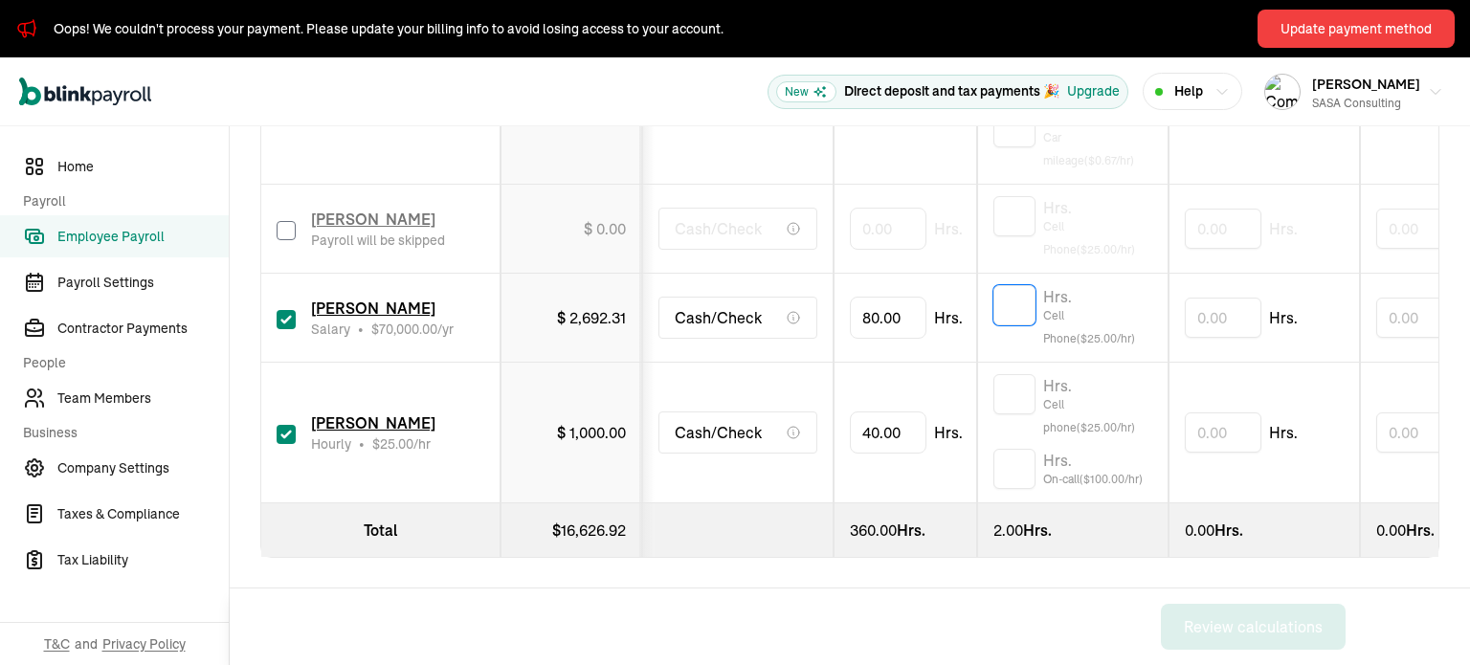
click at [1026, 293] on input "text" at bounding box center [1015, 305] width 42 height 40
type input "1"
click at [409, 299] on span "[PERSON_NAME]" at bounding box center [373, 308] width 124 height 19
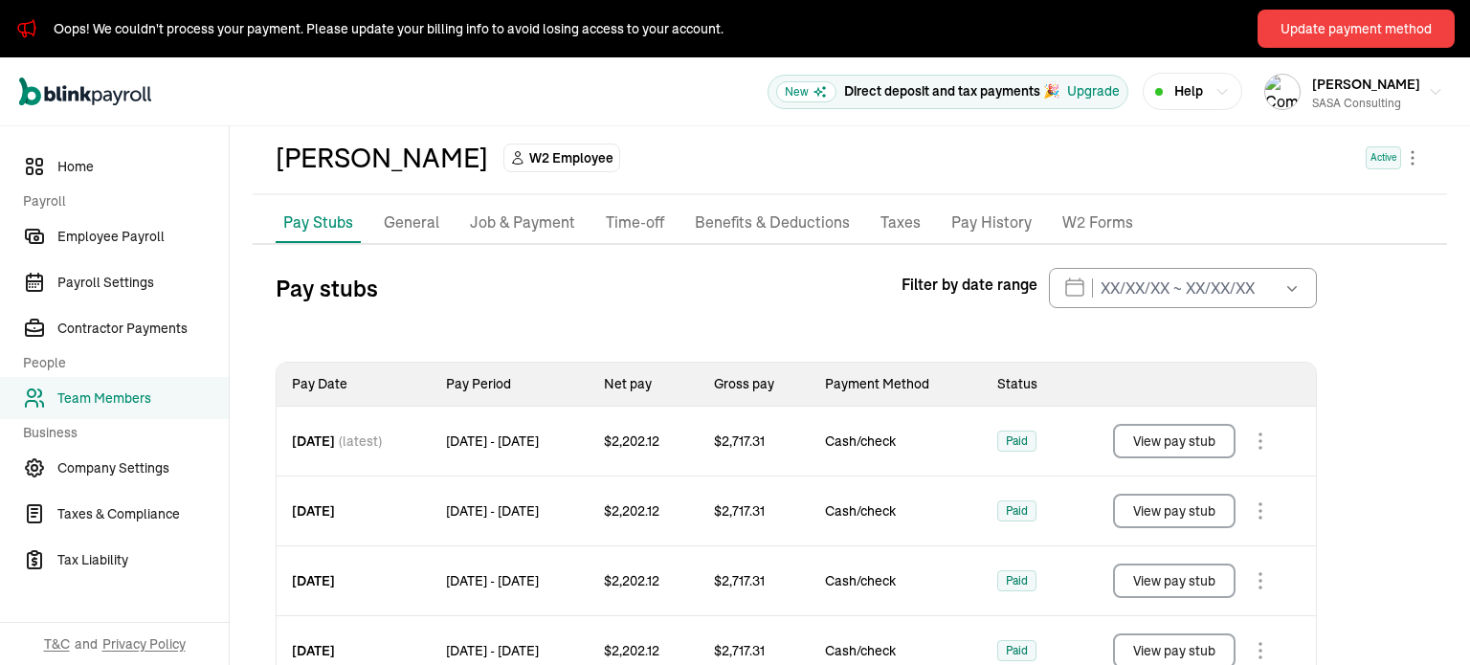
scroll to position [96, 0]
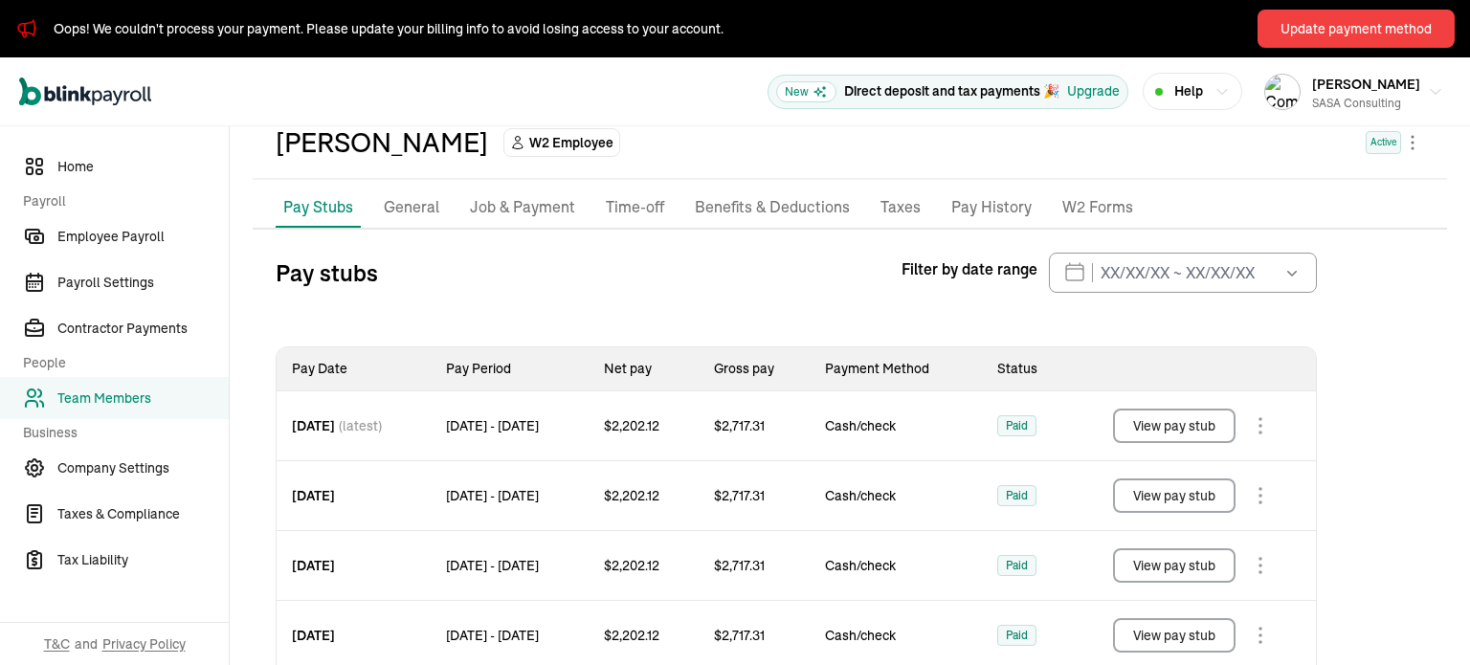
click at [402, 198] on p "General" at bounding box center [412, 207] width 56 height 25
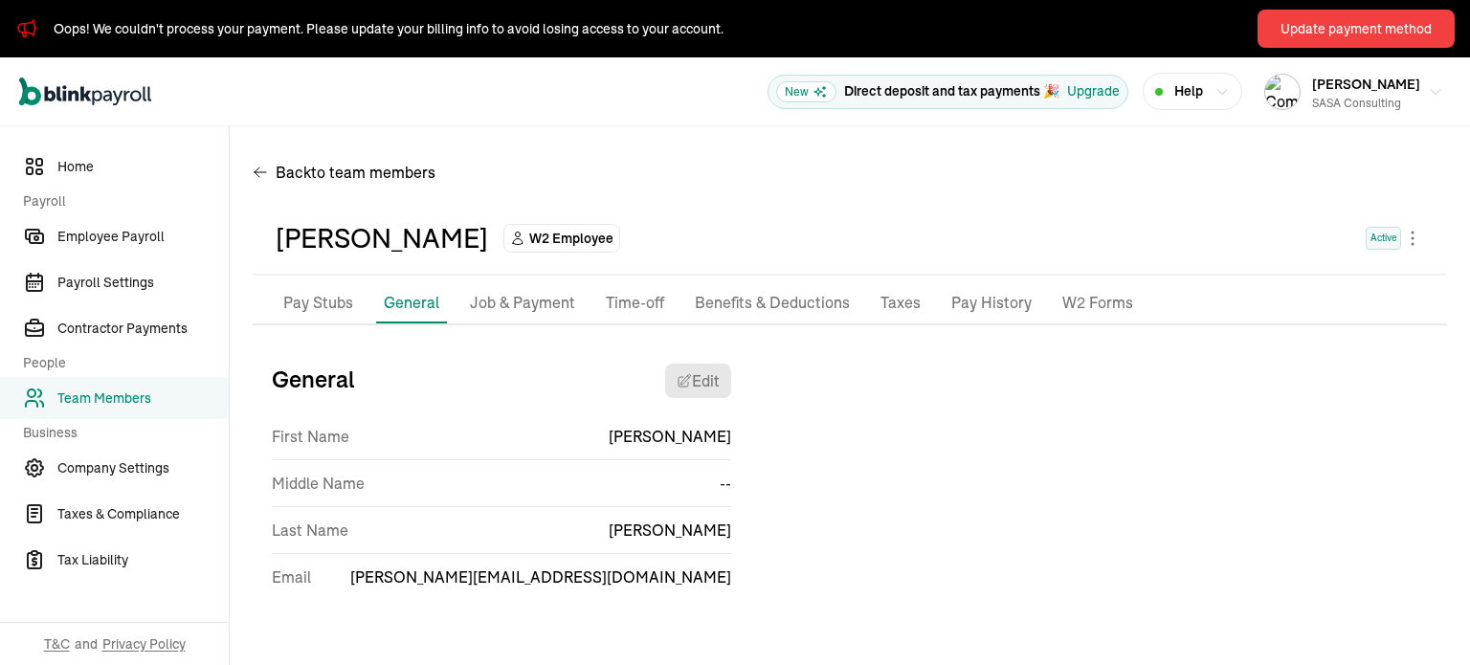
scroll to position [0, 0]
click at [528, 298] on p "Job & Payment" at bounding box center [522, 303] width 105 height 25
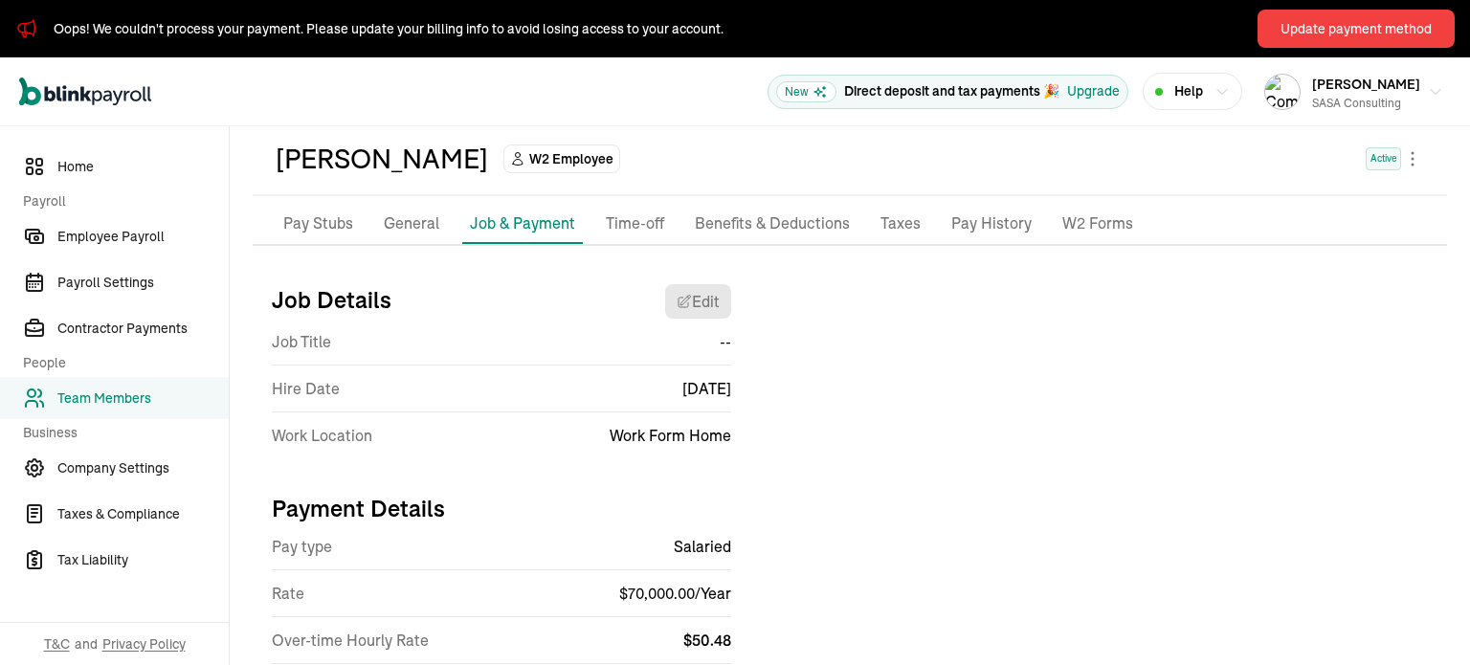
scroll to position [96, 0]
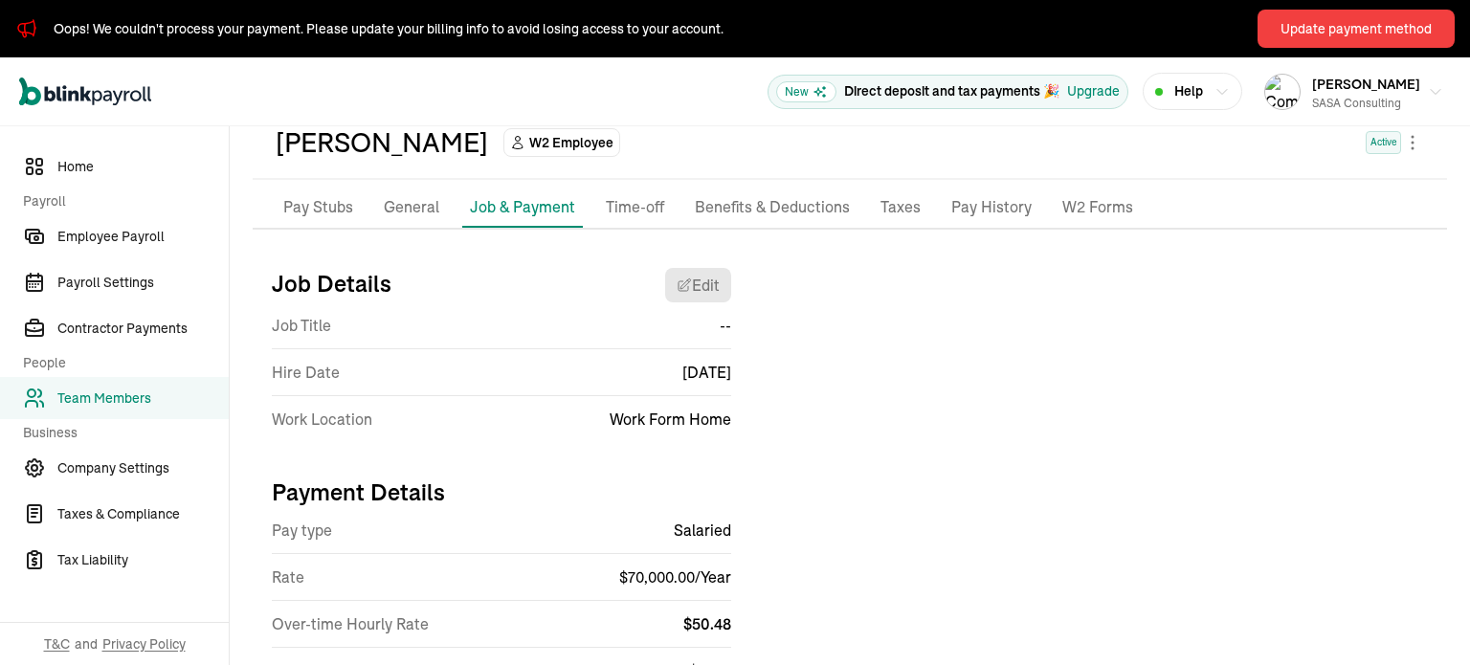
click at [778, 213] on p "Benefits & Deductions" at bounding box center [772, 207] width 155 height 25
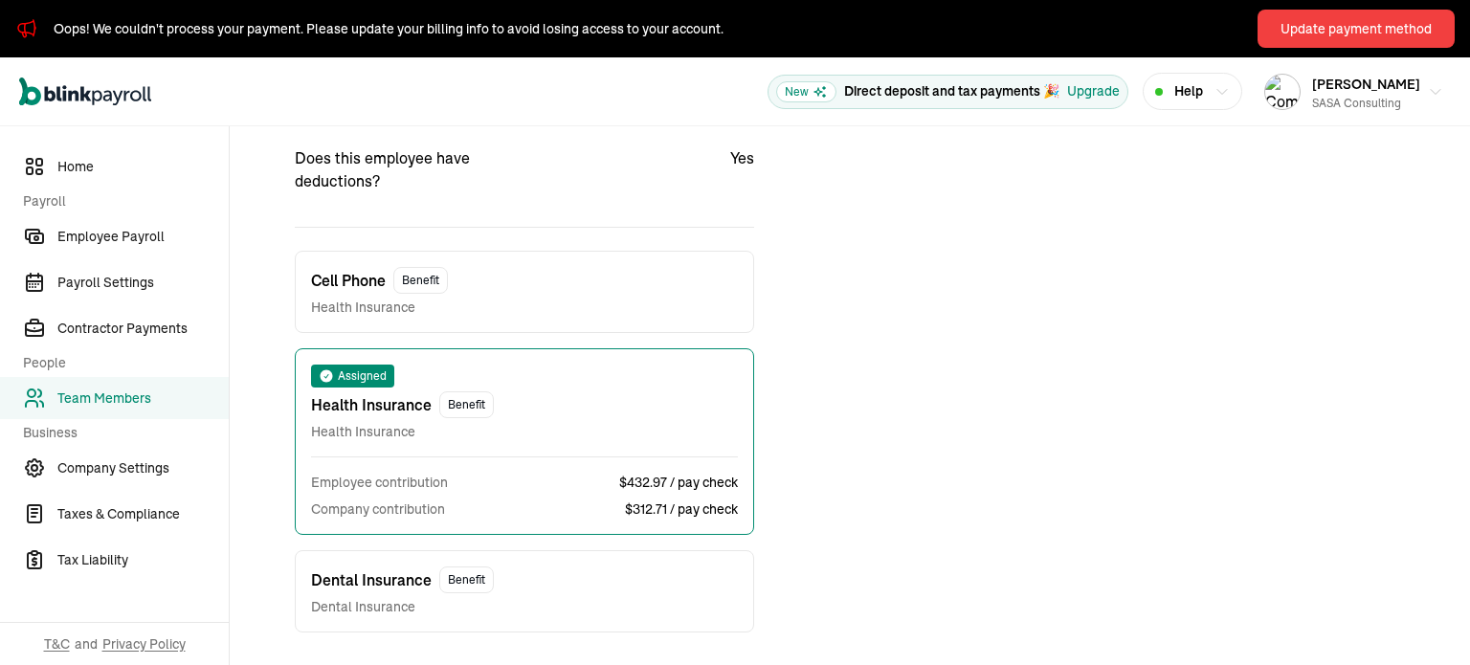
scroll to position [352, 0]
